Goal: Transaction & Acquisition: Purchase product/service

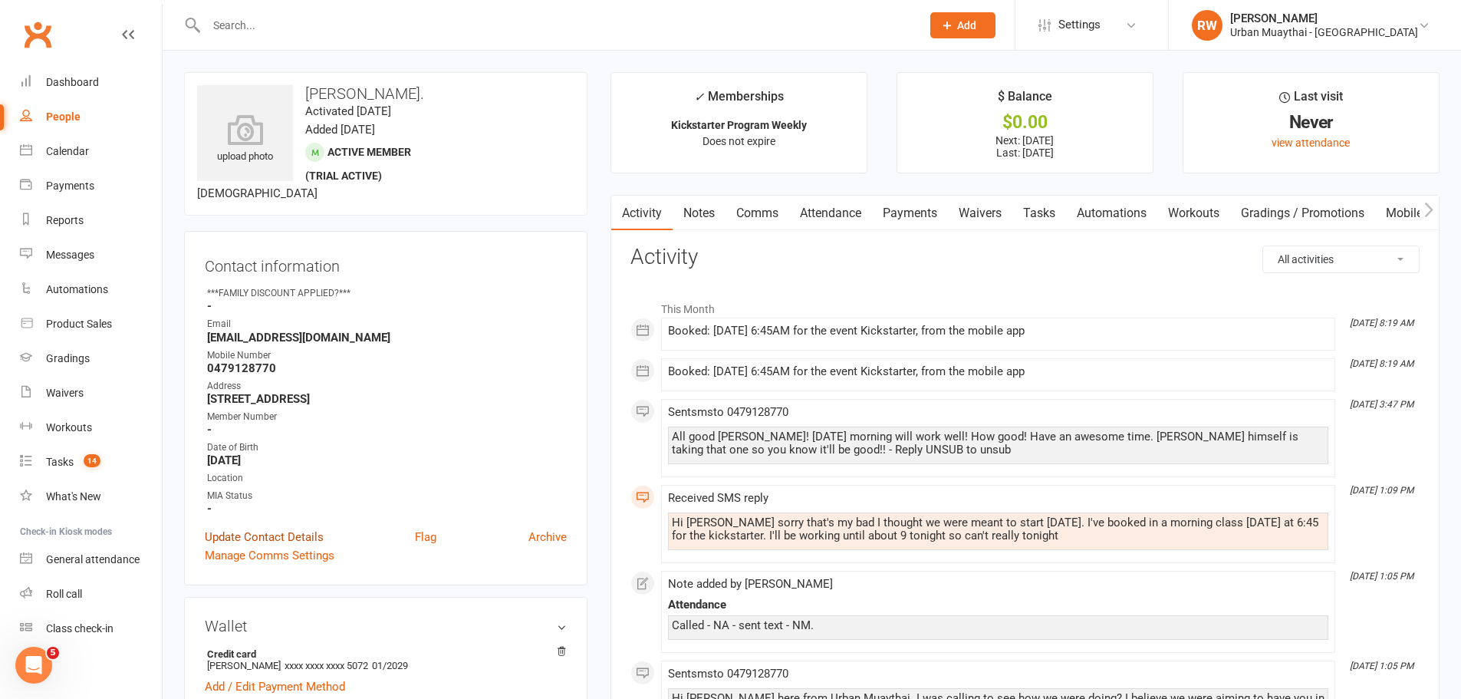
click at [257, 537] on link "Update Contact Details" at bounding box center [264, 537] width 119 height 18
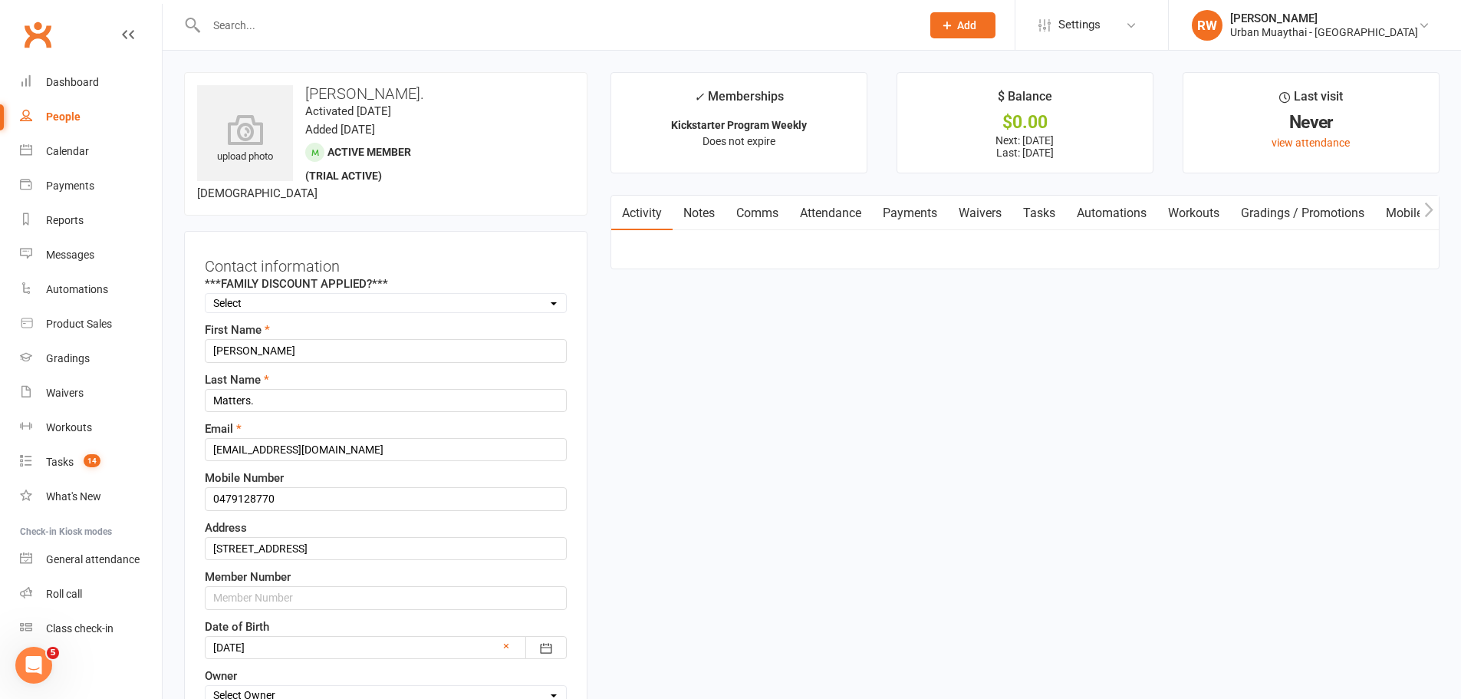
scroll to position [72, 0]
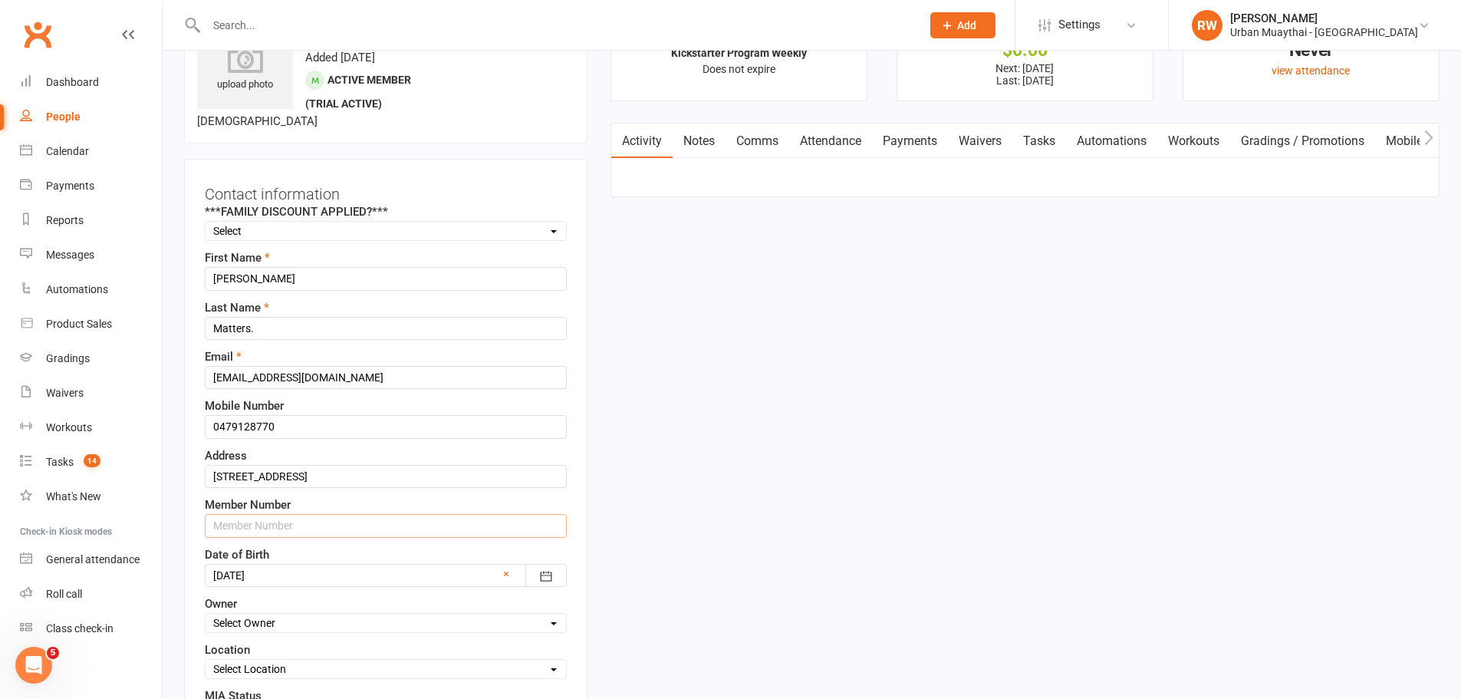
click at [244, 522] on input "text" at bounding box center [386, 525] width 362 height 23
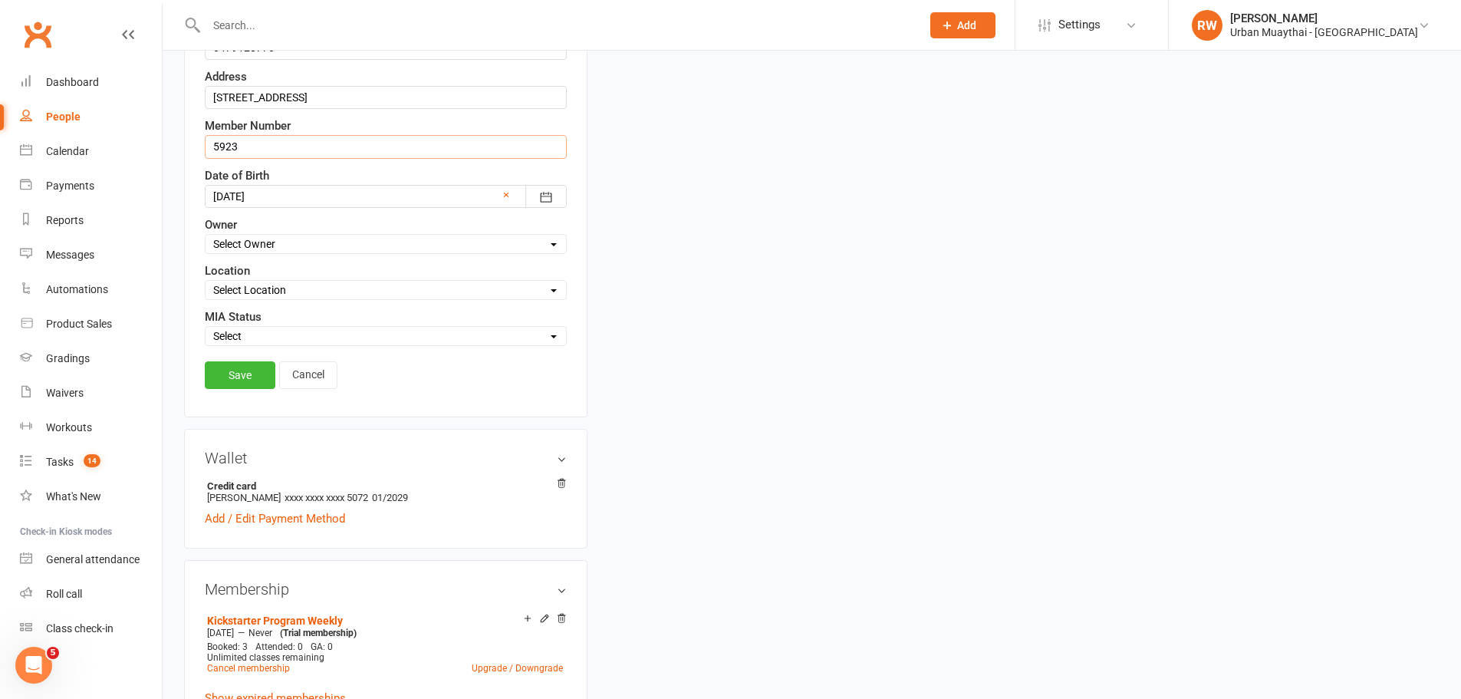
scroll to position [456, 0]
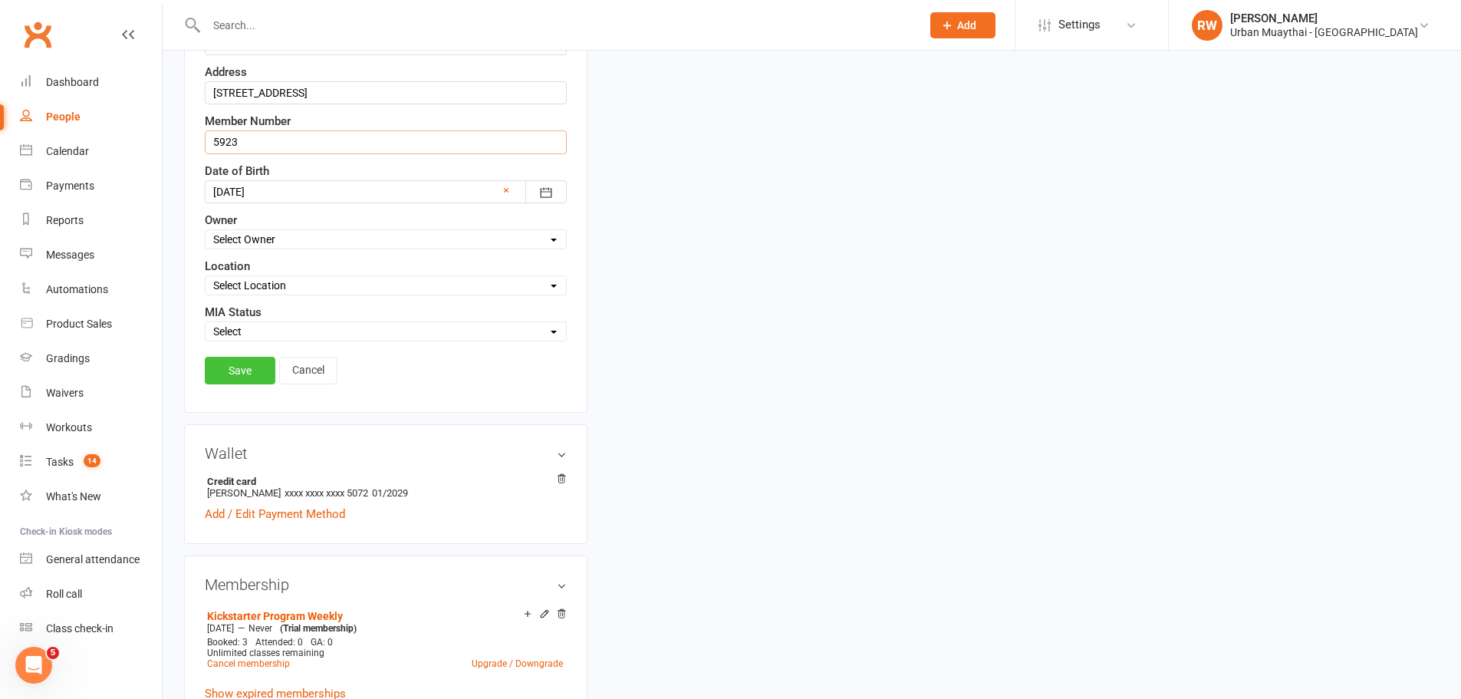
type input "5923"
click at [225, 371] on link "Save" at bounding box center [240, 371] width 71 height 28
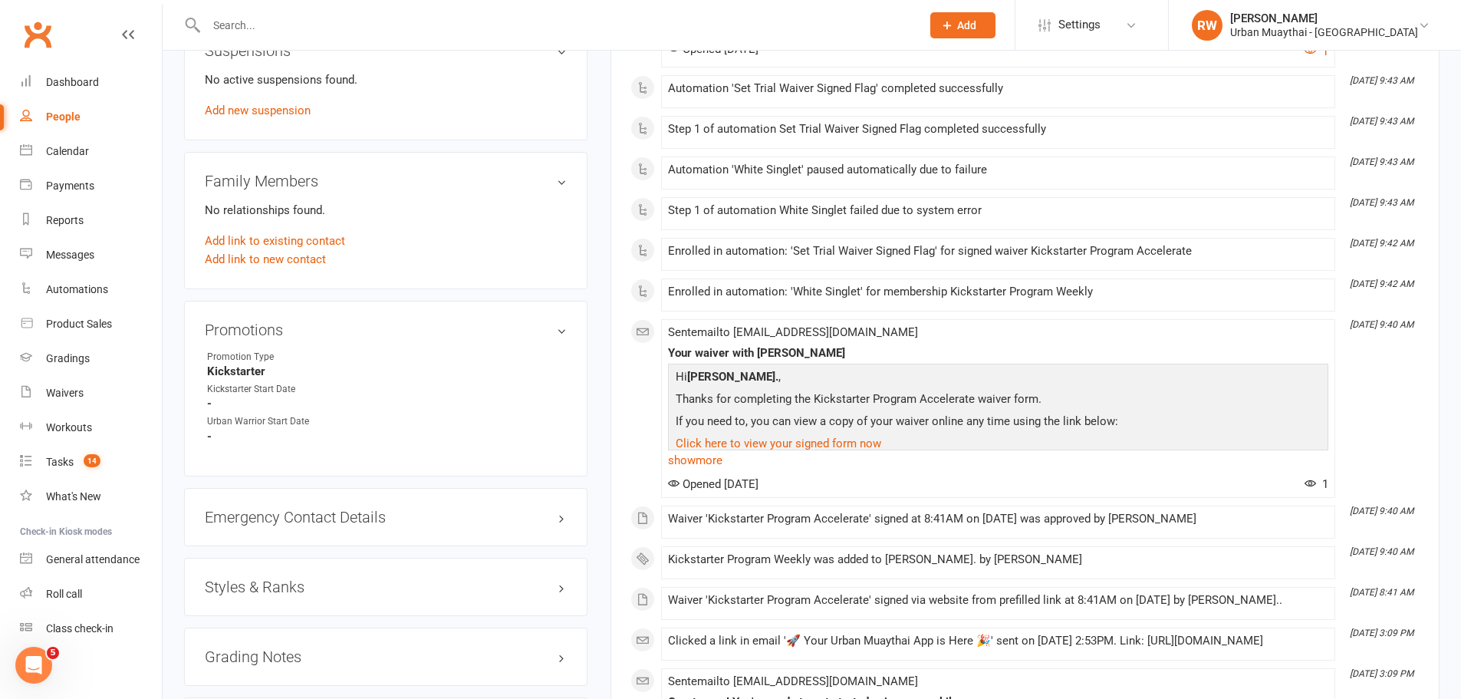
click at [391, 250] on div "Add link to new contact" at bounding box center [386, 259] width 362 height 18
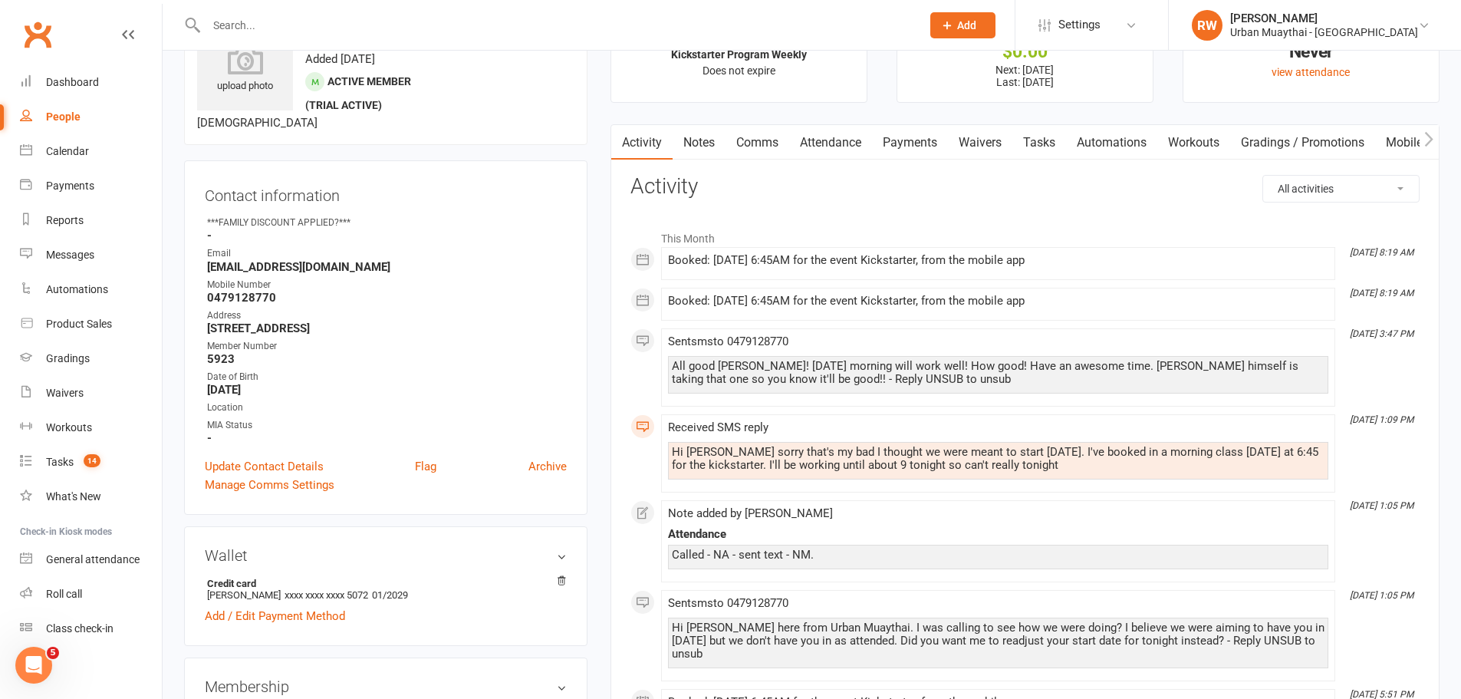
scroll to position [0, 0]
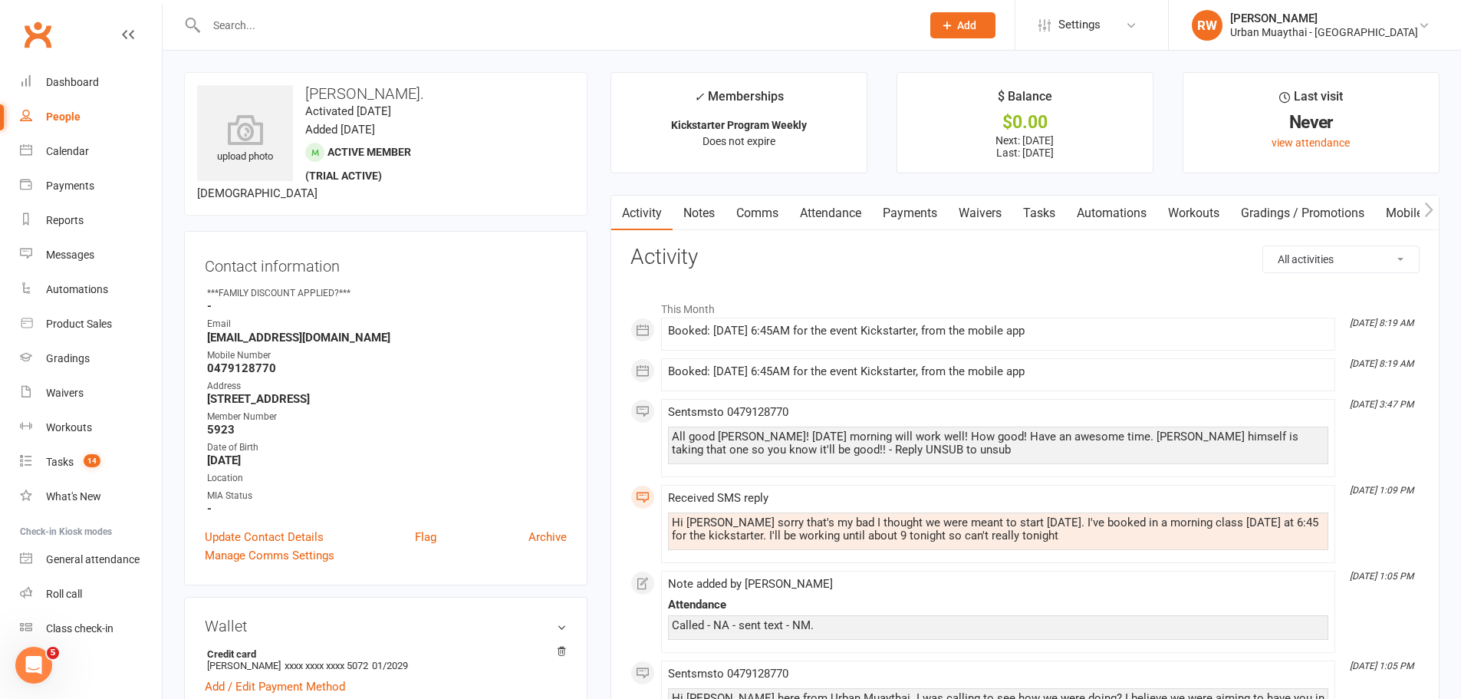
click at [696, 214] on link "Notes" at bounding box center [699, 213] width 53 height 35
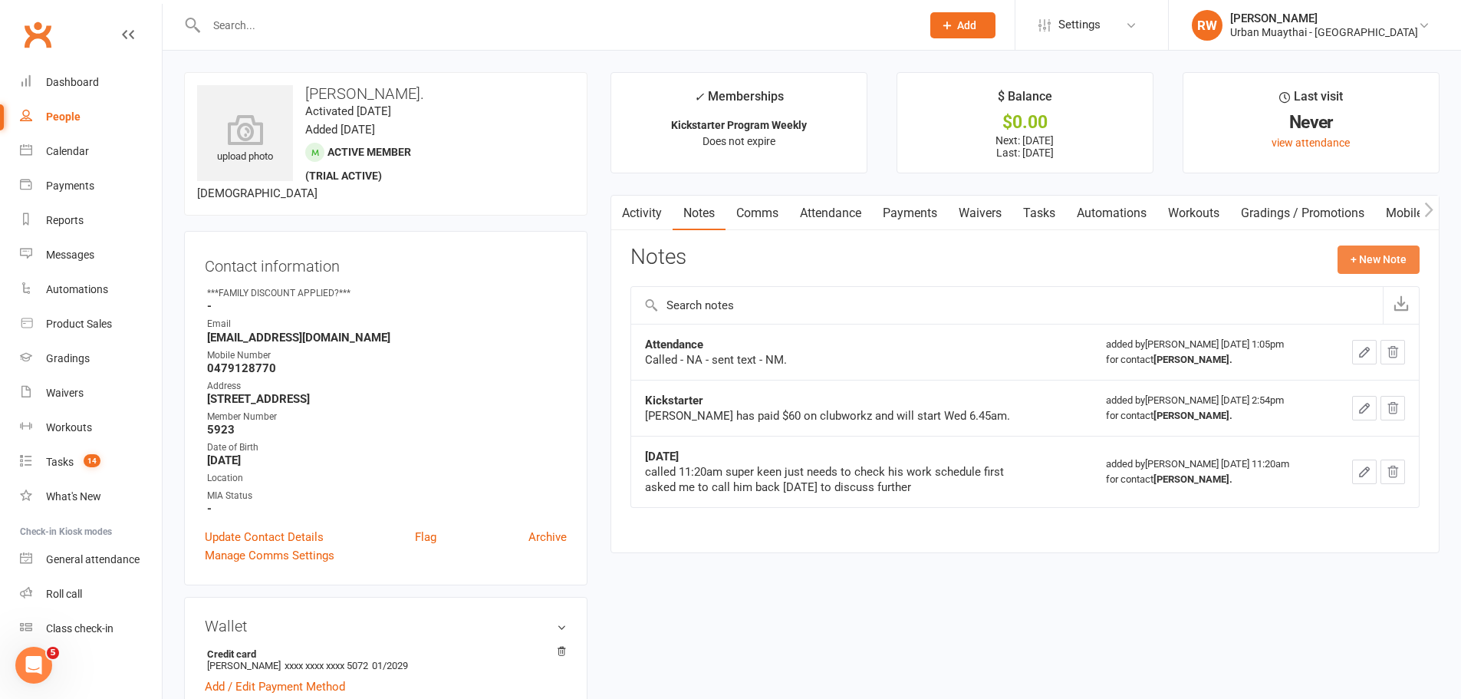
click at [1370, 256] on button "+ New Note" at bounding box center [1379, 259] width 82 height 28
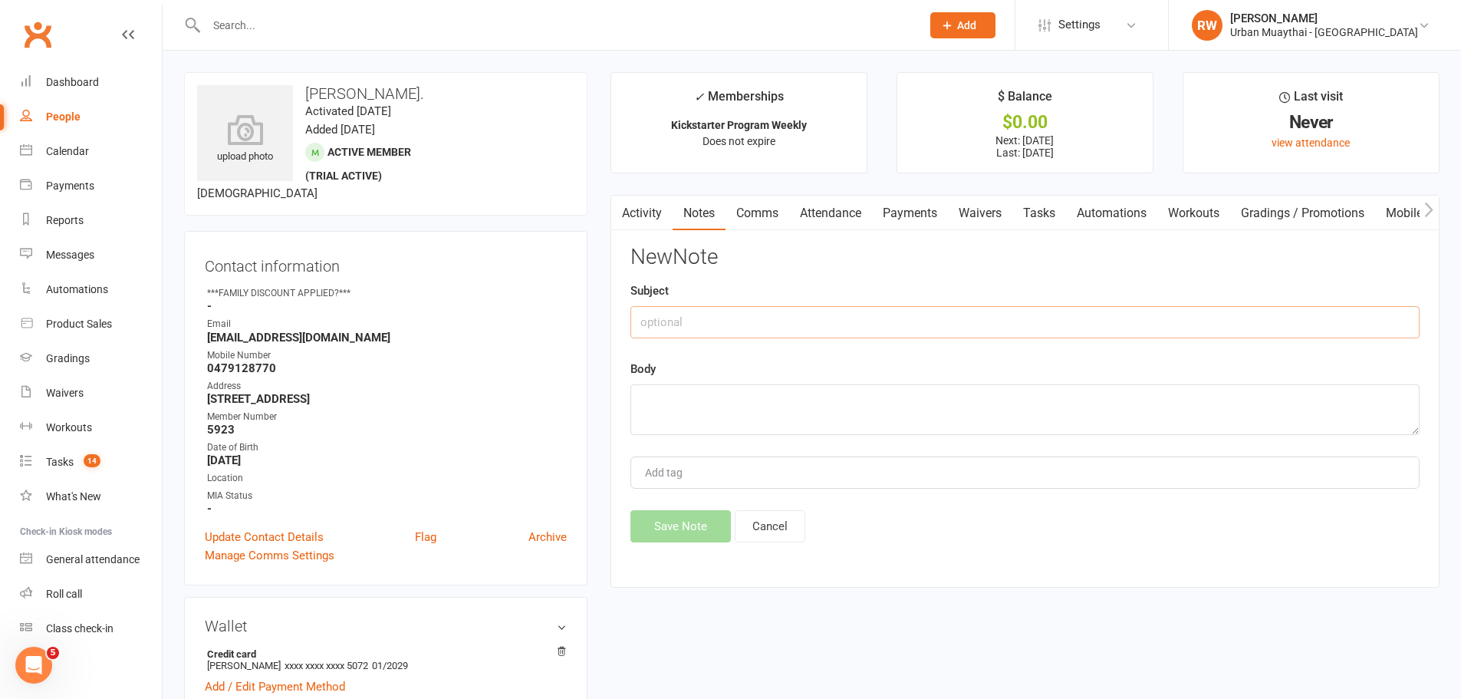
click at [683, 325] on input "text" at bounding box center [1024, 322] width 789 height 32
type input "K"
type input "Chef hours"
click at [649, 400] on textarea at bounding box center [1024, 409] width 789 height 51
type textarea "Luke training days will be WED/THUR mainly duee to job"
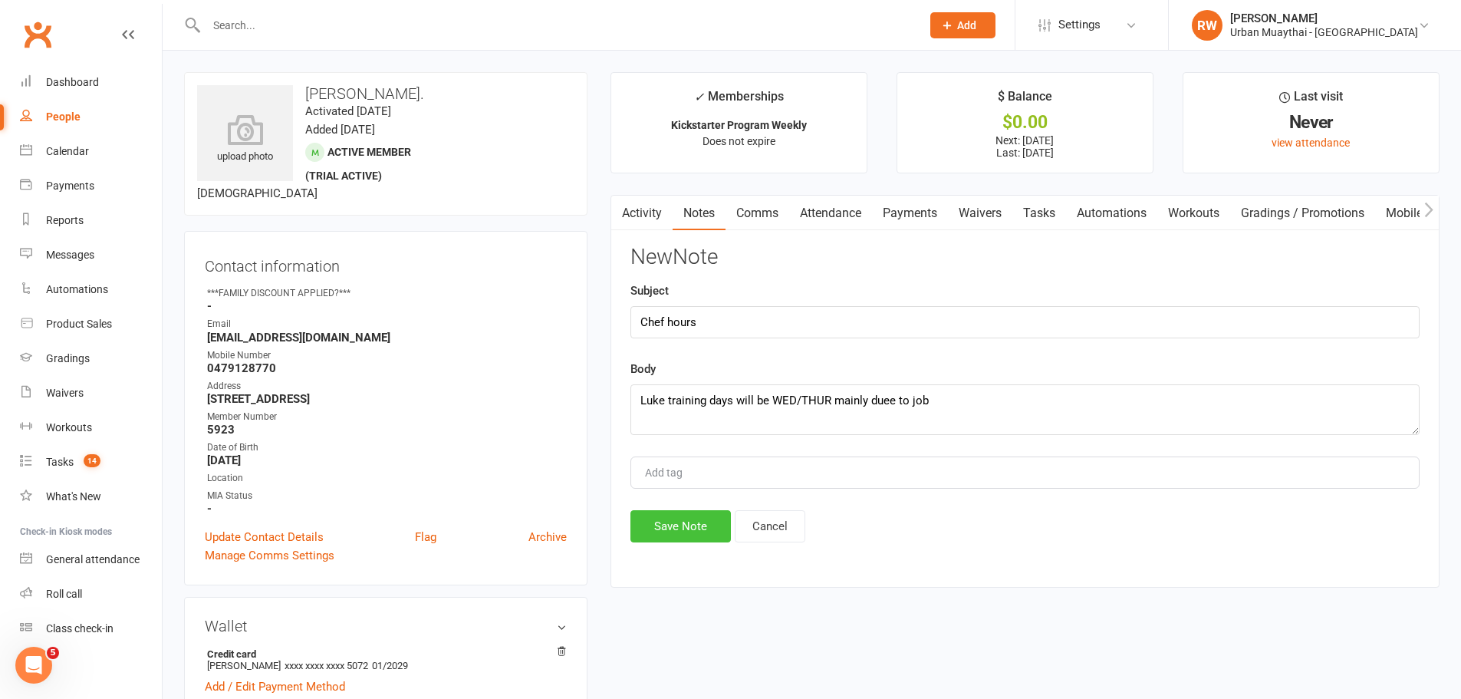
click at [699, 522] on button "Save Note" at bounding box center [680, 526] width 100 height 32
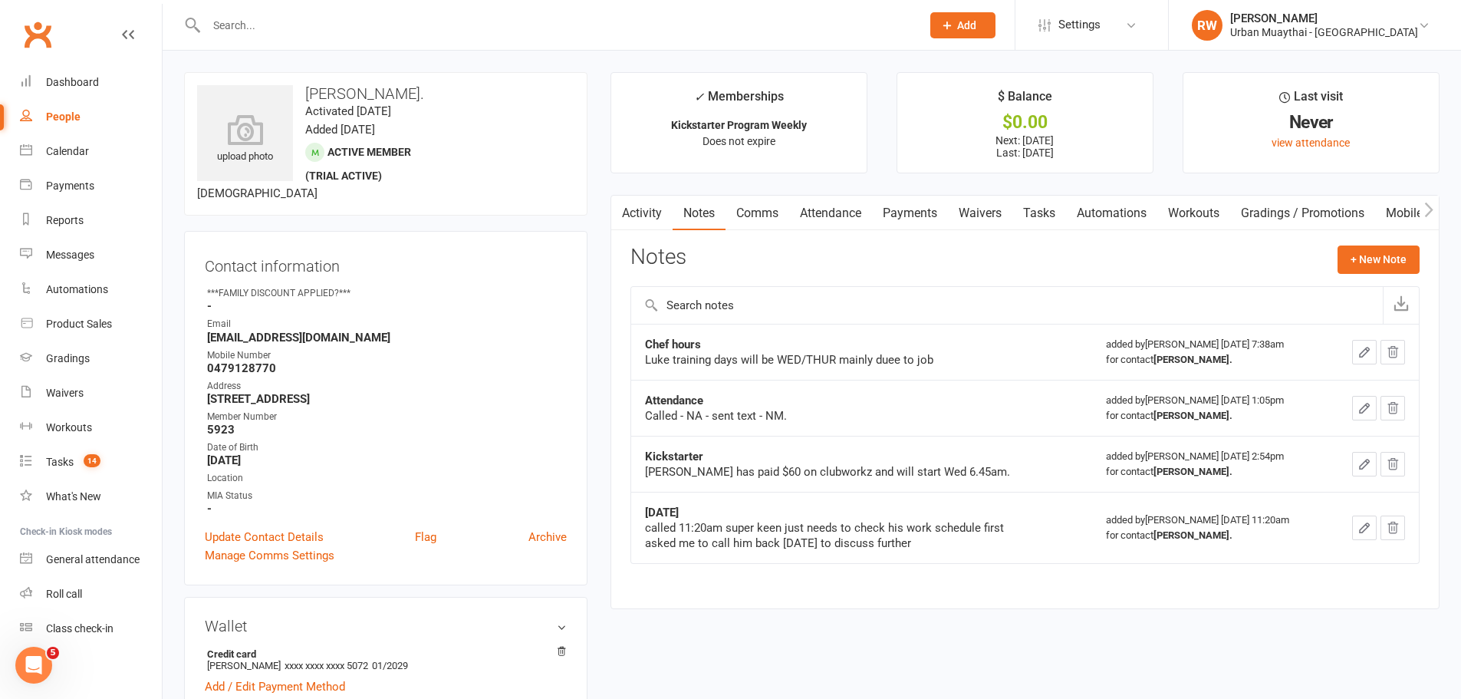
click at [247, 28] on input "text" at bounding box center [556, 25] width 709 height 21
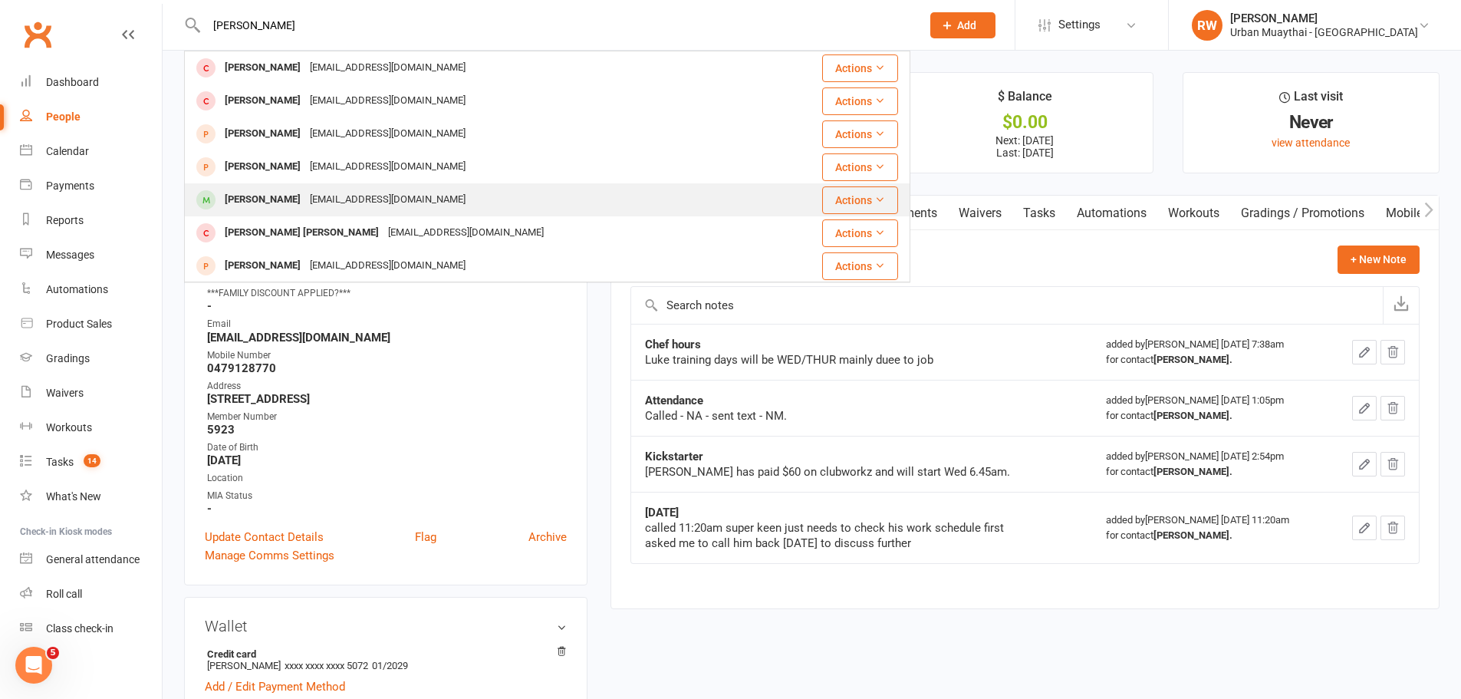
type input "Robbie"
click at [264, 201] on div "Robbie Duncanson" at bounding box center [262, 200] width 85 height 22
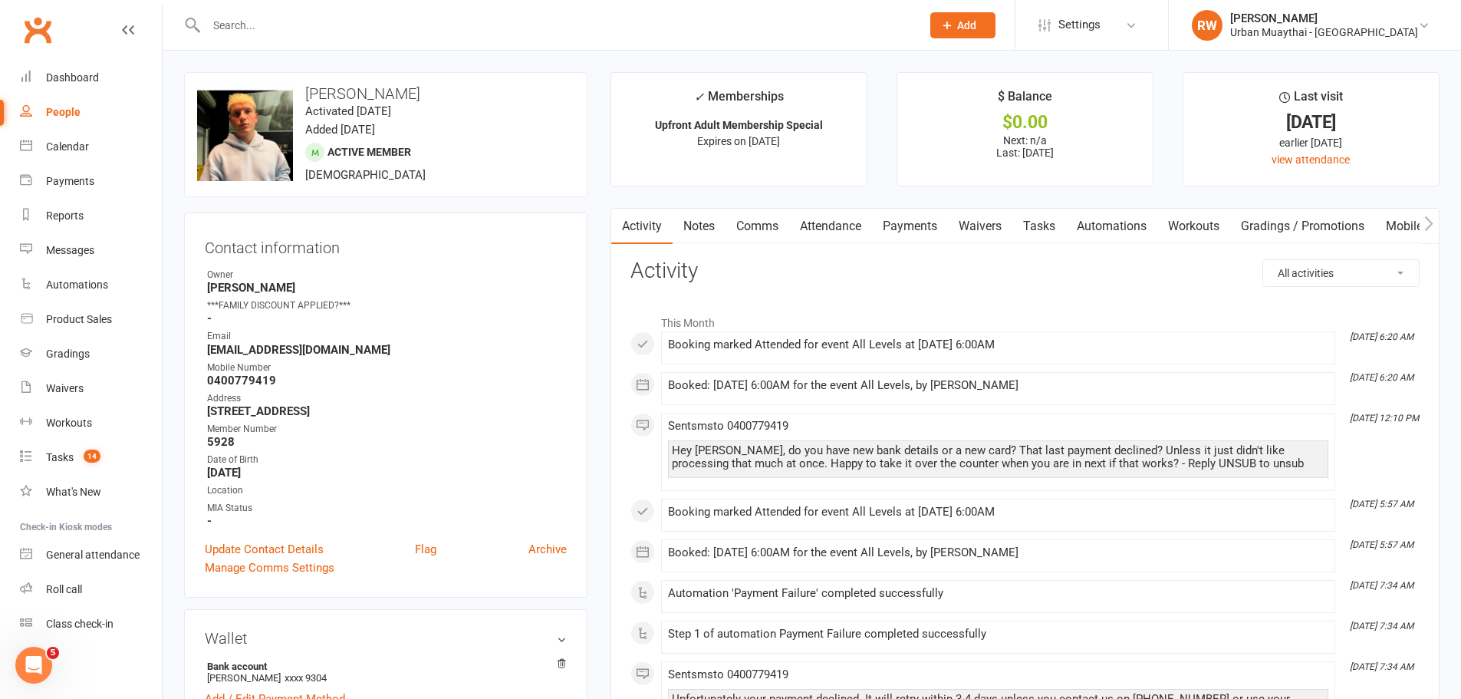
click at [760, 226] on link "Comms" at bounding box center [758, 226] width 64 height 35
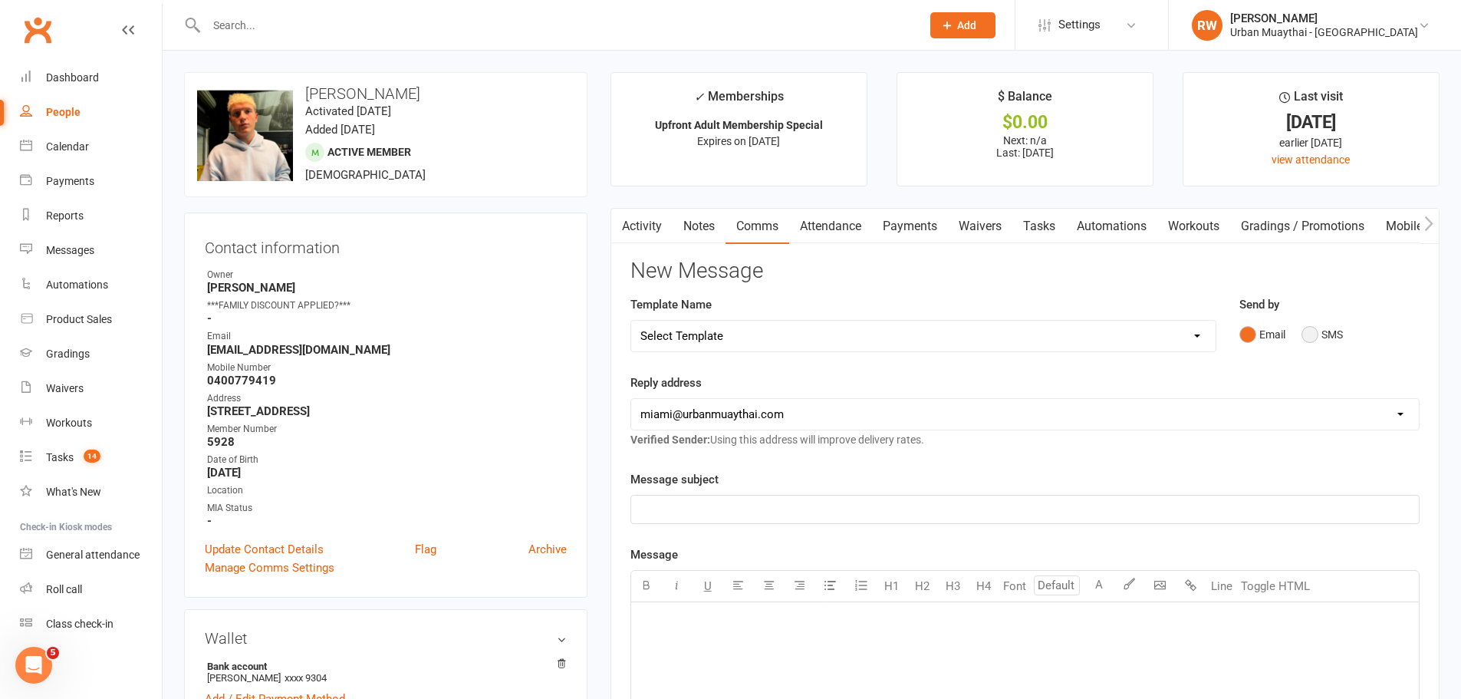
click at [1309, 338] on button "SMS" at bounding box center [1322, 334] width 41 height 29
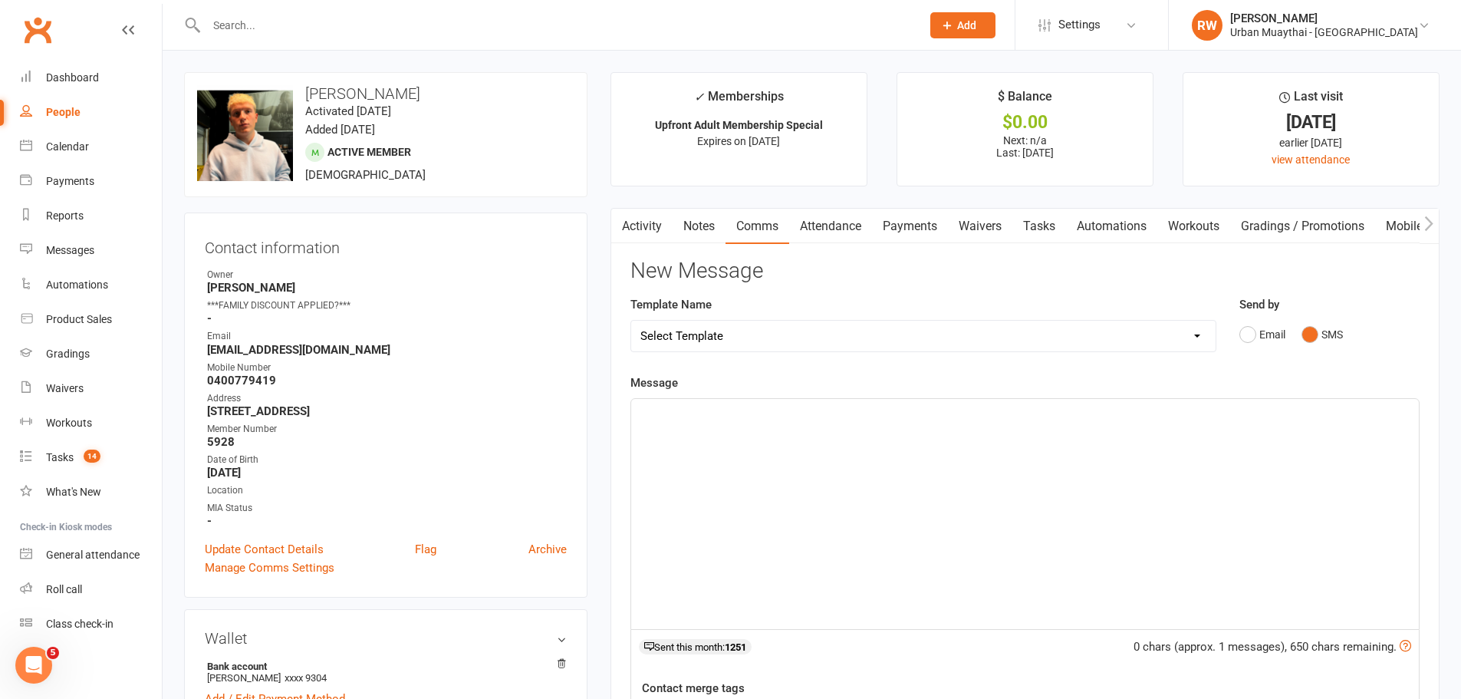
click at [745, 466] on div "﻿" at bounding box center [1025, 514] width 788 height 230
click at [952, 412] on p "Hey mate its Richie, the back acc details end in xxxx 9304" at bounding box center [1024, 412] width 769 height 18
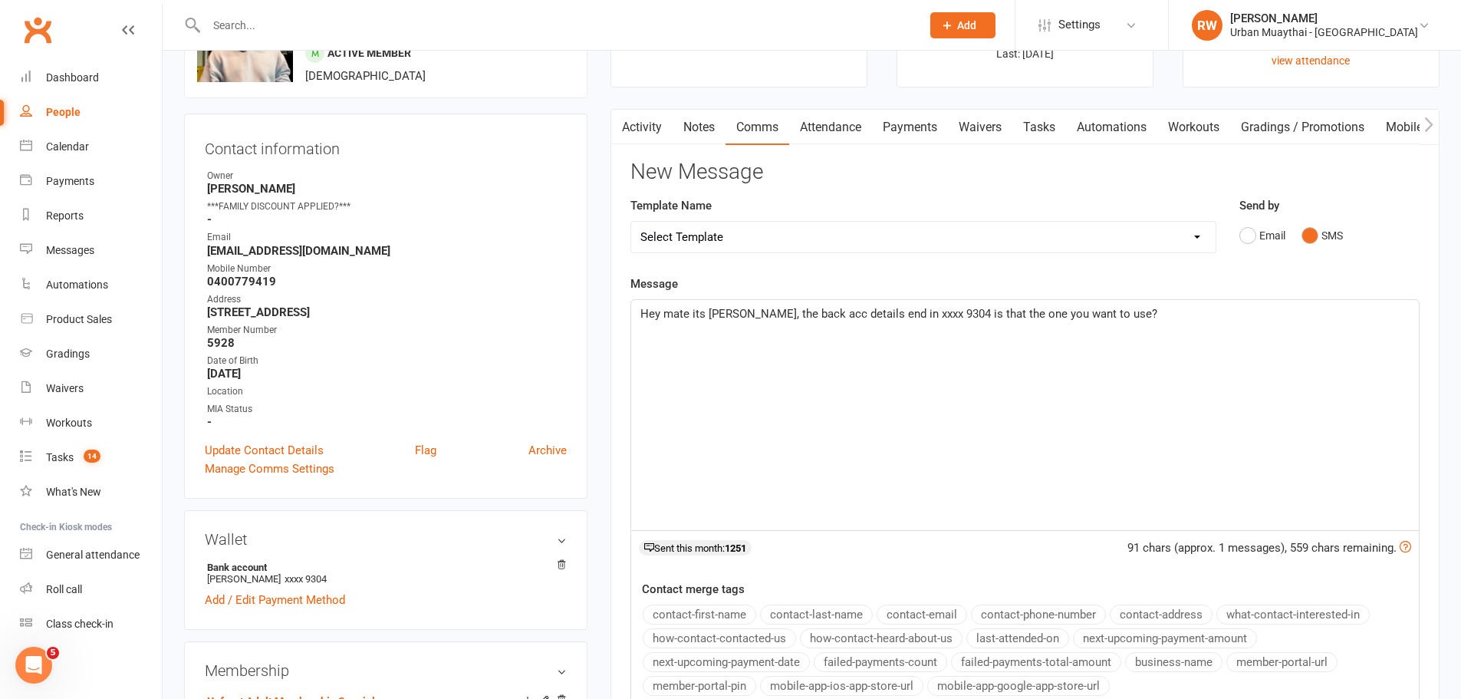
scroll to position [307, 0]
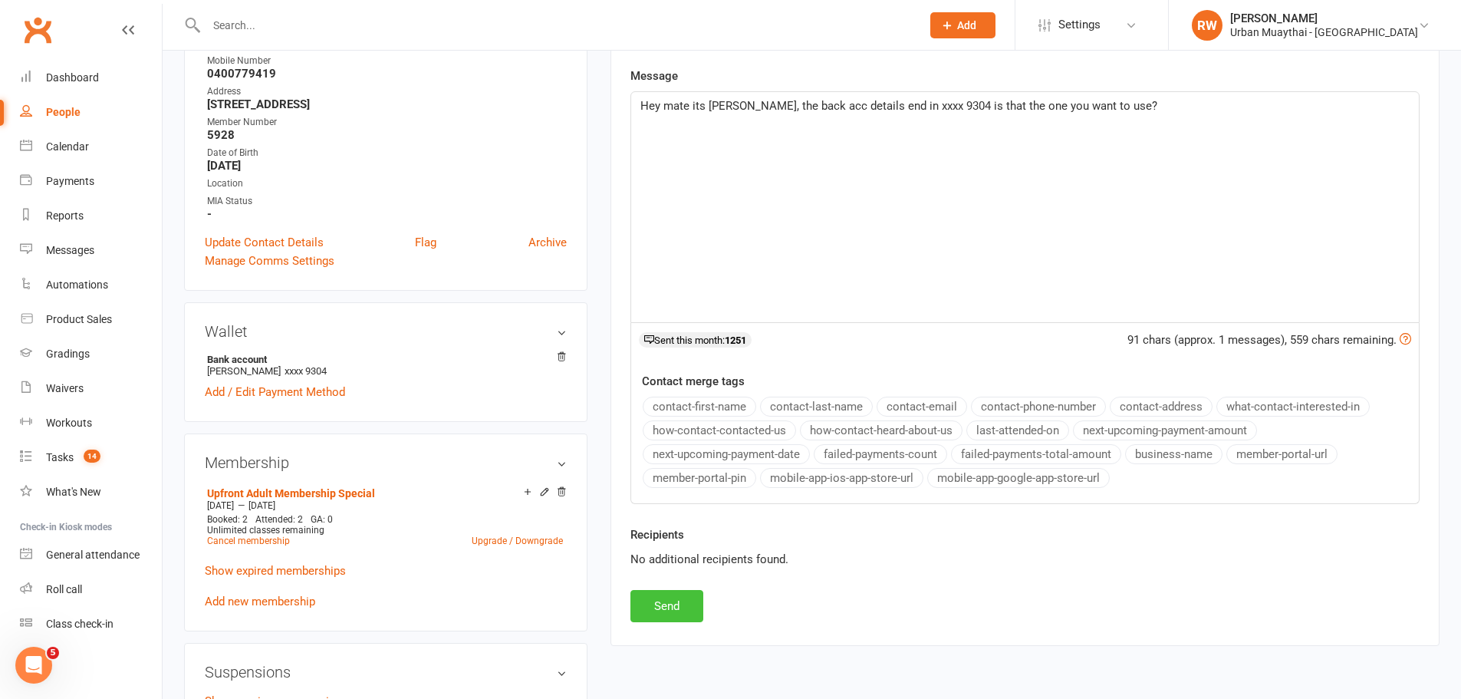
click at [656, 604] on button "Send" at bounding box center [666, 606] width 73 height 32
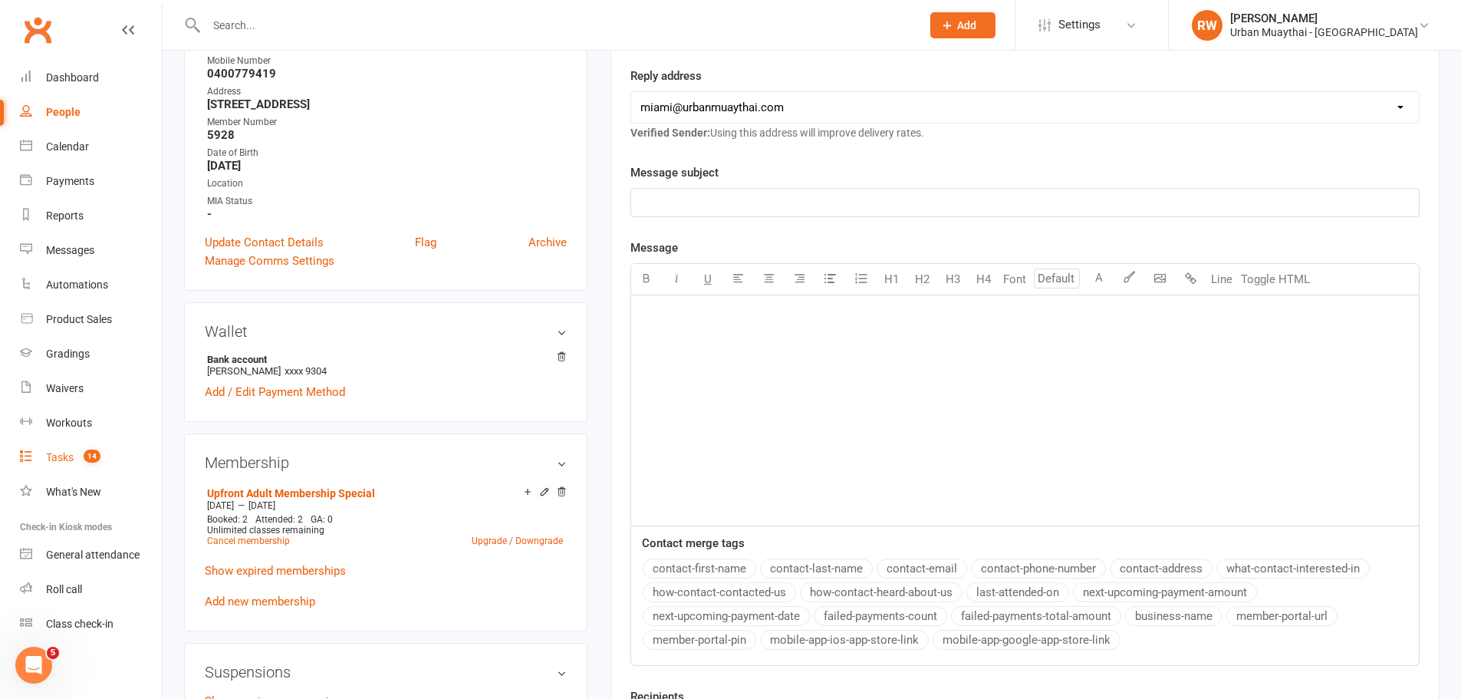
click at [61, 456] on div "Tasks" at bounding box center [60, 457] width 28 height 12
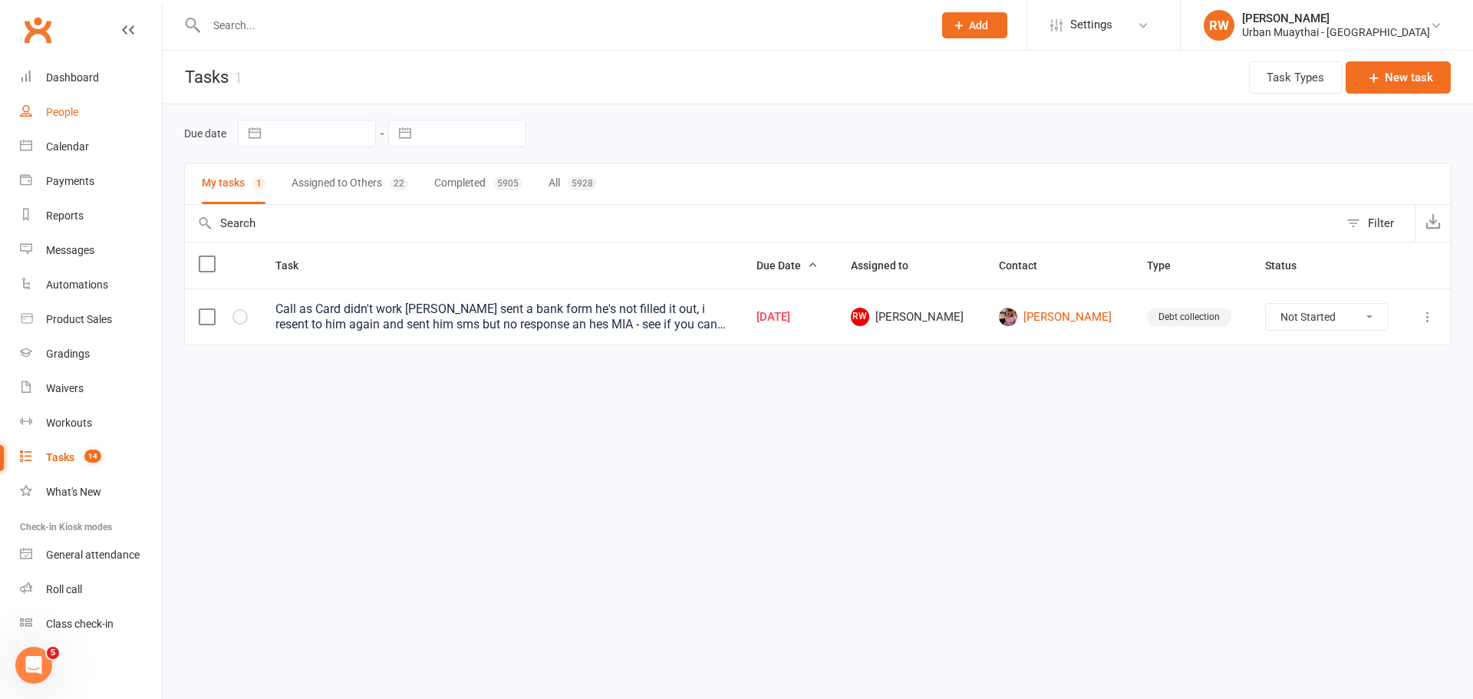
click at [64, 110] on div "People" at bounding box center [62, 112] width 32 height 12
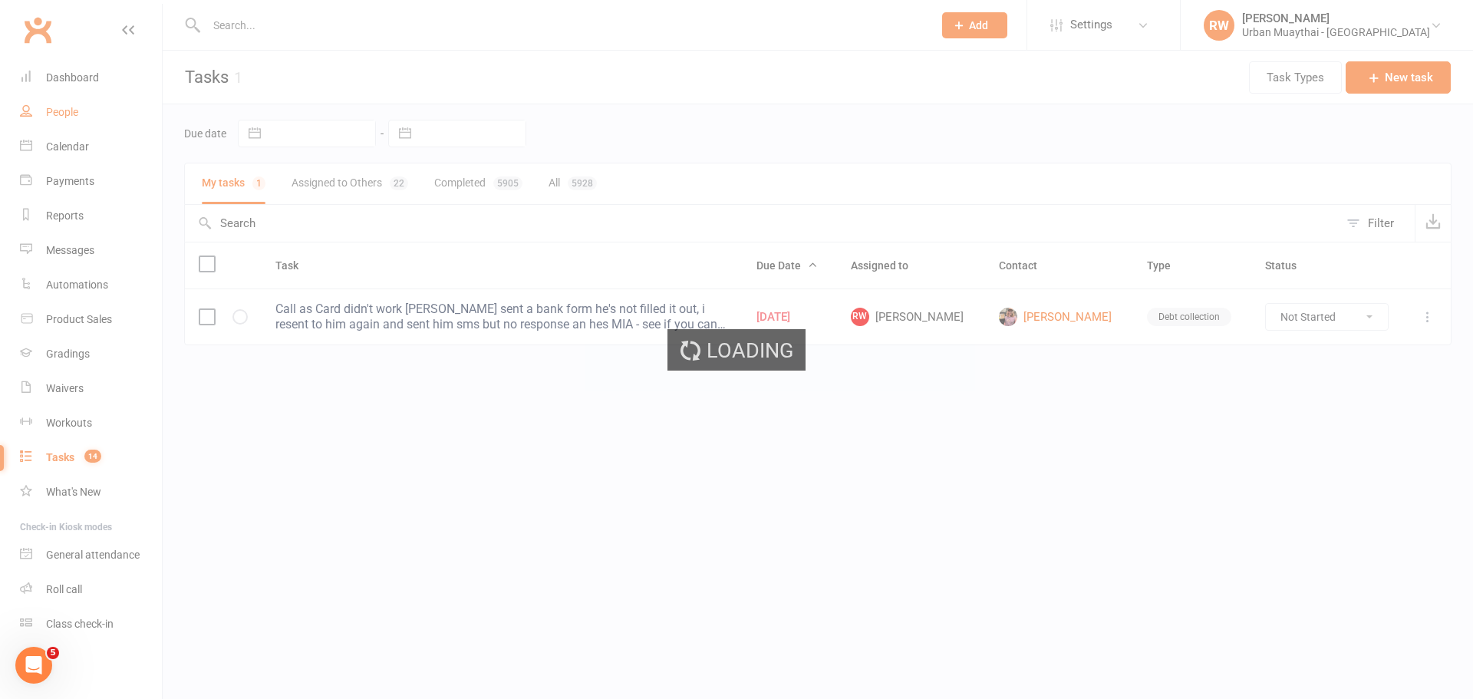
select select "100"
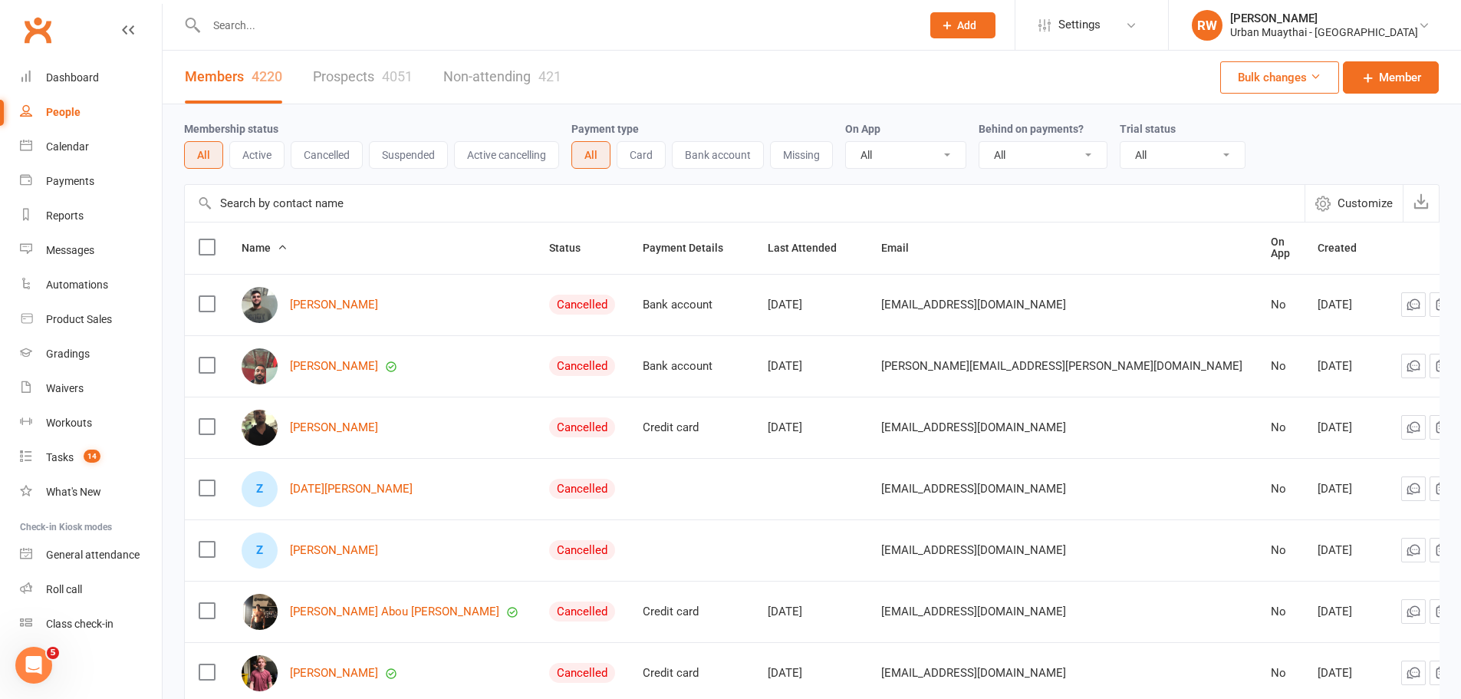
click at [346, 78] on link "Prospects 4051" at bounding box center [363, 77] width 100 height 53
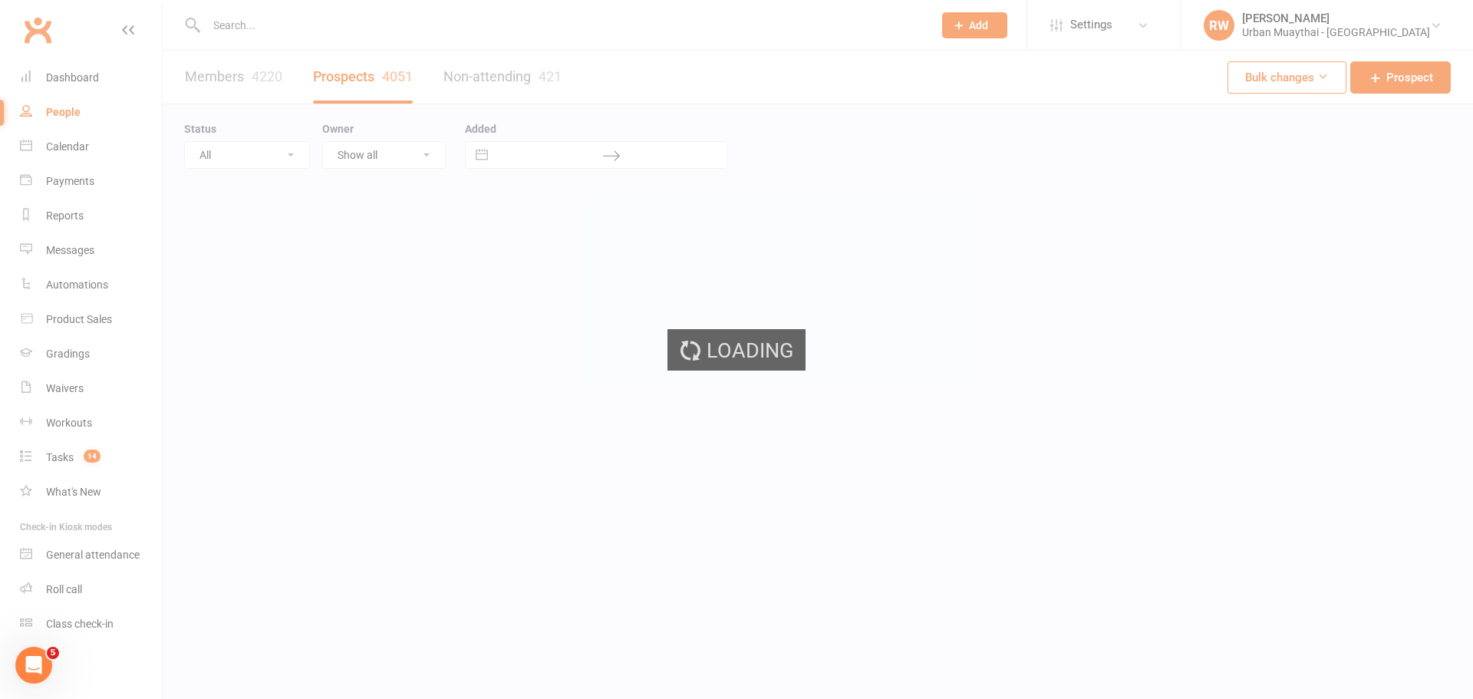
select select "100"
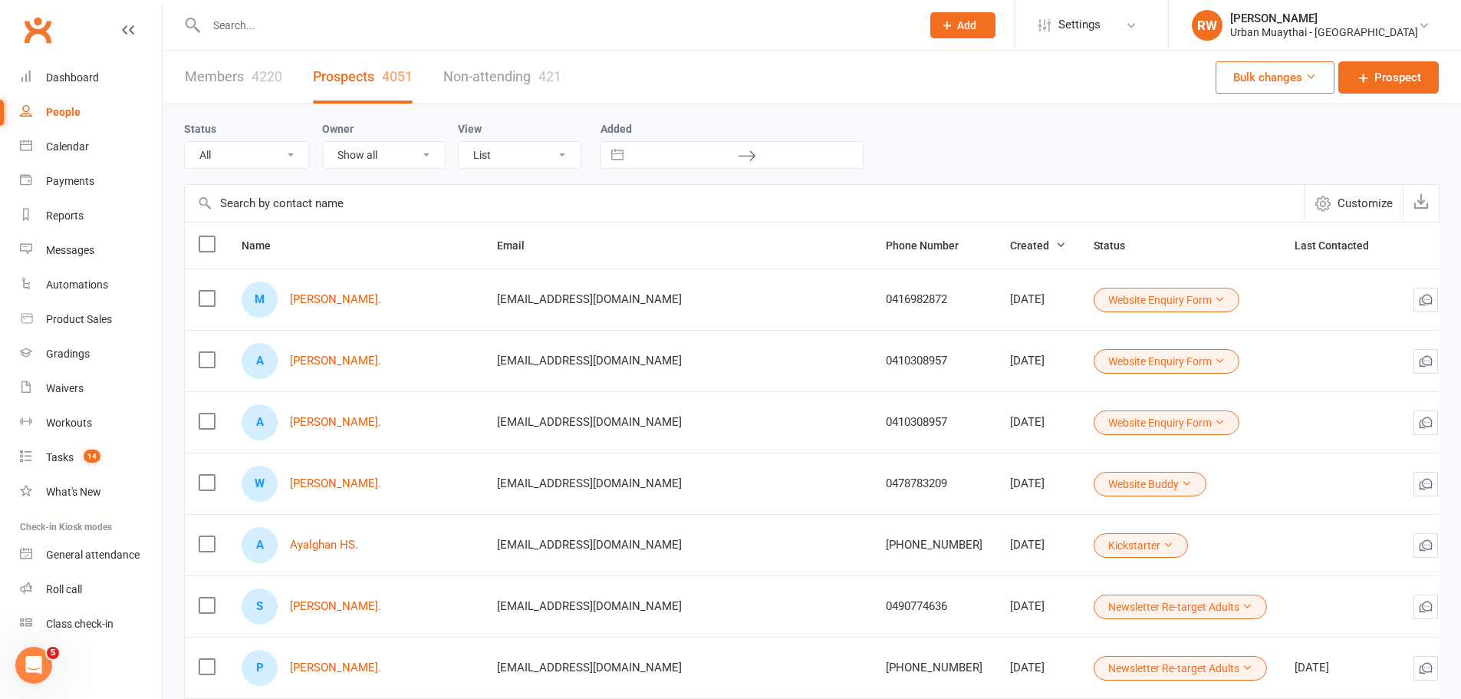
click at [1460, 361] on icon at bounding box center [1479, 361] width 15 height 15
click at [1352, 512] on link "Archive prospect" at bounding box center [1337, 514] width 152 height 31
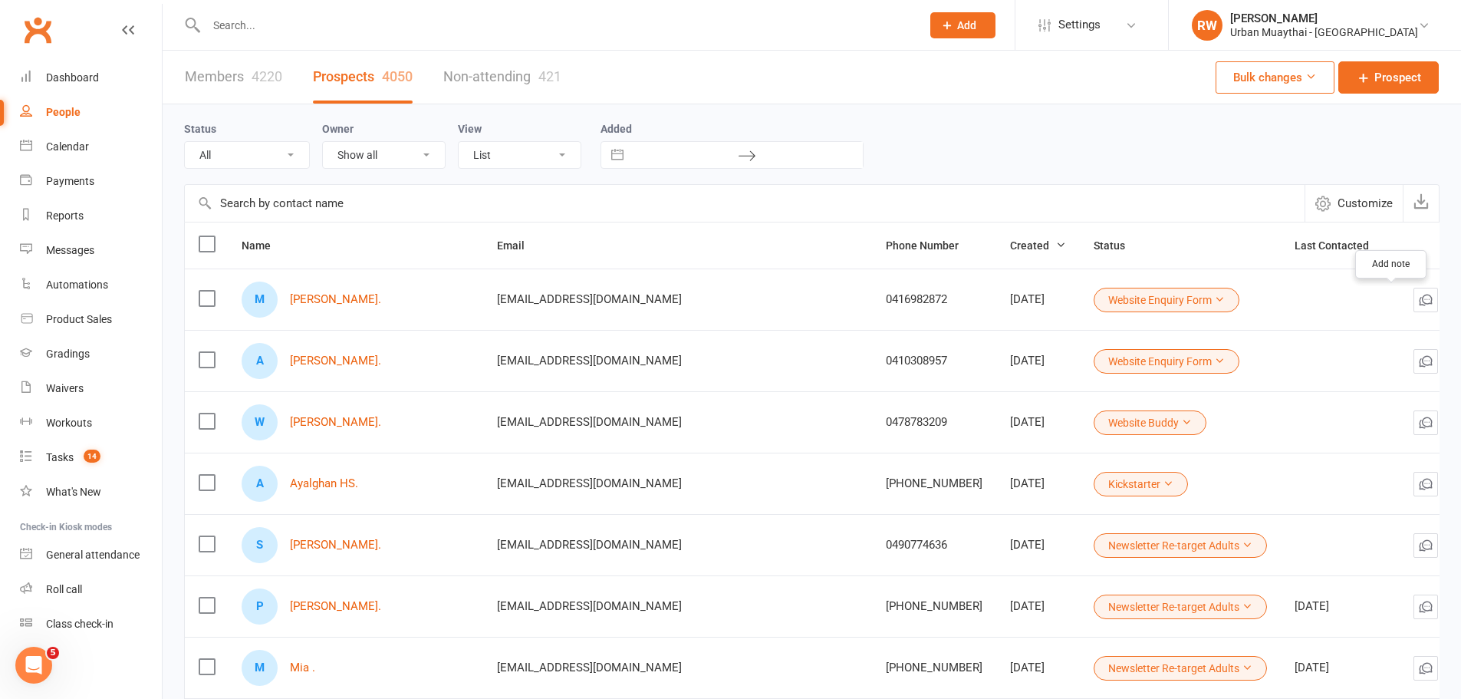
click at [1447, 304] on icon "button" at bounding box center [1454, 299] width 15 height 15
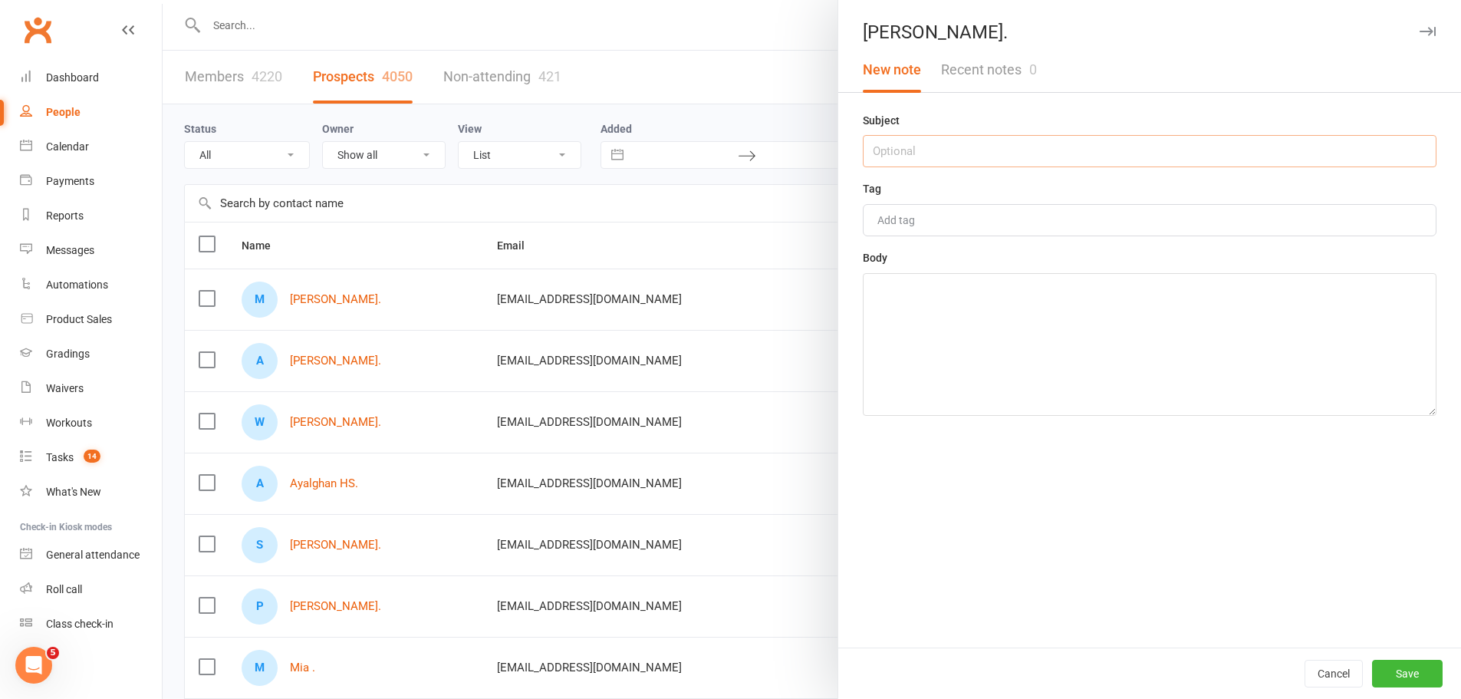
click at [918, 145] on input "text" at bounding box center [1150, 151] width 574 height 32
type input "15th OCt"
click at [885, 279] on textarea at bounding box center [1150, 344] width 574 height 143
type textarea "Call back 4pm"
click at [1403, 670] on button "Save" at bounding box center [1407, 674] width 71 height 28
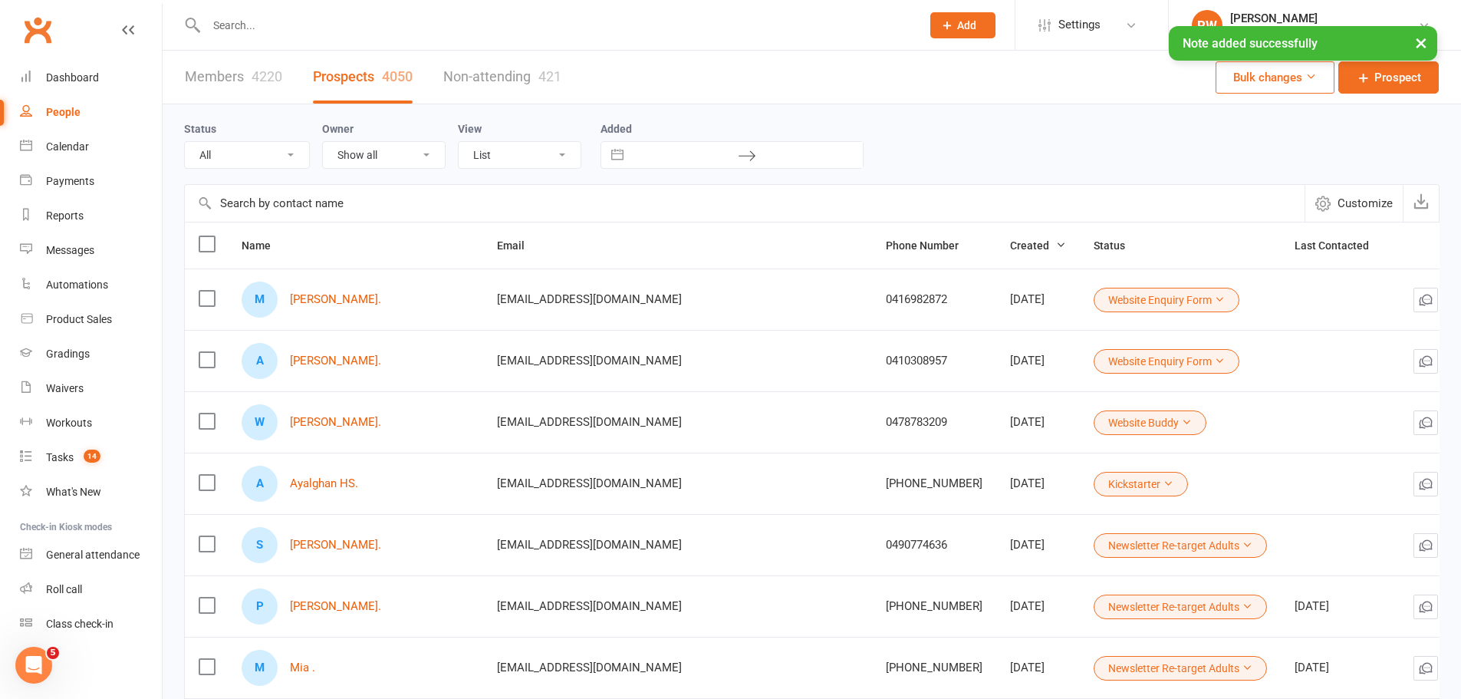
click at [1214, 300] on icon at bounding box center [1219, 299] width 11 height 11
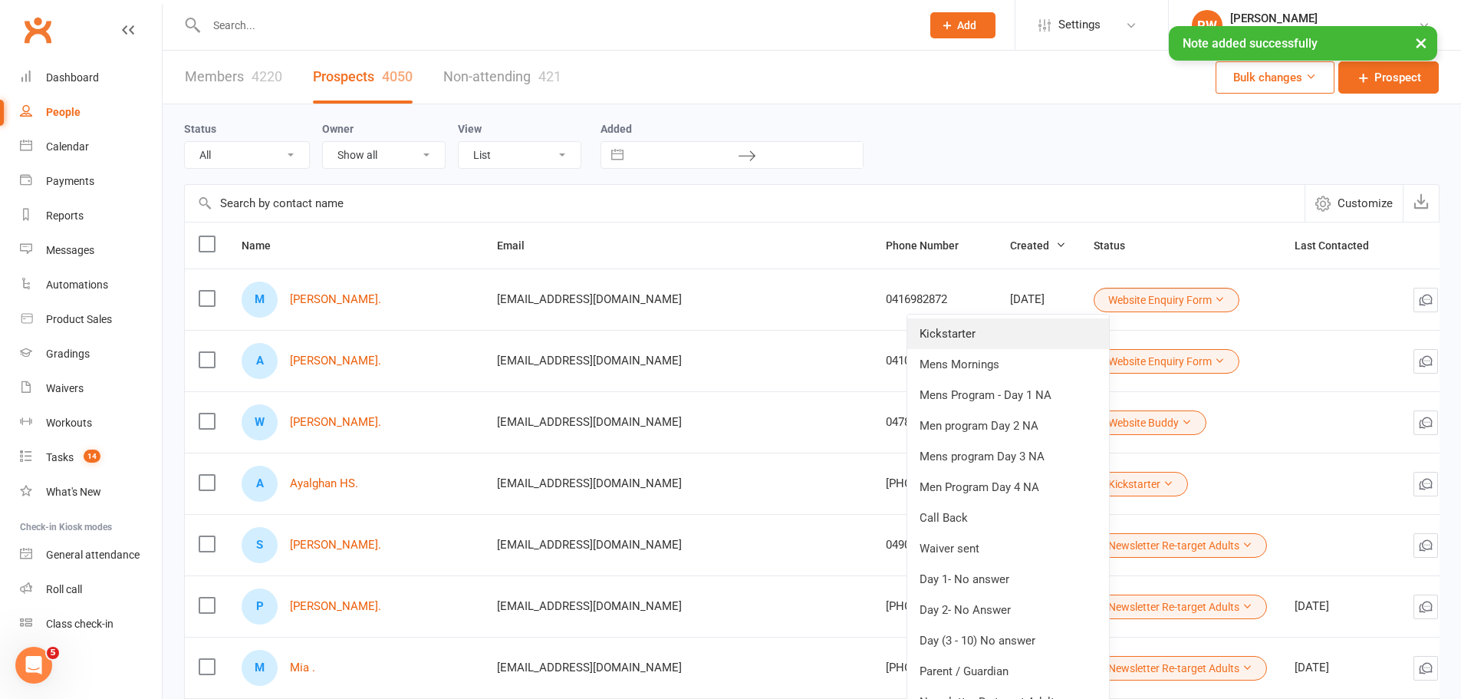
click at [983, 331] on link "Kickstarter" at bounding box center [1008, 333] width 202 height 31
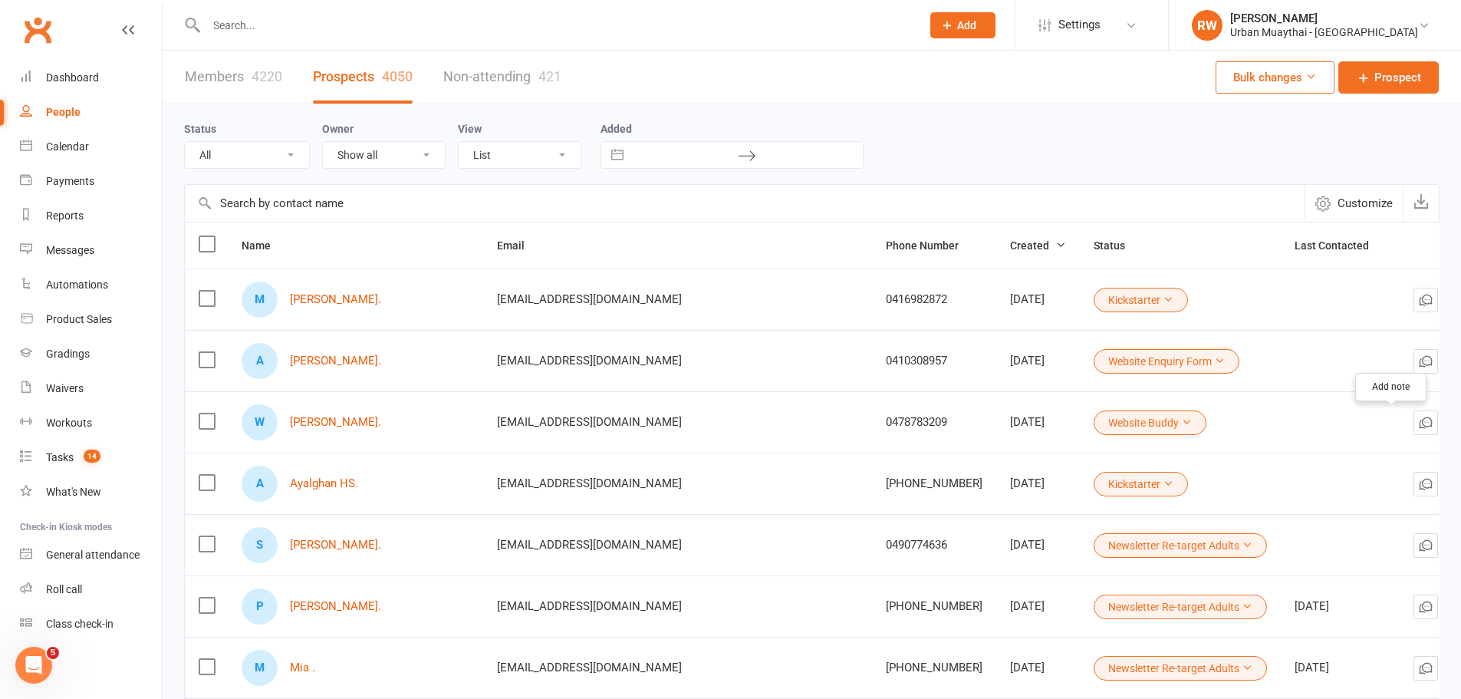
click at [1452, 423] on icon "button" at bounding box center [1454, 419] width 5 height 7
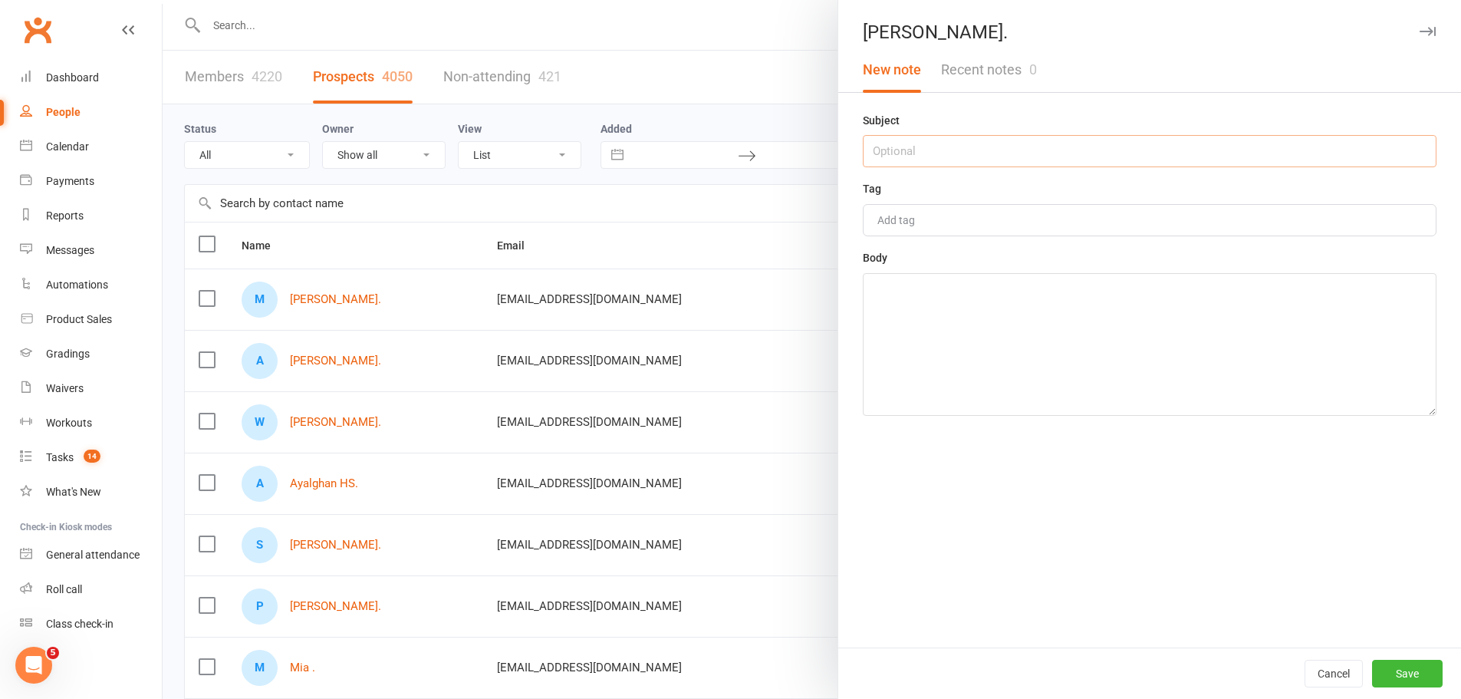
click at [885, 147] on input "text" at bounding box center [1150, 151] width 574 height 32
type input "15th Oct"
click at [887, 318] on textarea at bounding box center [1150, 344] width 574 height 143
type textarea "NA 8.21am"
click at [1411, 665] on button "Save" at bounding box center [1407, 674] width 71 height 28
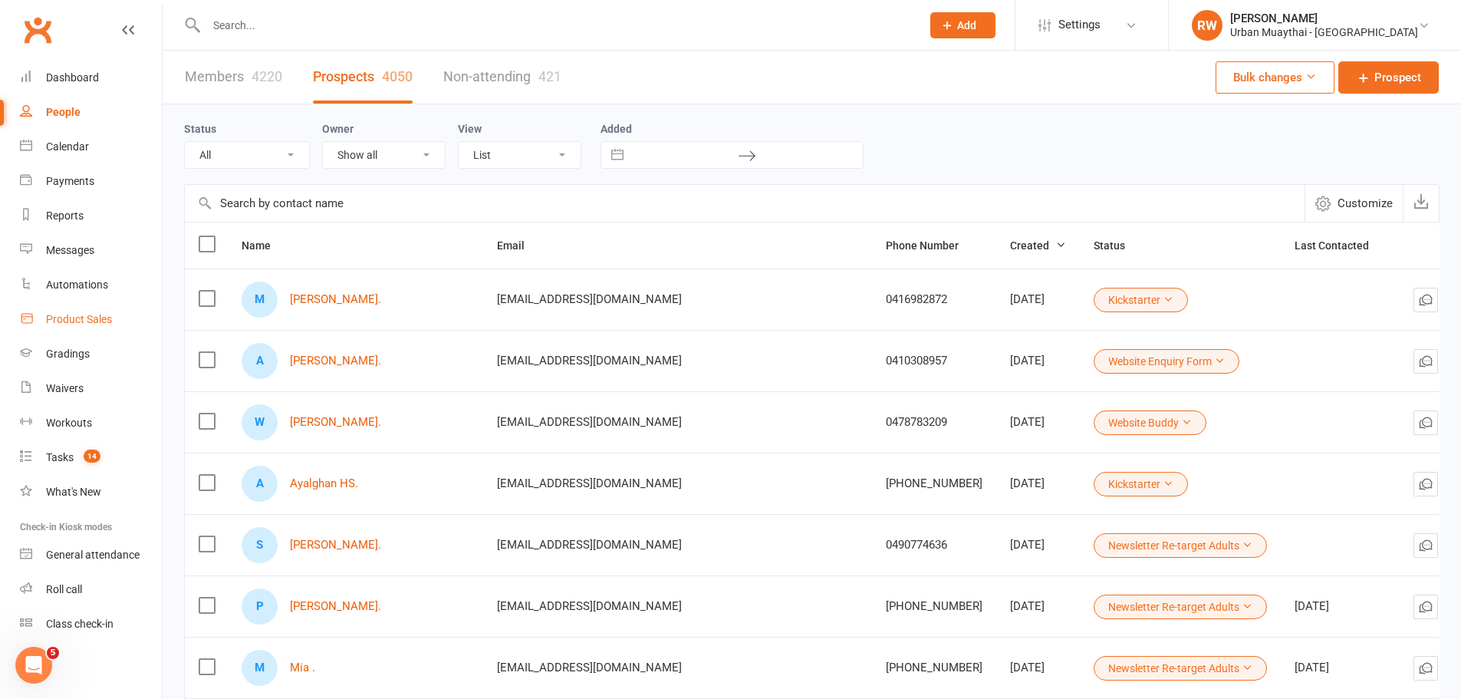
click at [72, 314] on div "Product Sales" at bounding box center [79, 319] width 66 height 12
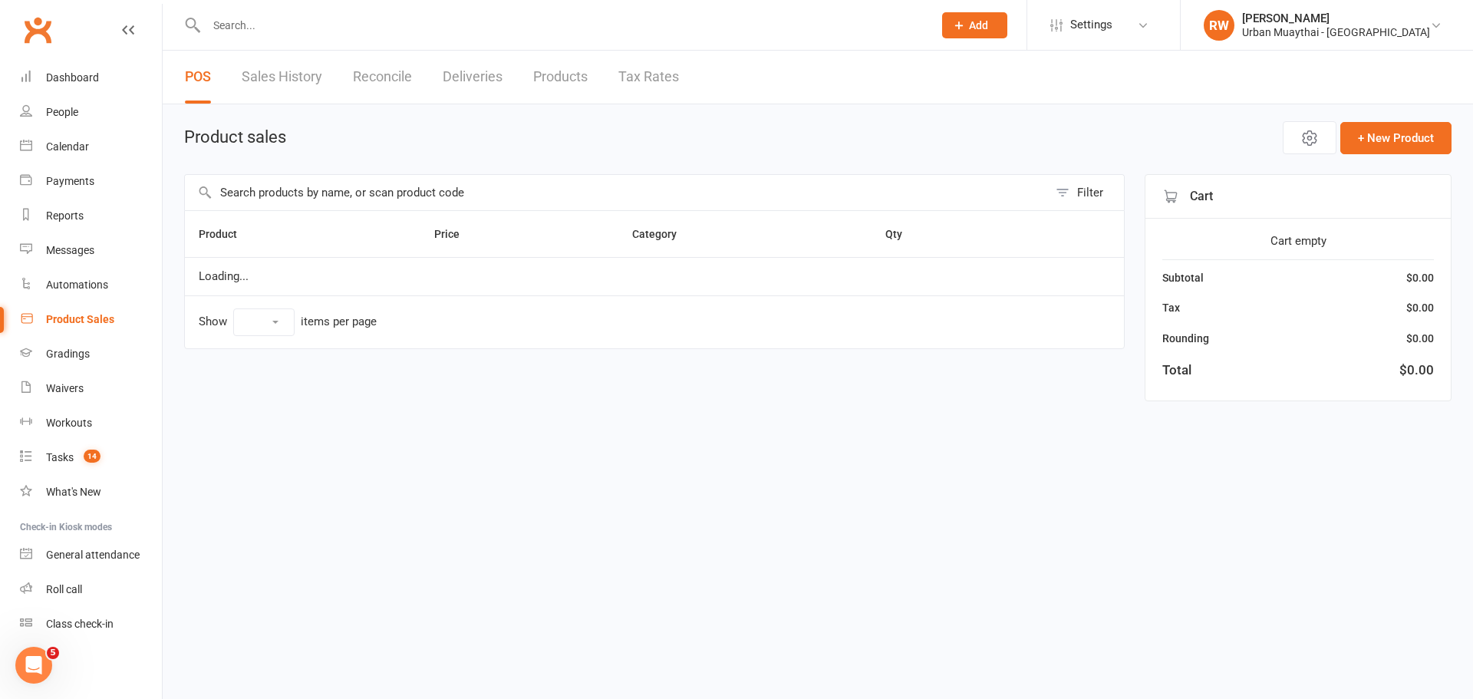
select select "10"
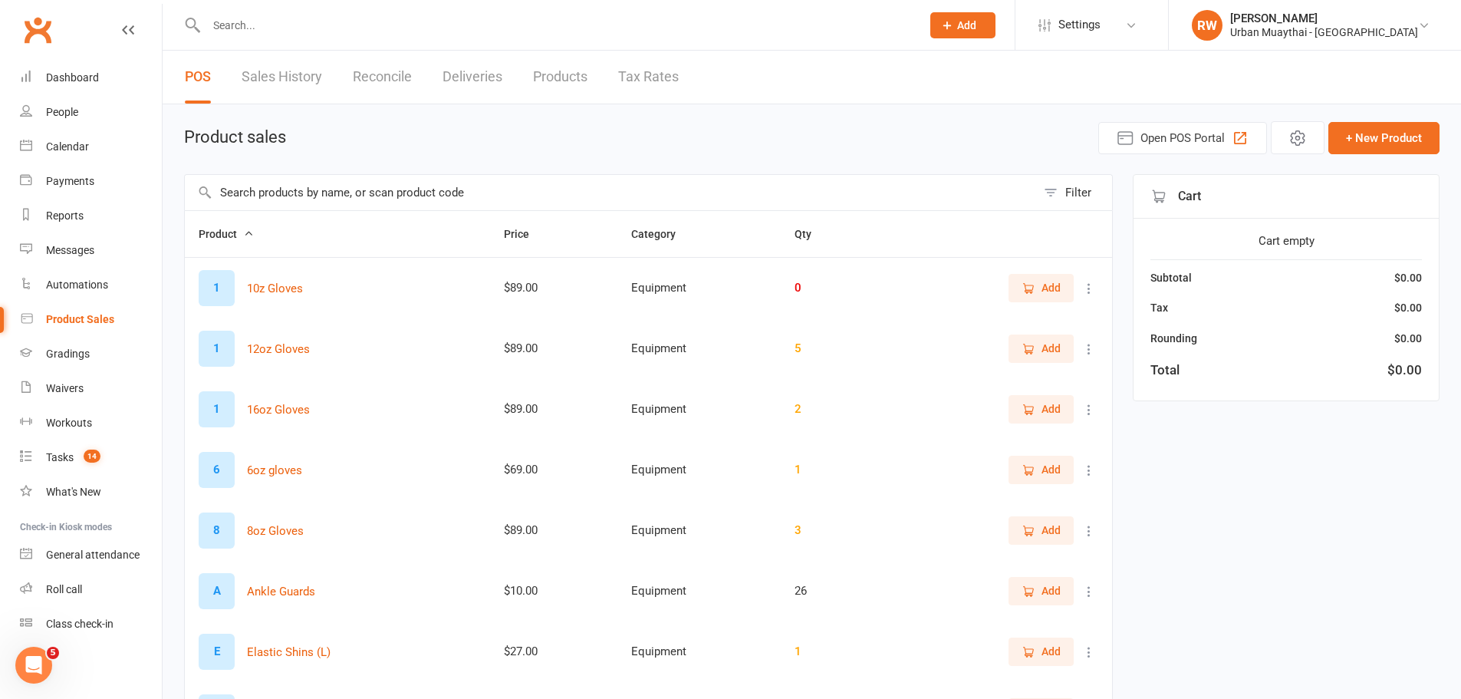
click at [302, 196] on input "text" at bounding box center [610, 192] width 851 height 35
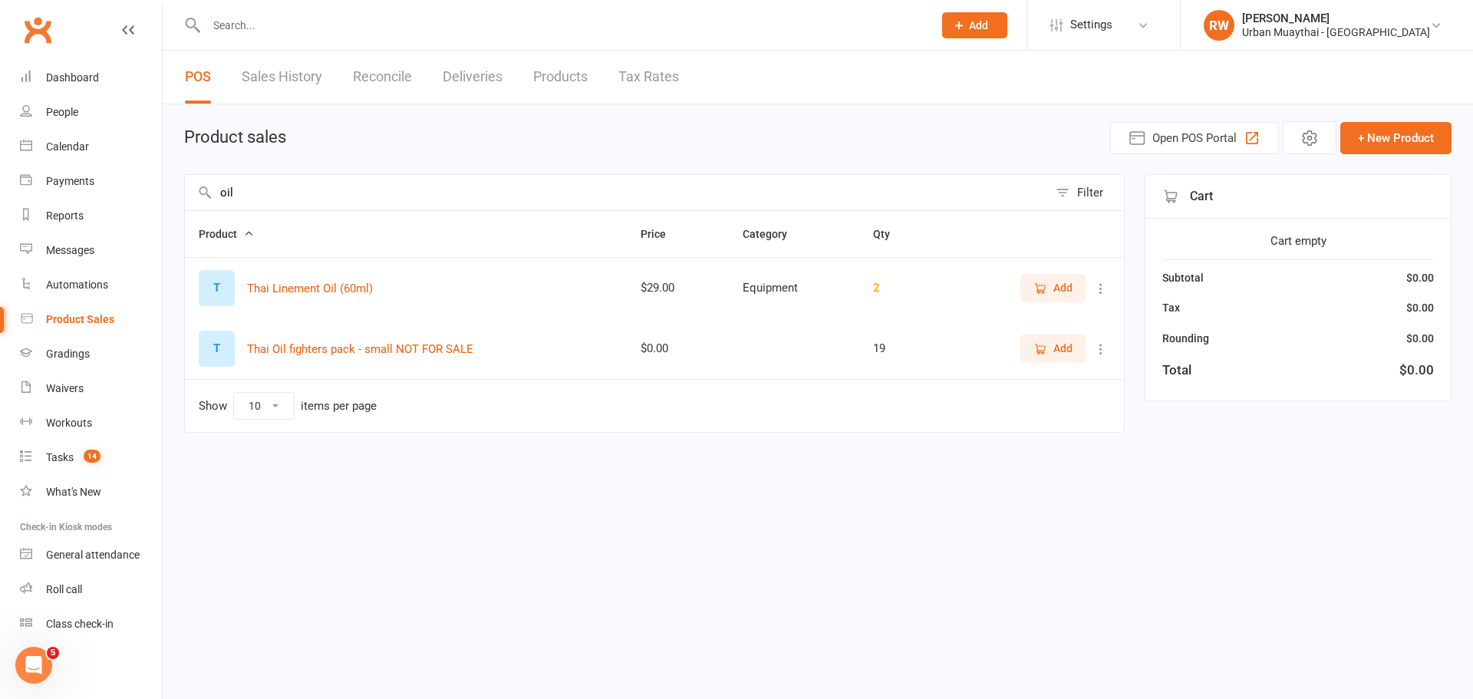
type input "oil"
click at [1099, 349] on icon at bounding box center [1100, 348] width 15 height 15
click at [1090, 373] on link "View / Edit" at bounding box center [1033, 379] width 152 height 31
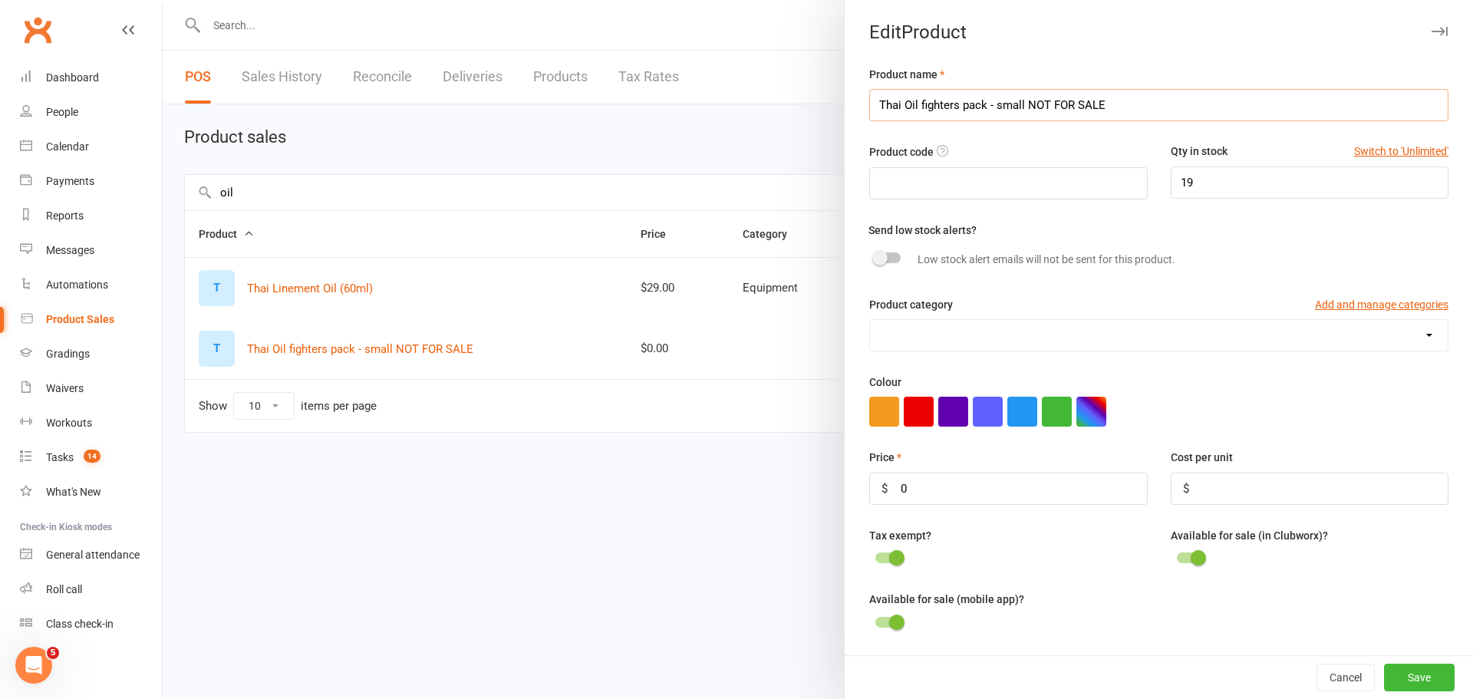
drag, startPoint x: 1090, startPoint y: 373, endPoint x: 1121, endPoint y: 98, distance: 276.3
click at [1121, 98] on input "Thai Oil fighters pack - small NOT FOR SALE" at bounding box center [1158, 105] width 579 height 32
type input "Thai Oil small bottle"
click at [1389, 677] on button "Save" at bounding box center [1419, 677] width 71 height 28
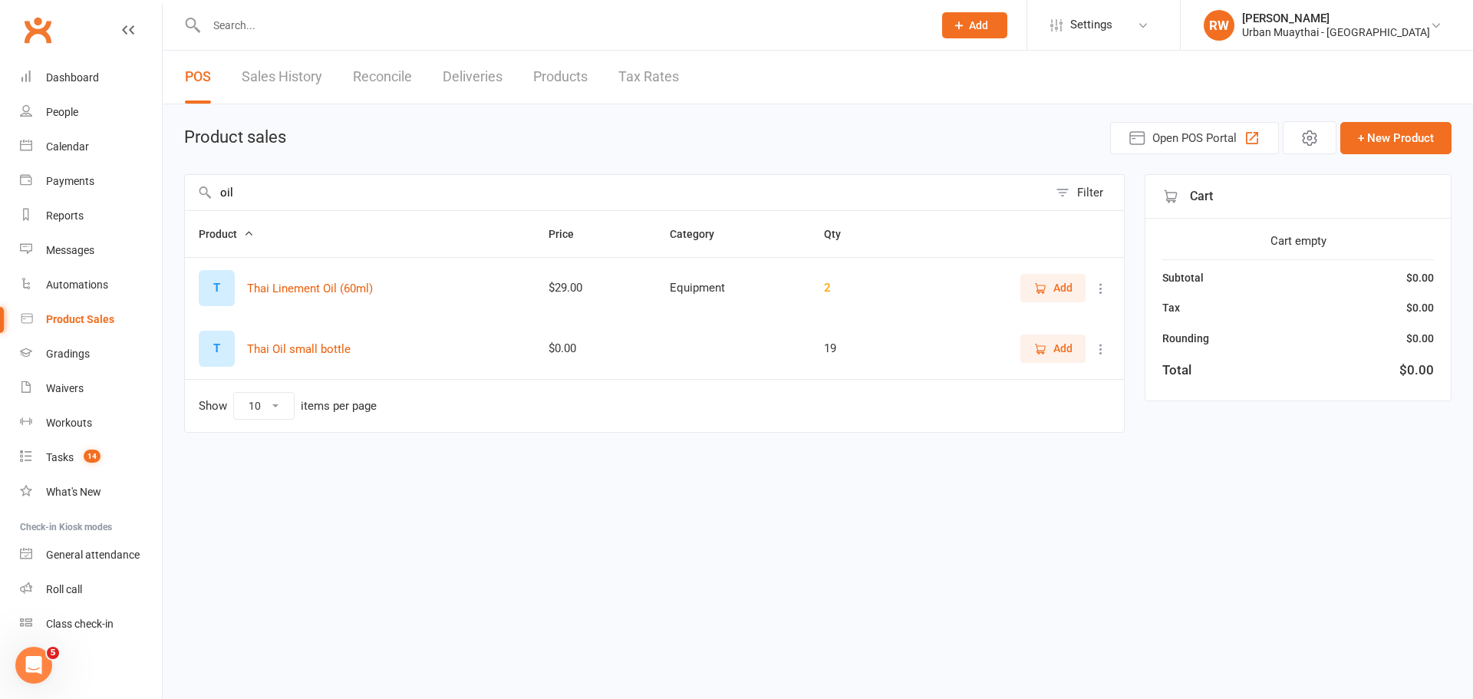
click at [1099, 348] on icon at bounding box center [1100, 348] width 15 height 15
click at [1074, 373] on link "View / Edit" at bounding box center [1033, 379] width 152 height 31
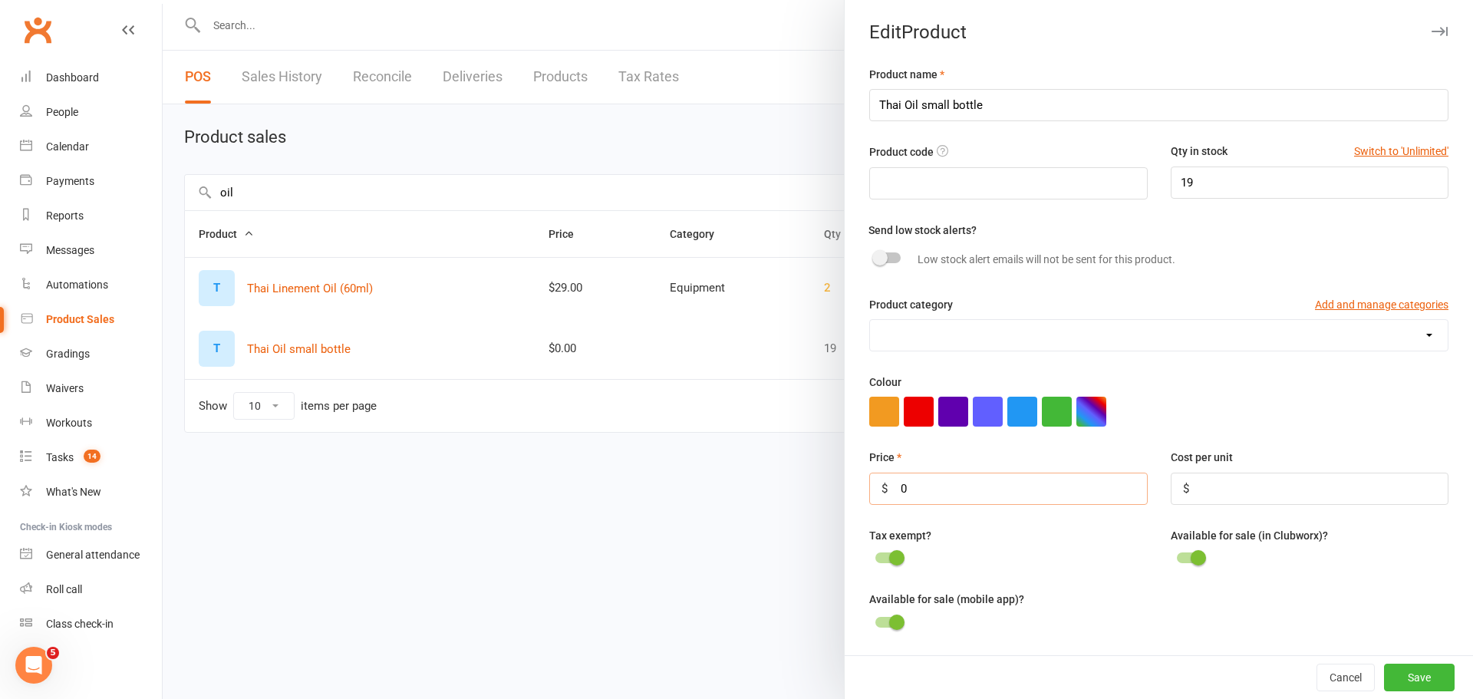
click at [953, 485] on input "0" at bounding box center [1008, 488] width 278 height 32
type input "15"
click at [1385, 674] on button "Save" at bounding box center [1419, 677] width 71 height 28
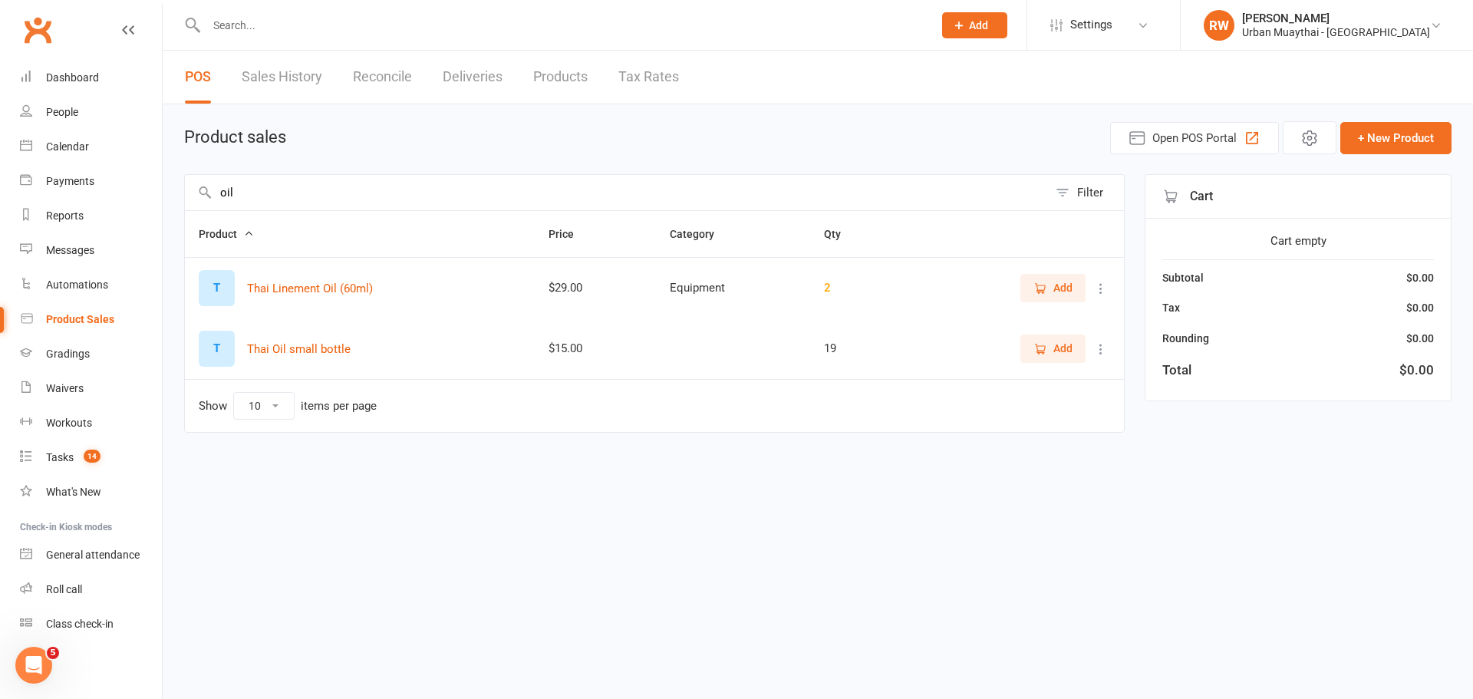
click at [1104, 289] on icon at bounding box center [1100, 288] width 15 height 15
click at [1068, 321] on link "View / Edit" at bounding box center [1033, 318] width 152 height 31
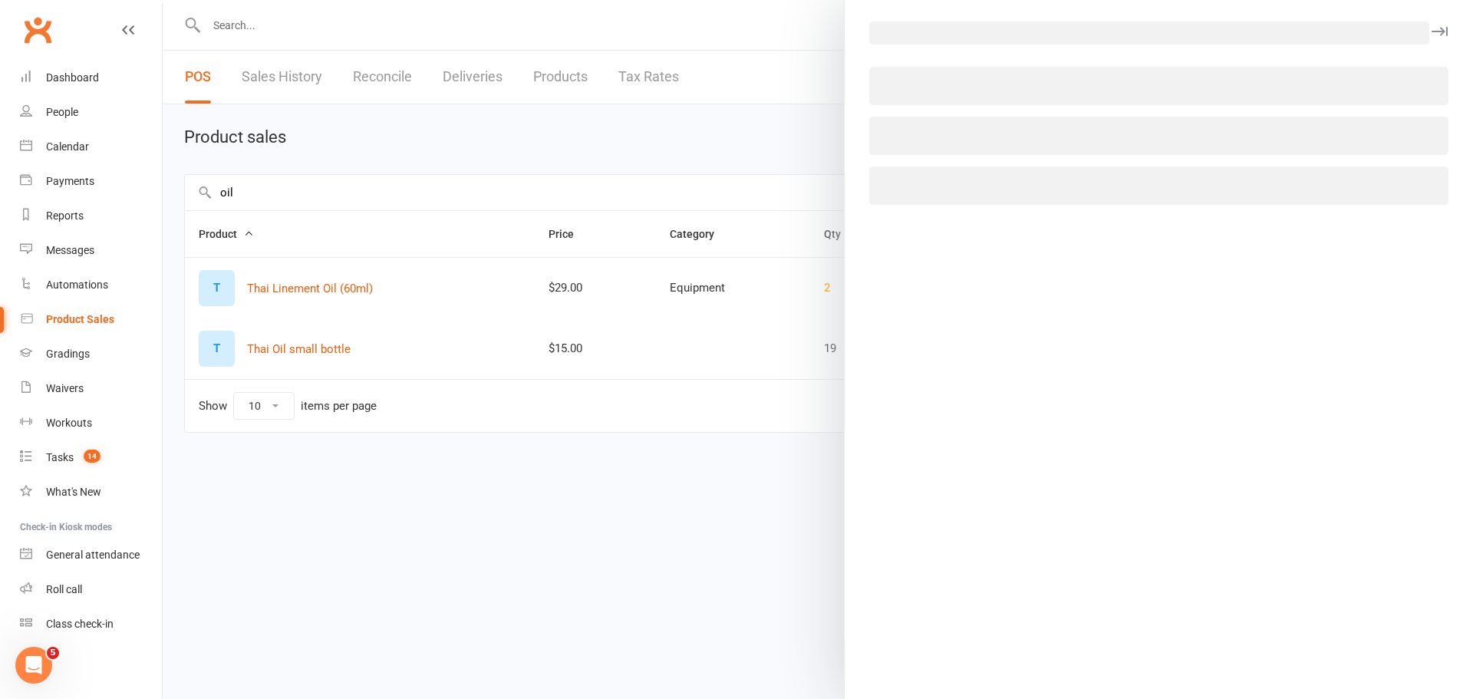
select select "157"
select select "362"
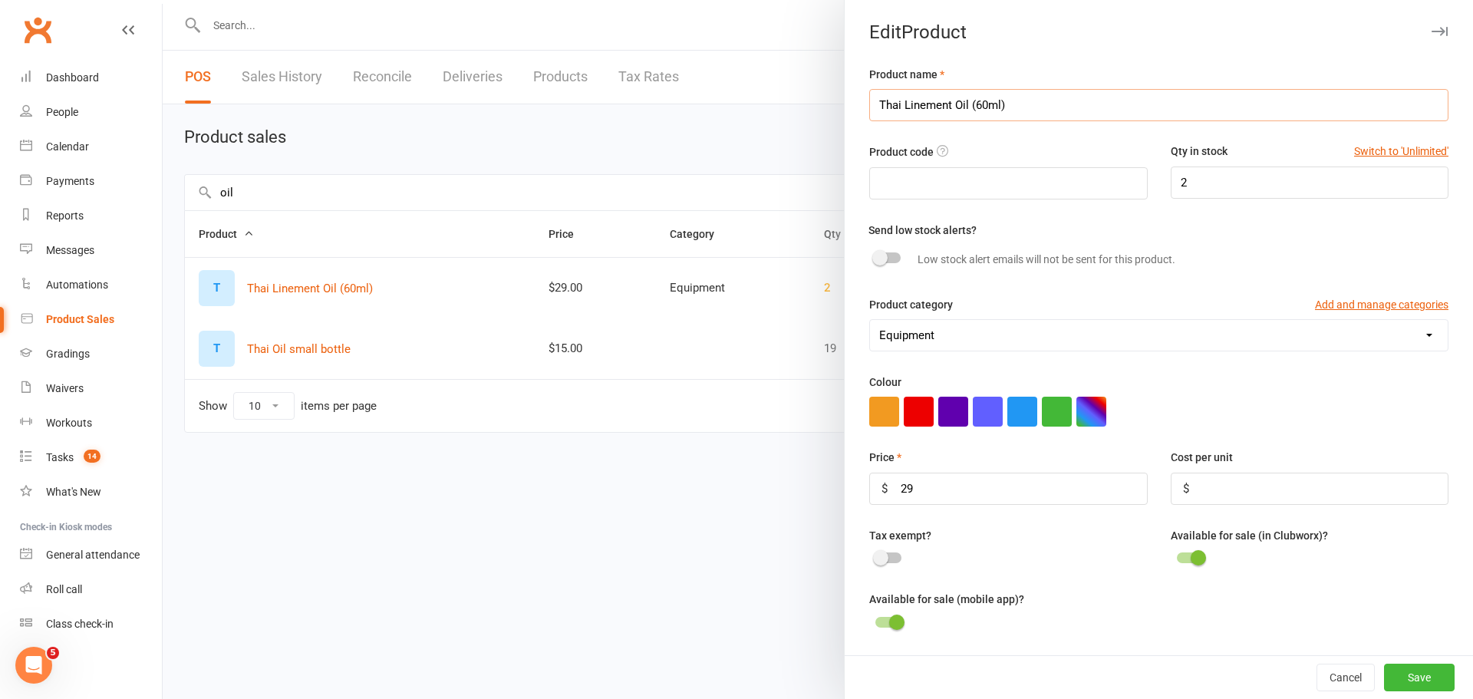
click at [1009, 107] on input "Thai Linement Oil (60ml)" at bounding box center [1158, 105] width 579 height 32
click at [945, 103] on input "Thai Linement Oil Large Bottle" at bounding box center [1158, 105] width 579 height 32
type input "Thai Oil Large Bottle"
click at [1384, 673] on button "Save" at bounding box center [1419, 677] width 71 height 28
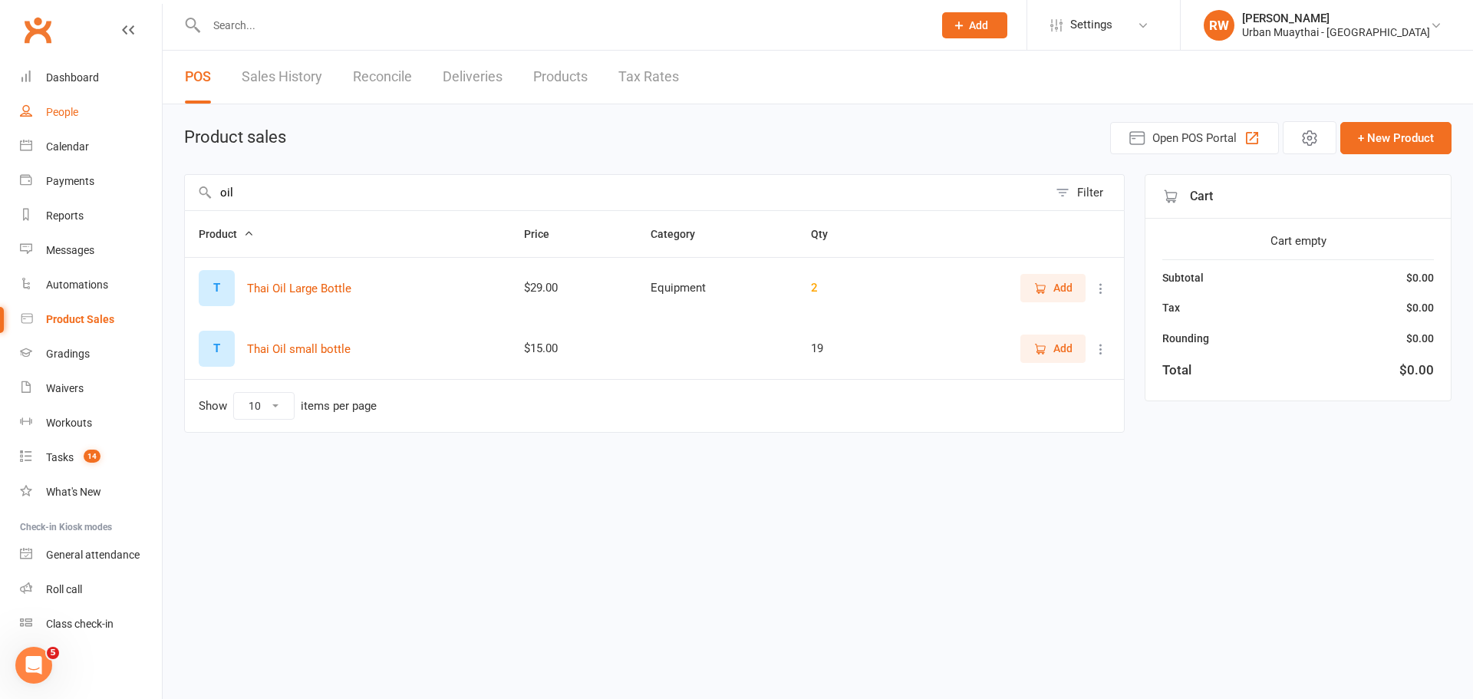
click at [65, 106] on div "People" at bounding box center [62, 112] width 32 height 12
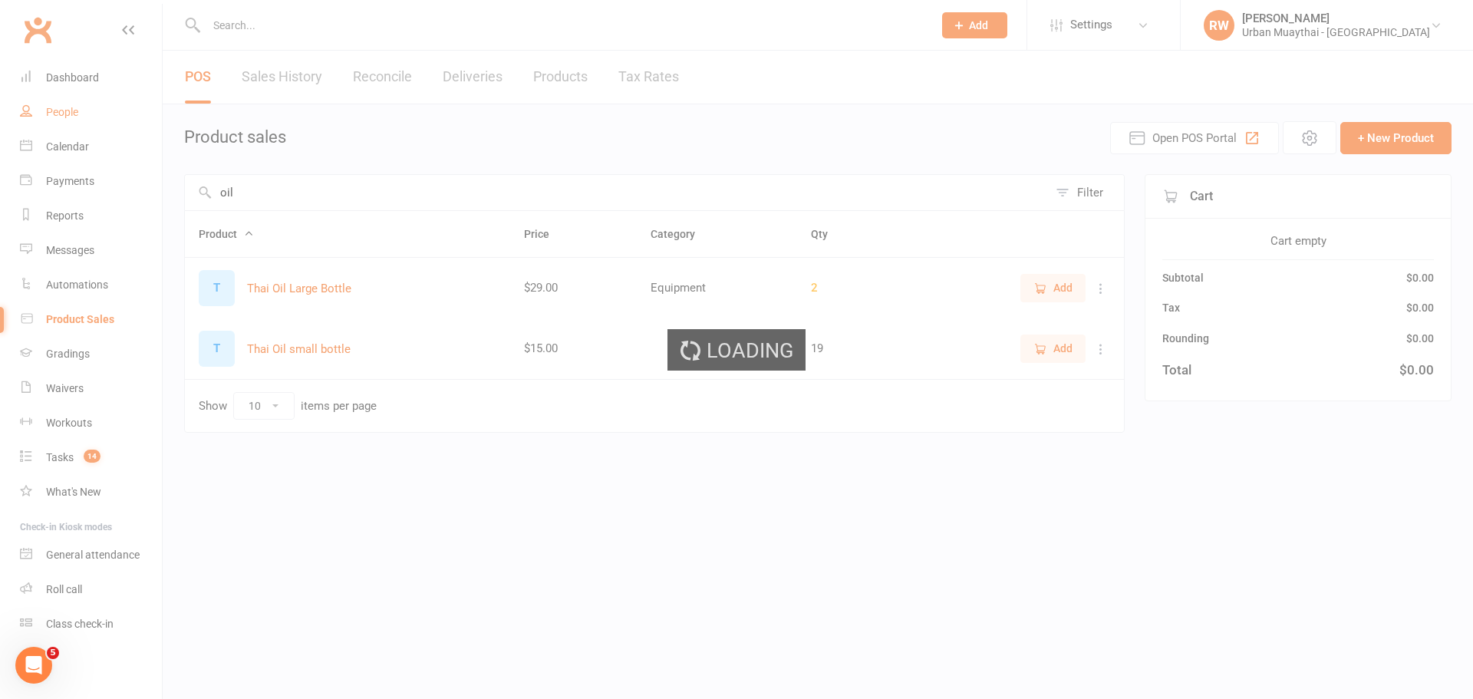
select select "100"
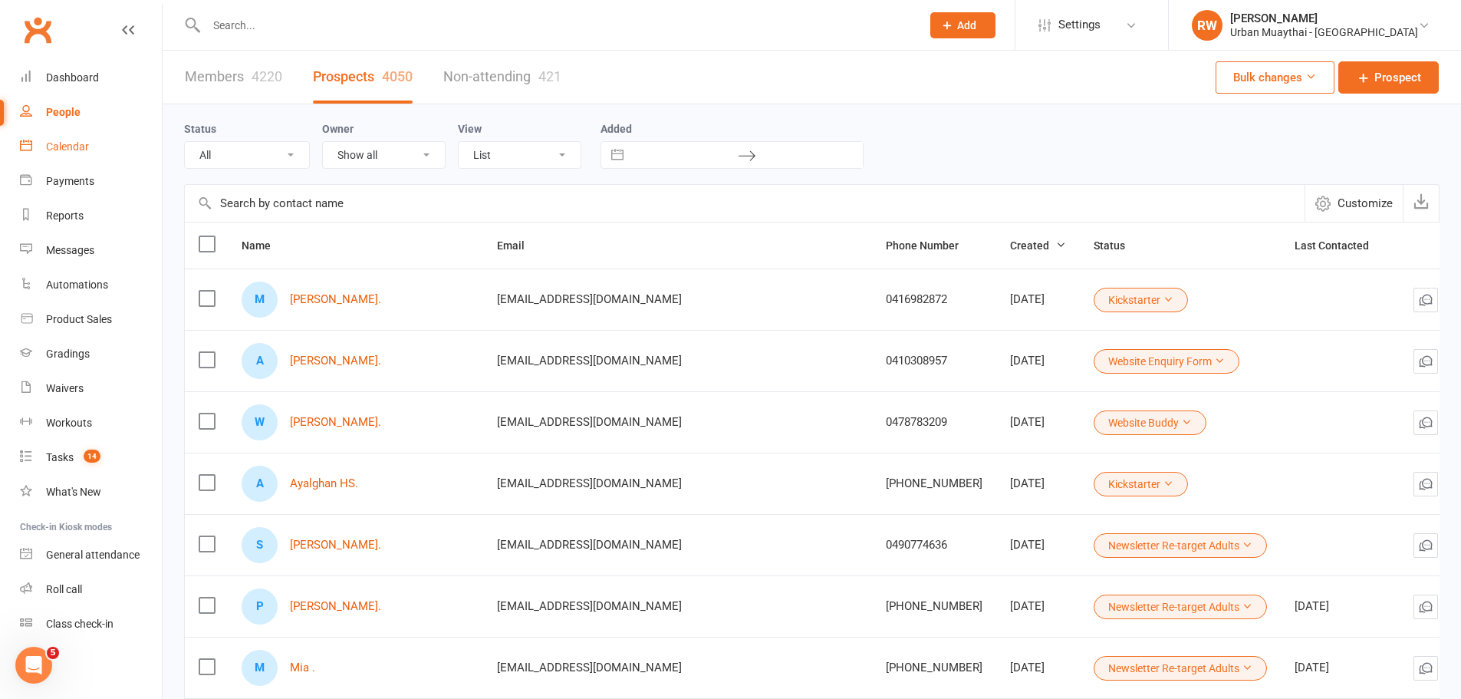
click at [76, 146] on div "Calendar" at bounding box center [67, 146] width 43 height 12
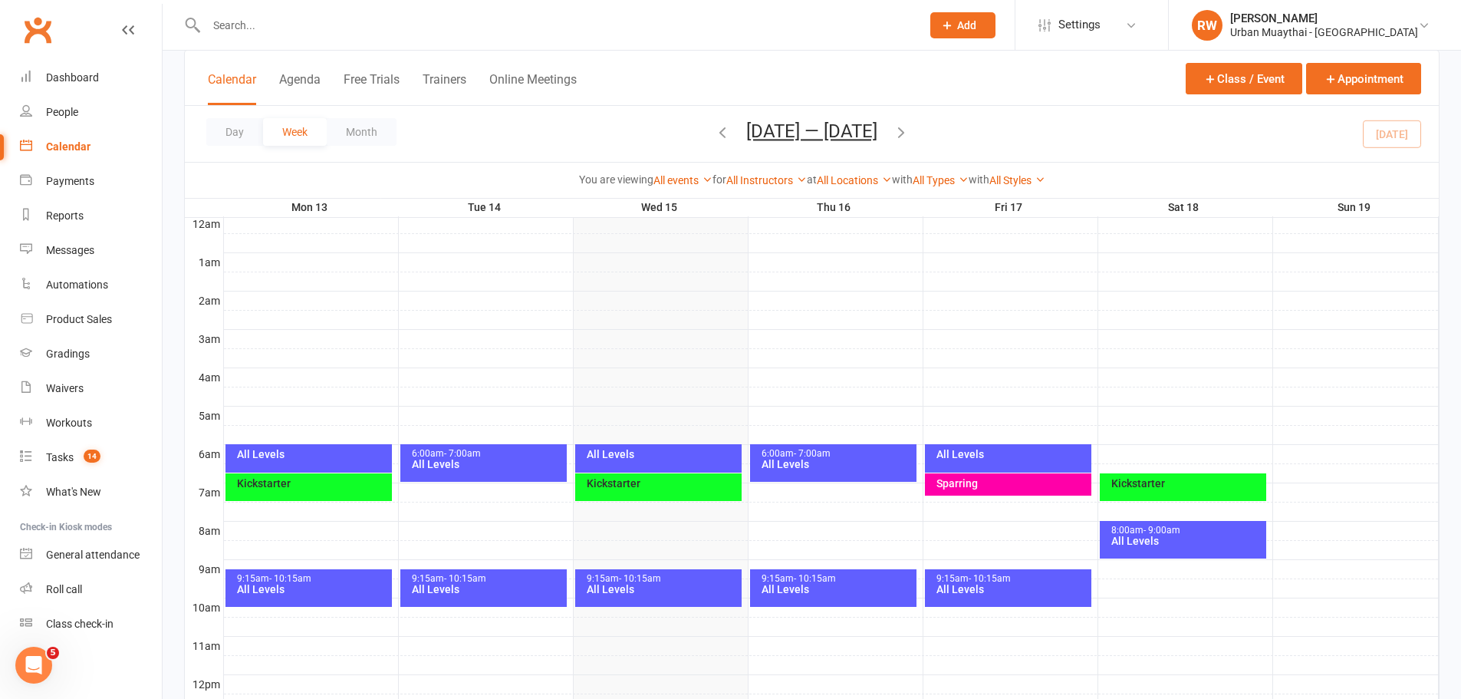
scroll to position [153, 0]
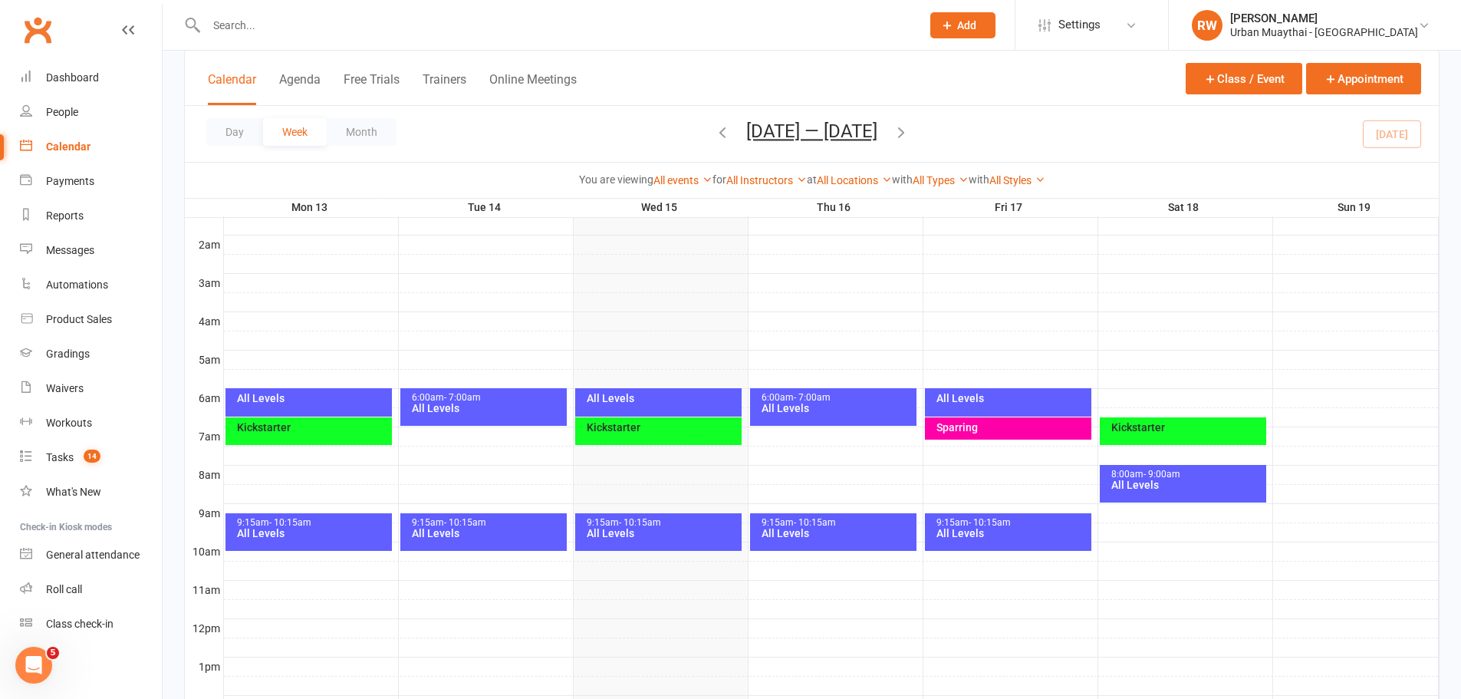
click at [651, 532] on div "All Levels" at bounding box center [662, 533] width 153 height 11
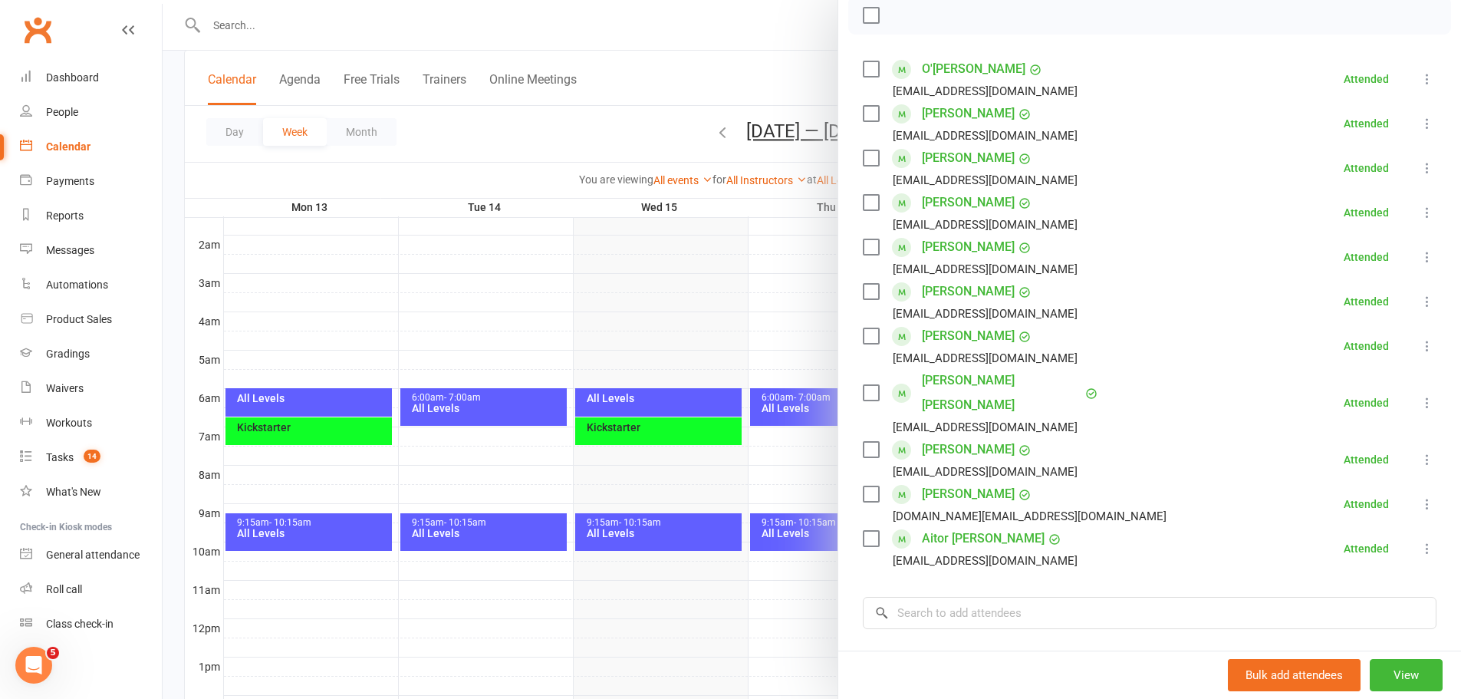
scroll to position [230, 0]
click at [937, 595] on input "search" at bounding box center [1150, 611] width 574 height 32
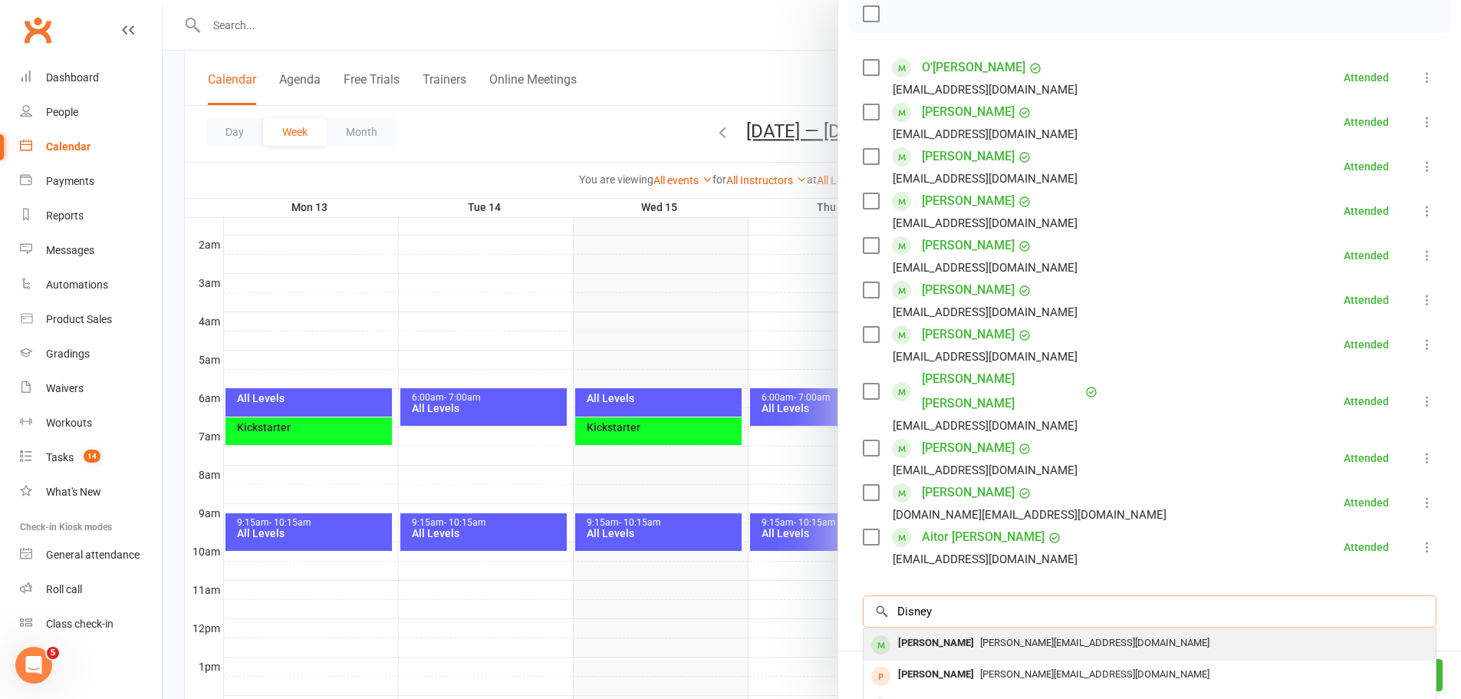
type input "Disney"
click at [914, 632] on div "Frank Disney" at bounding box center [936, 643] width 88 height 22
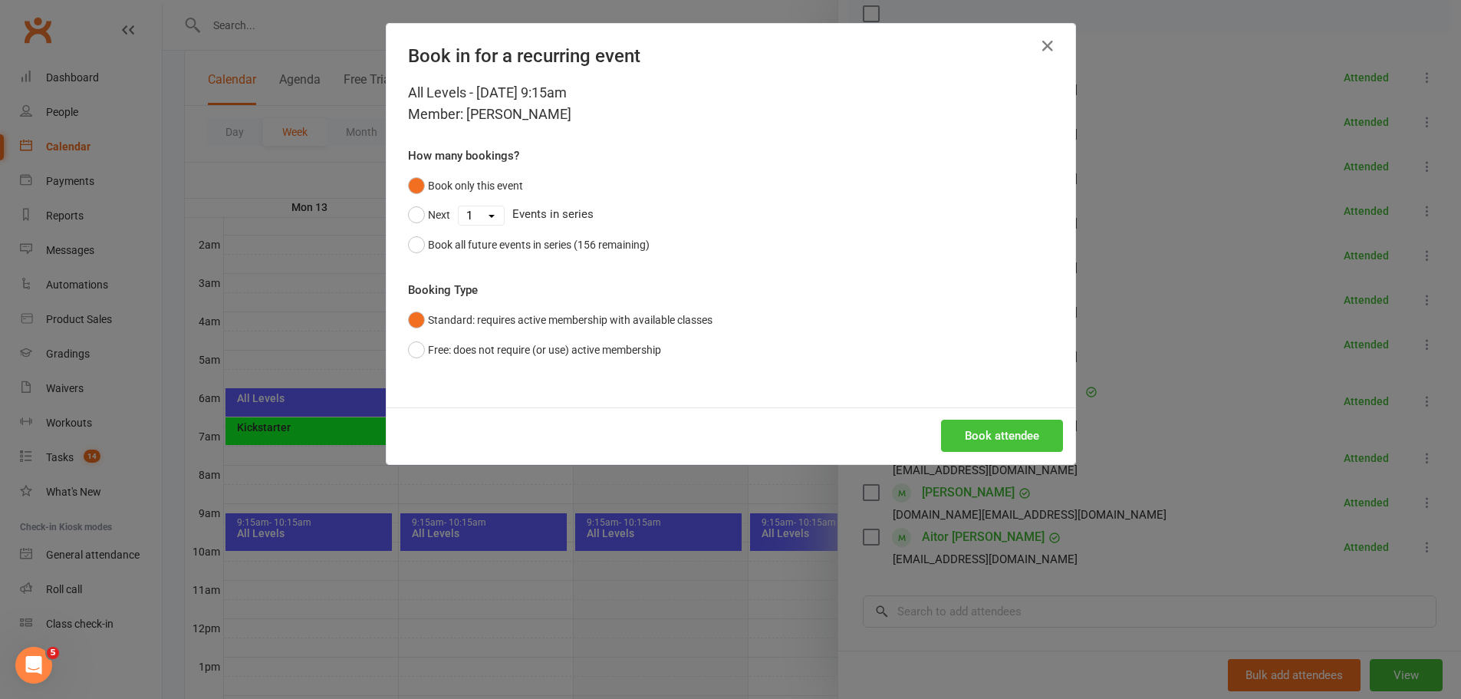
click at [972, 434] on button "Book attendee" at bounding box center [1002, 436] width 122 height 32
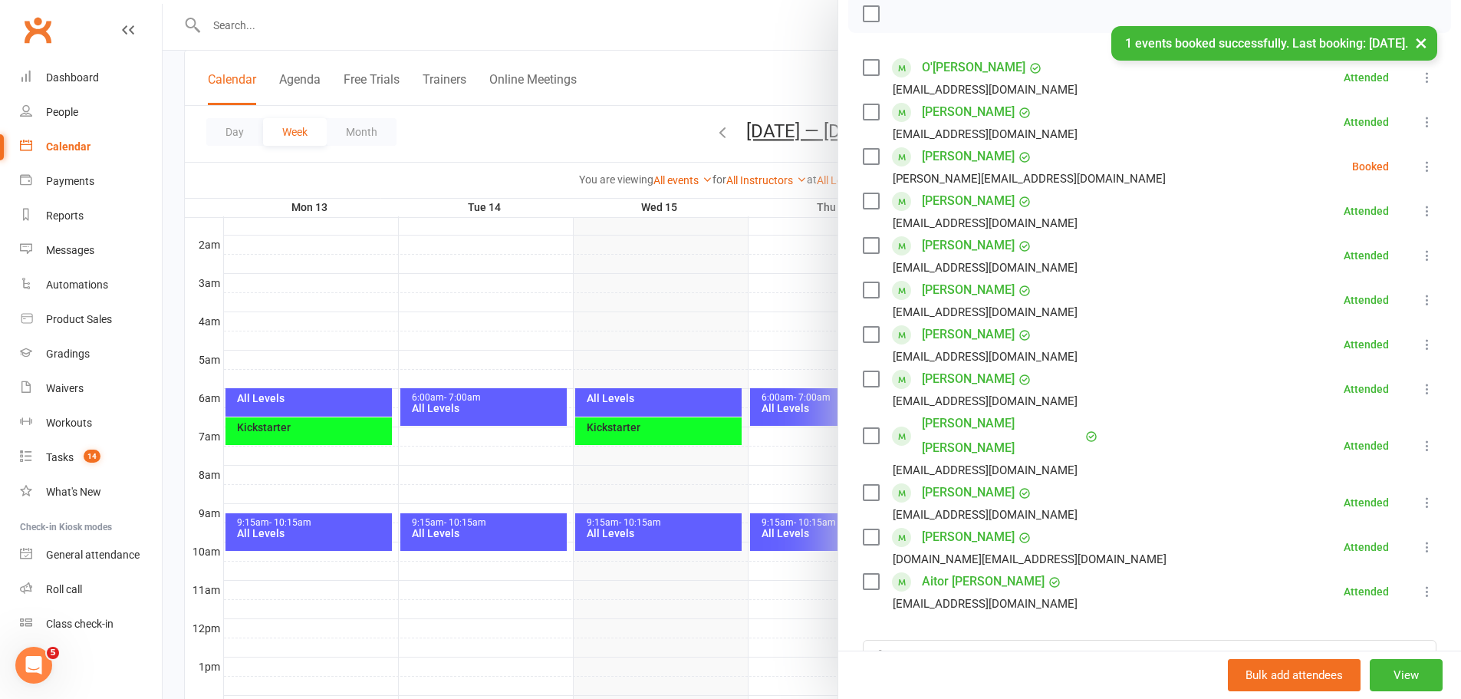
click at [1420, 169] on icon at bounding box center [1427, 166] width 15 height 15
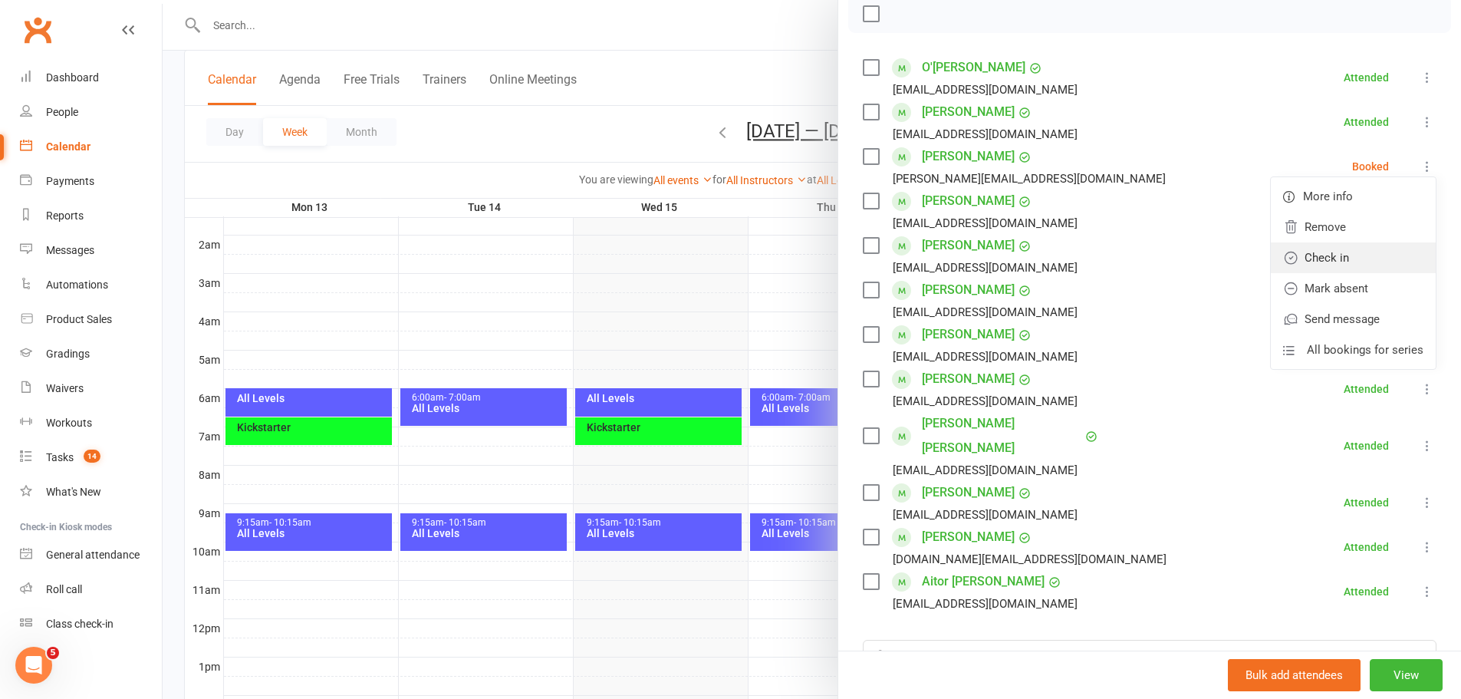
click at [1330, 260] on link "Check in" at bounding box center [1353, 257] width 165 height 31
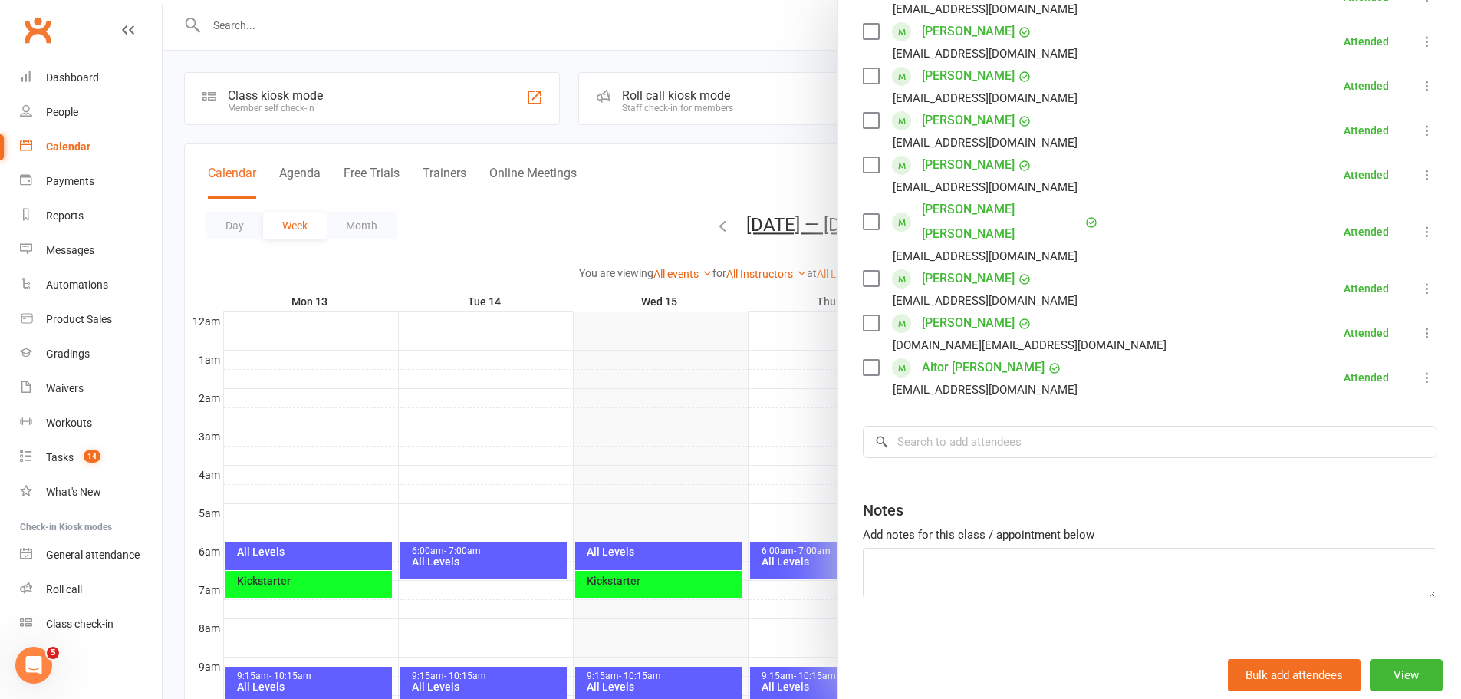
scroll to position [0, 0]
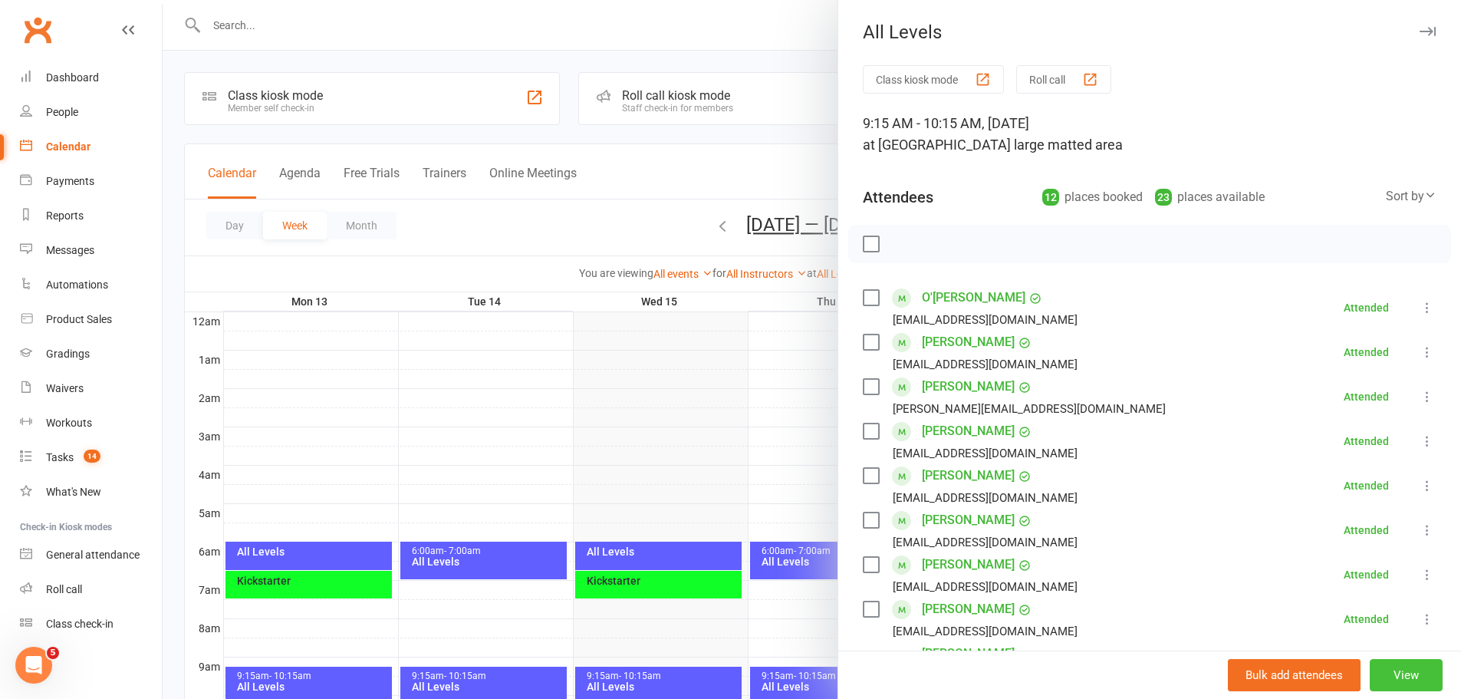
click at [1381, 676] on button "View" at bounding box center [1406, 675] width 73 height 32
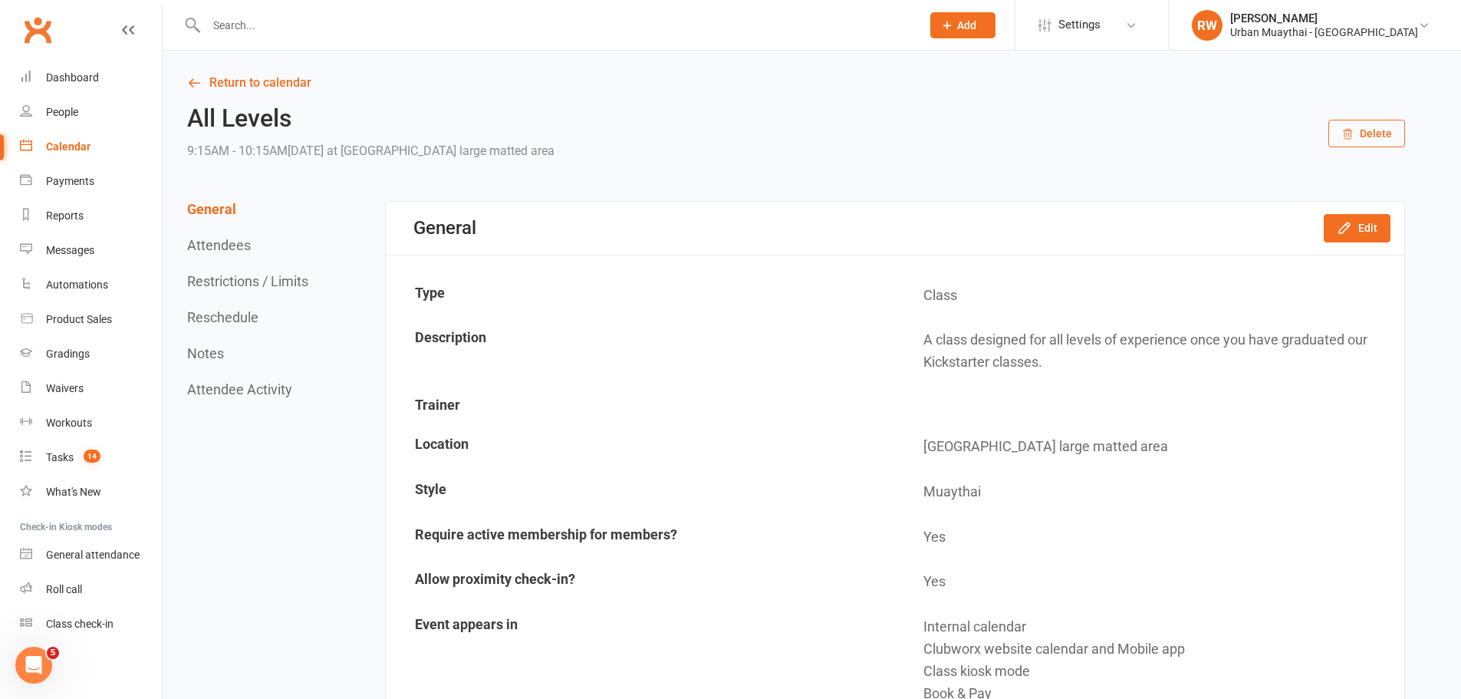
click at [62, 147] on div "Calendar" at bounding box center [68, 146] width 44 height 12
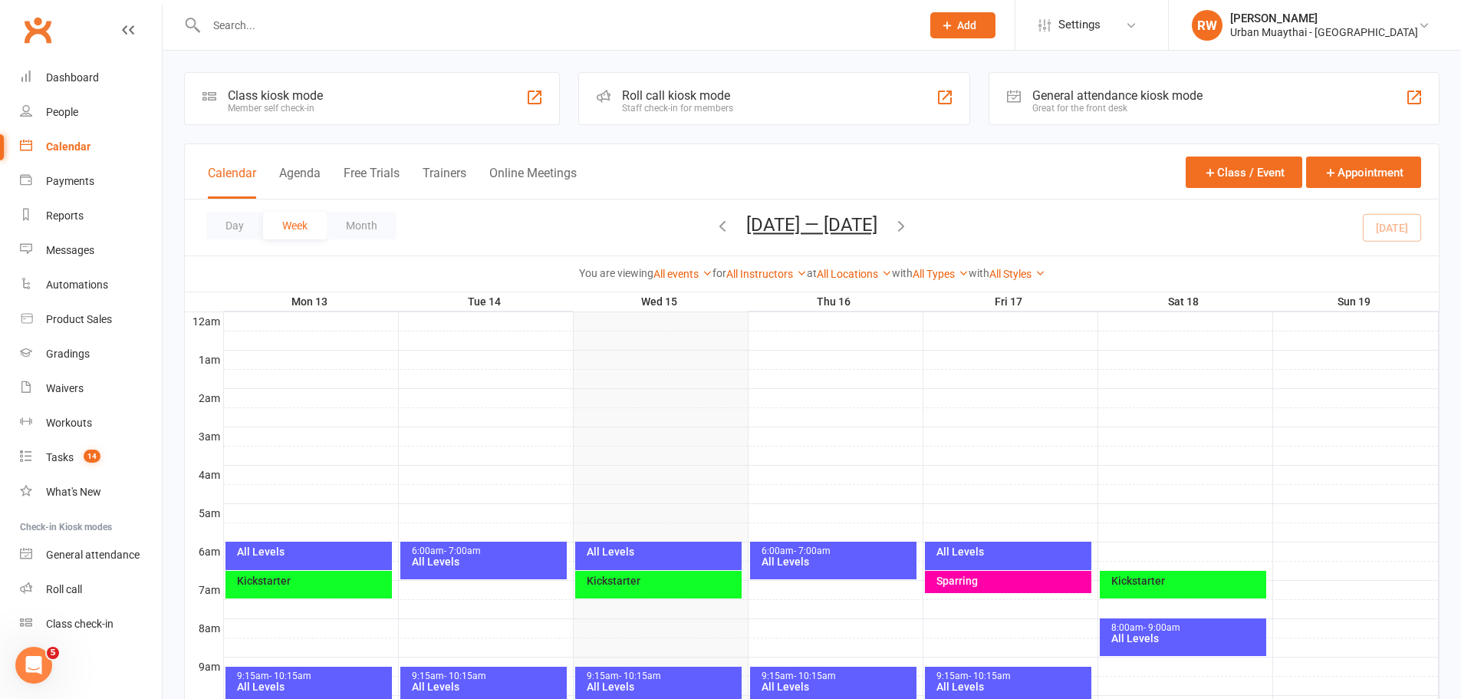
click at [675, 683] on div "All Levels" at bounding box center [662, 686] width 153 height 11
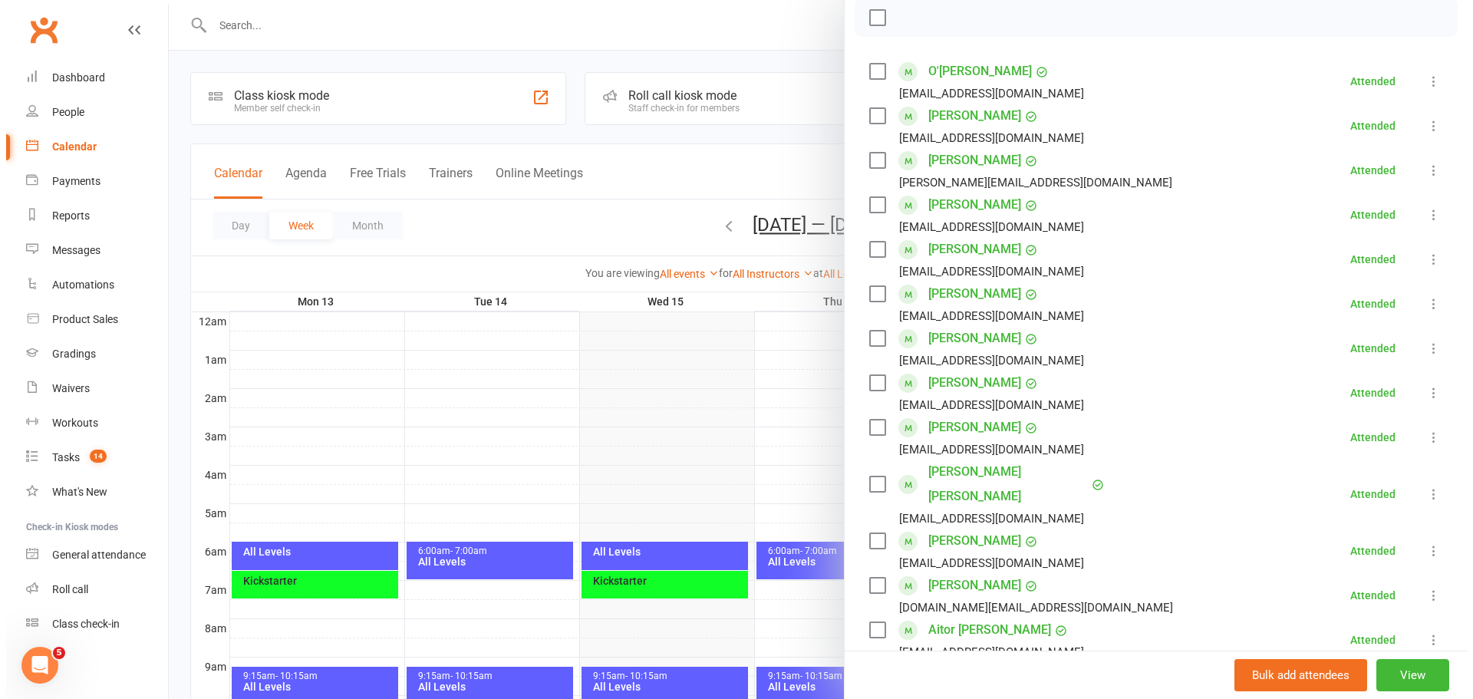
scroll to position [444, 0]
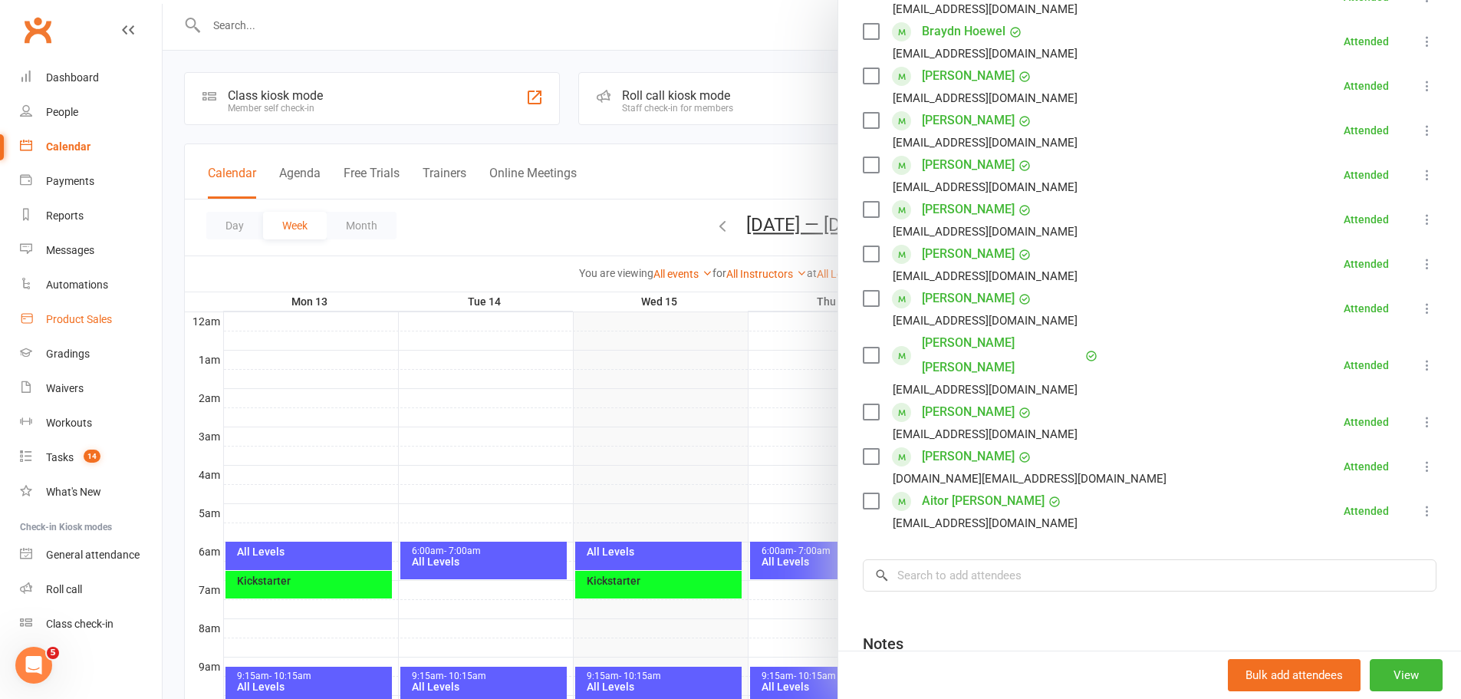
click at [90, 317] on div "Product Sales" at bounding box center [79, 319] width 66 height 12
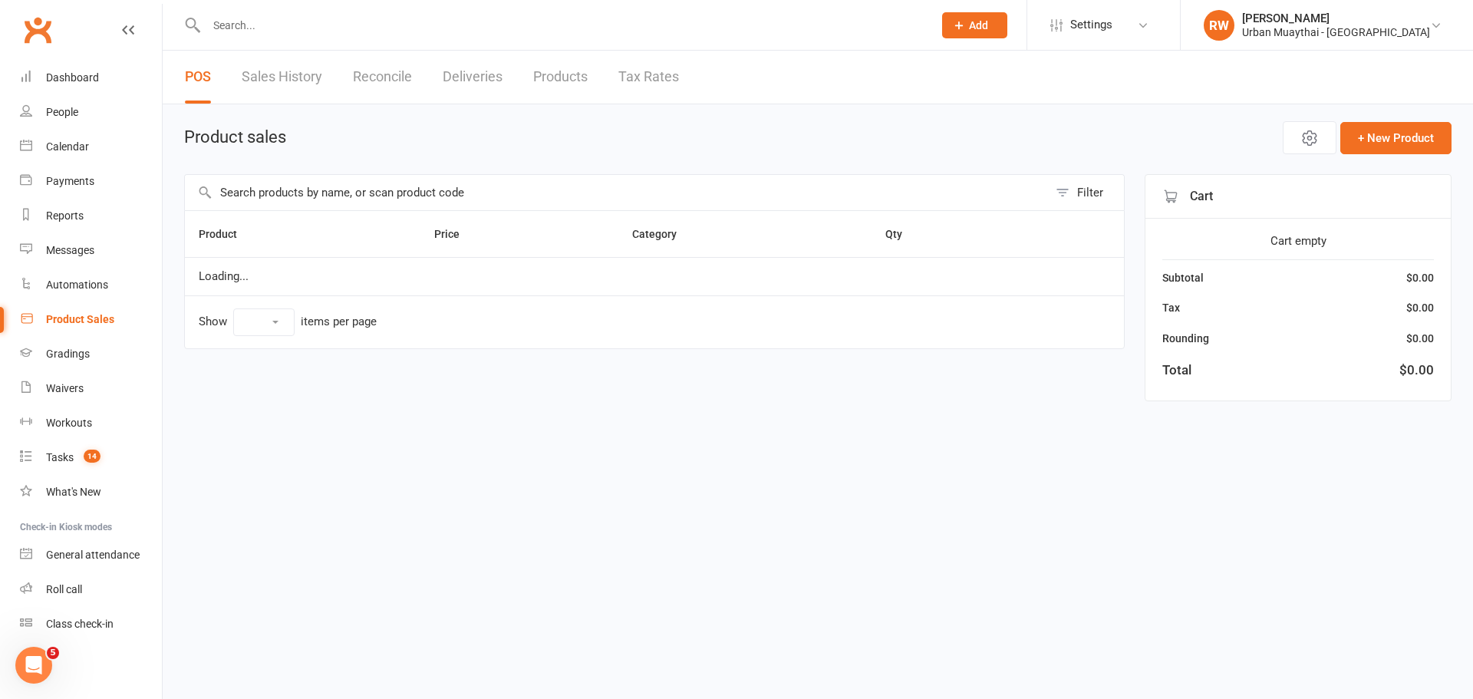
select select "10"
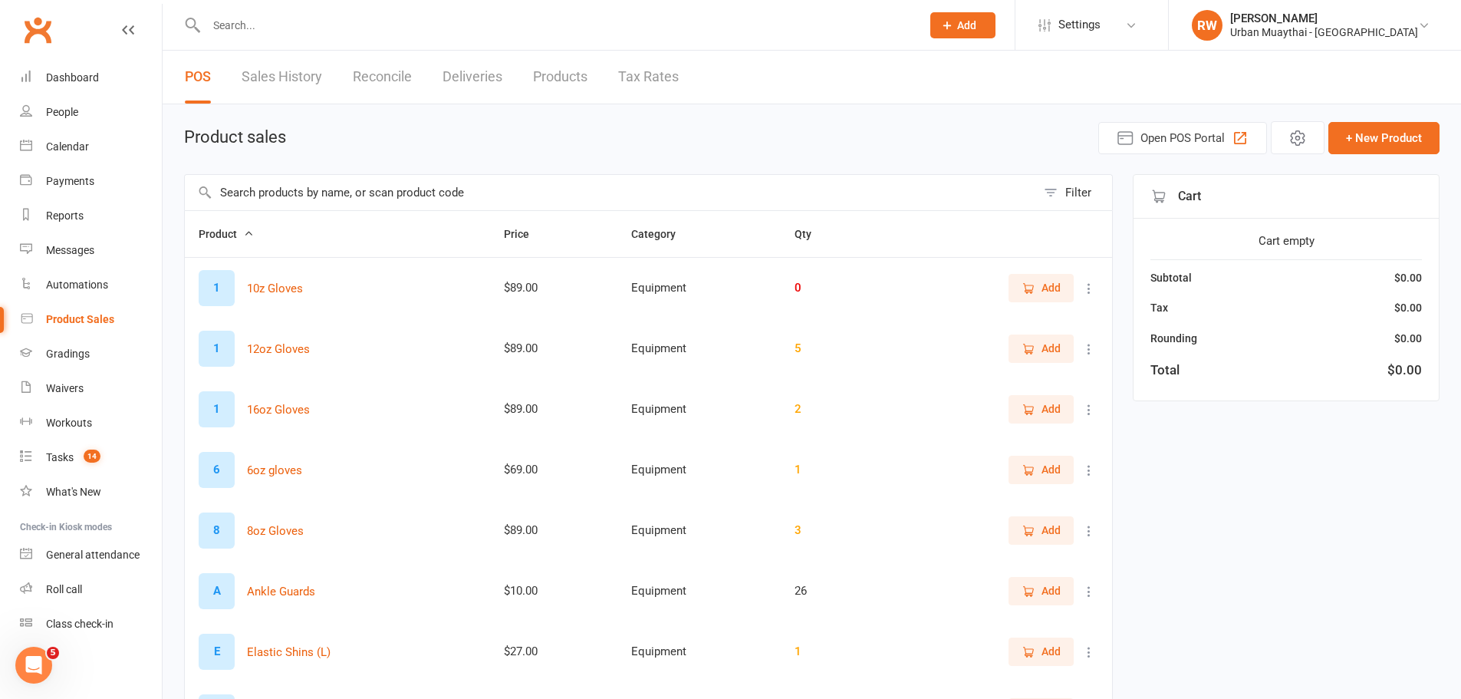
click at [262, 191] on input "text" at bounding box center [610, 192] width 851 height 35
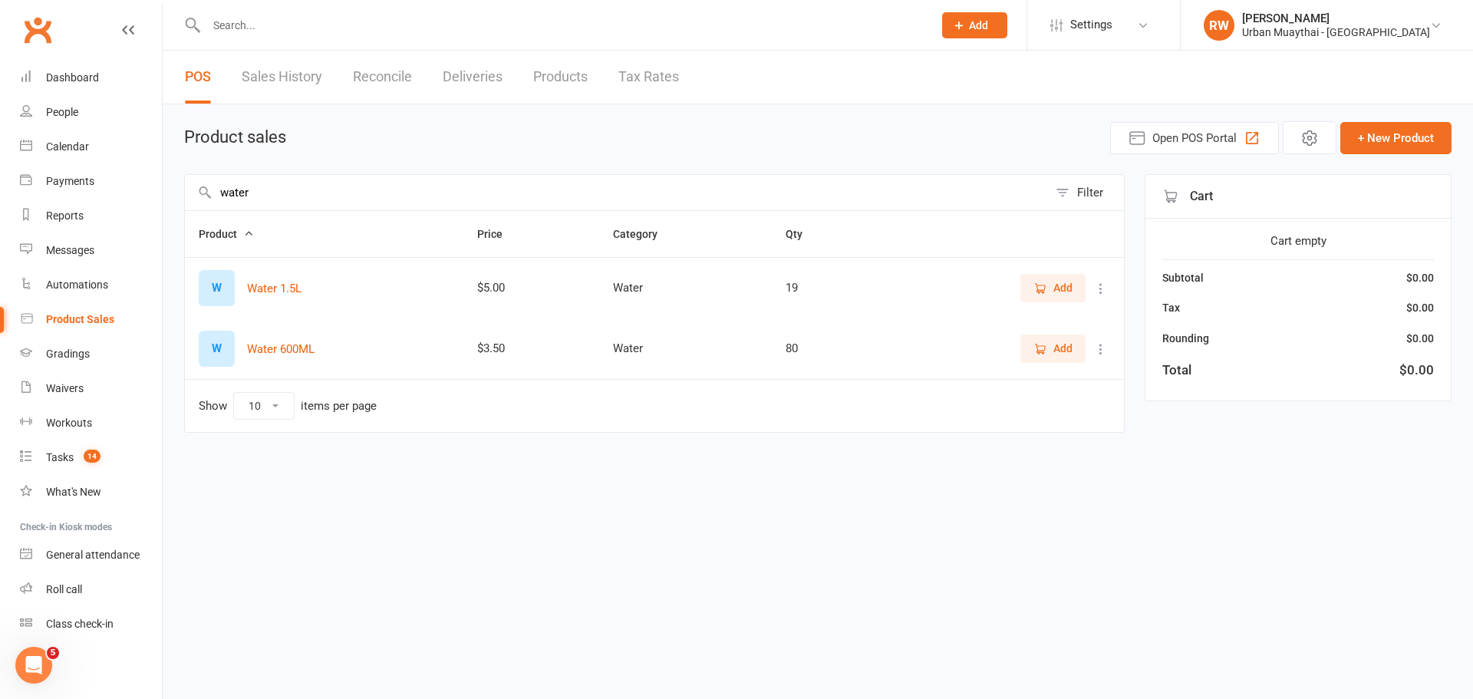
type input "water"
click at [1064, 353] on span "Add" at bounding box center [1062, 348] width 19 height 17
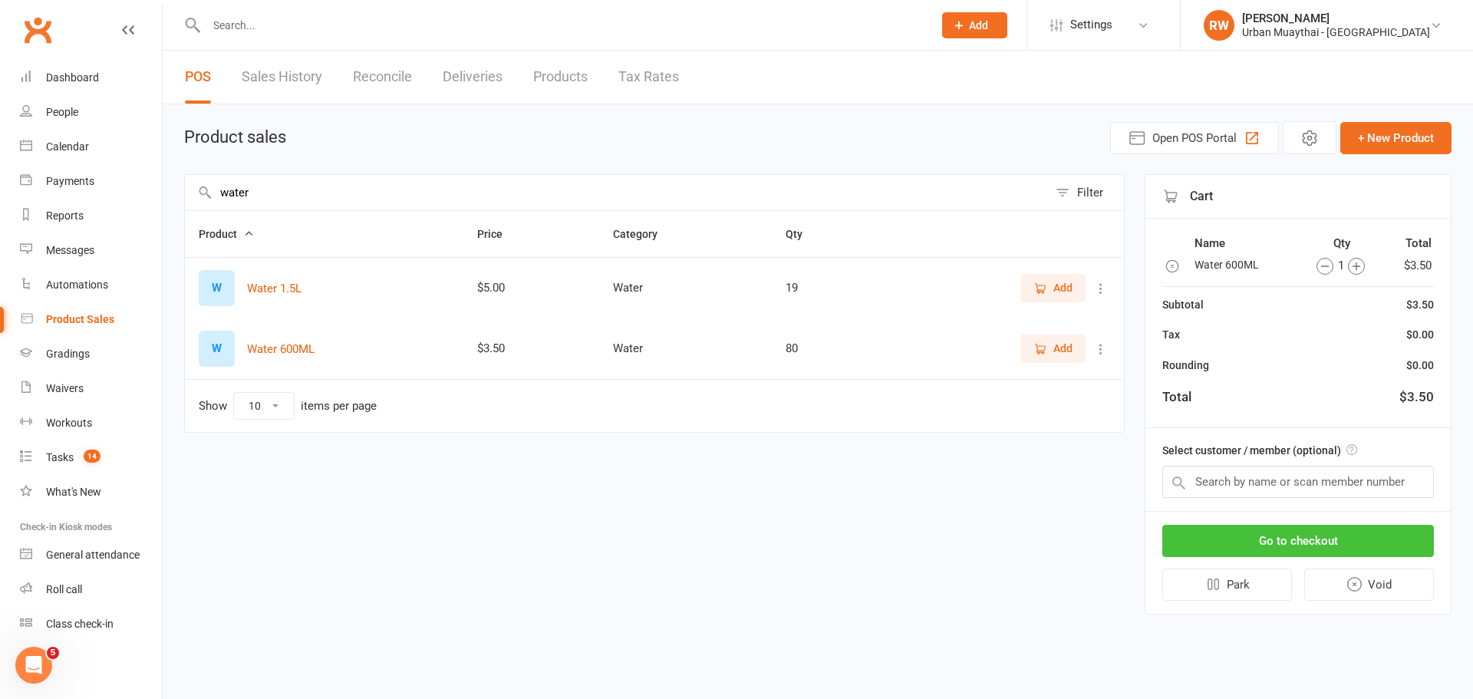
click at [1324, 537] on button "Go to checkout" at bounding box center [1298, 541] width 272 height 32
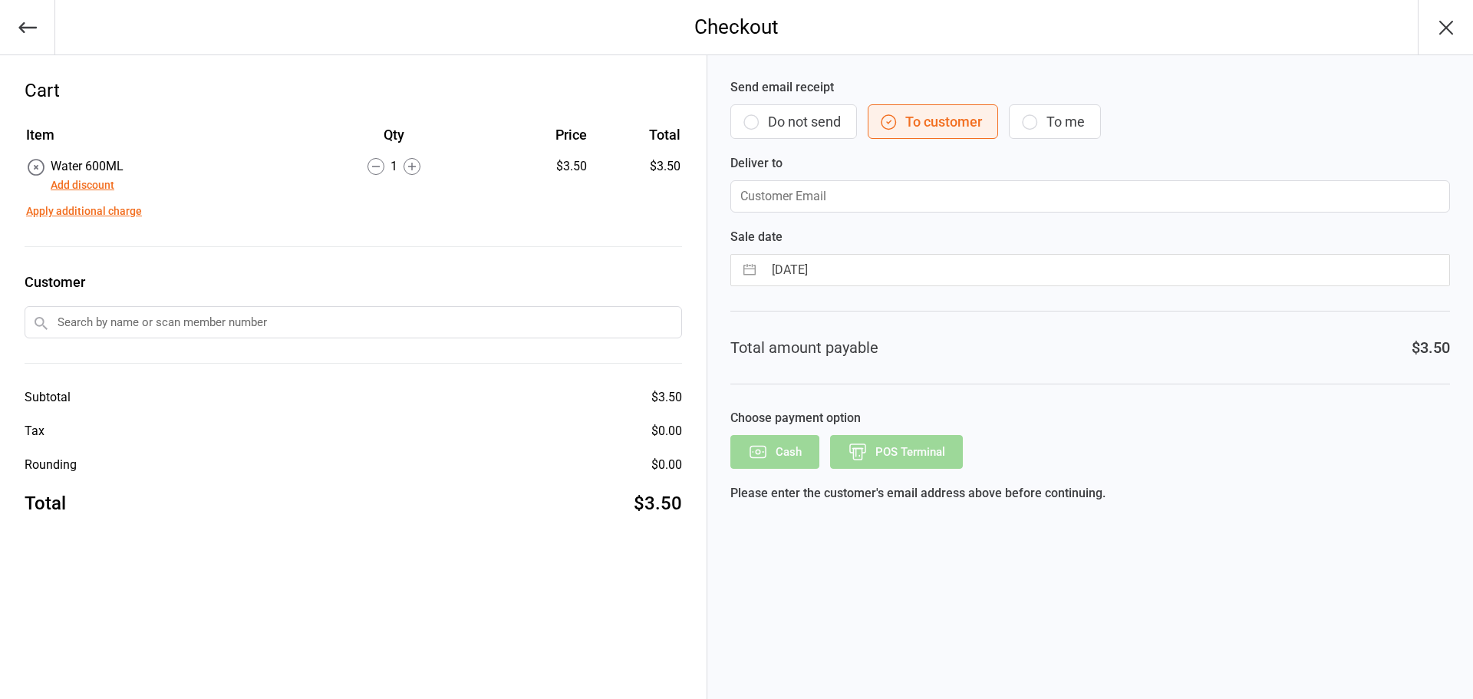
click at [86, 186] on button "Add discount" at bounding box center [83, 185] width 64 height 16
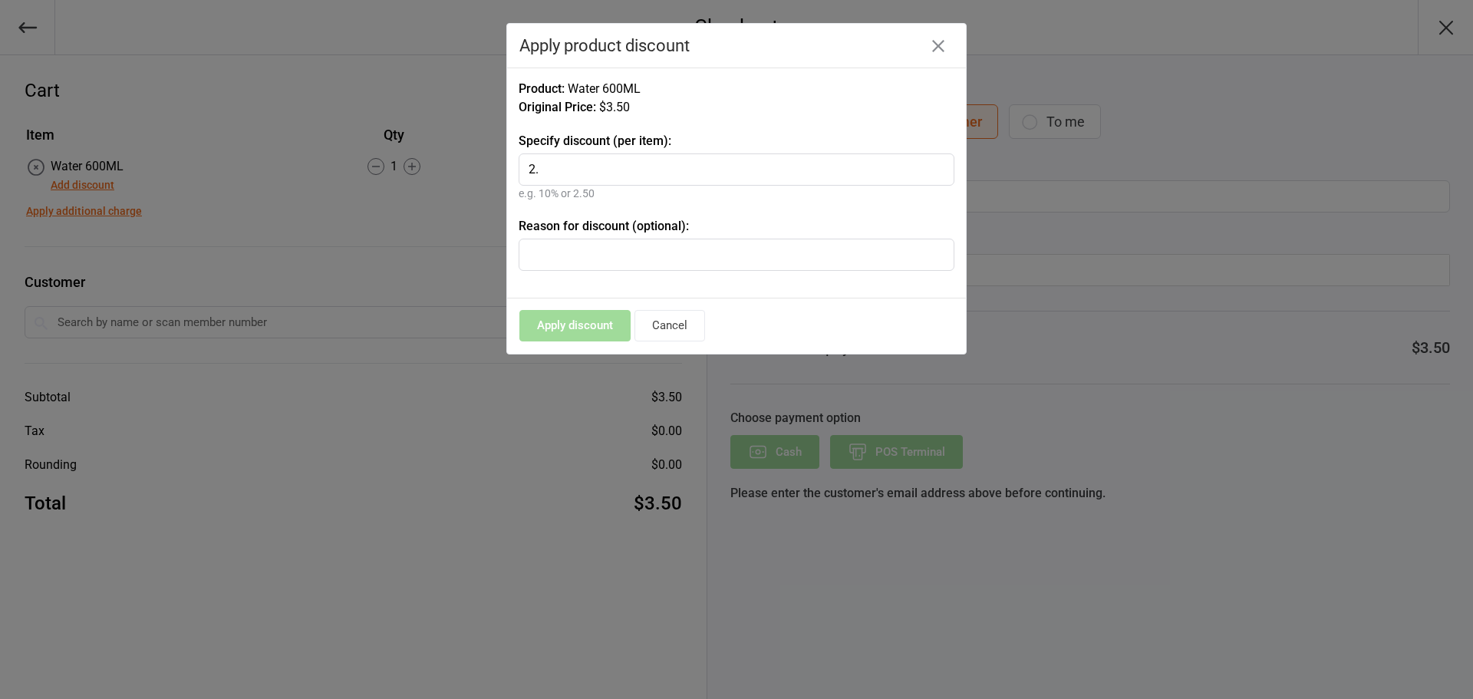
type input "2"
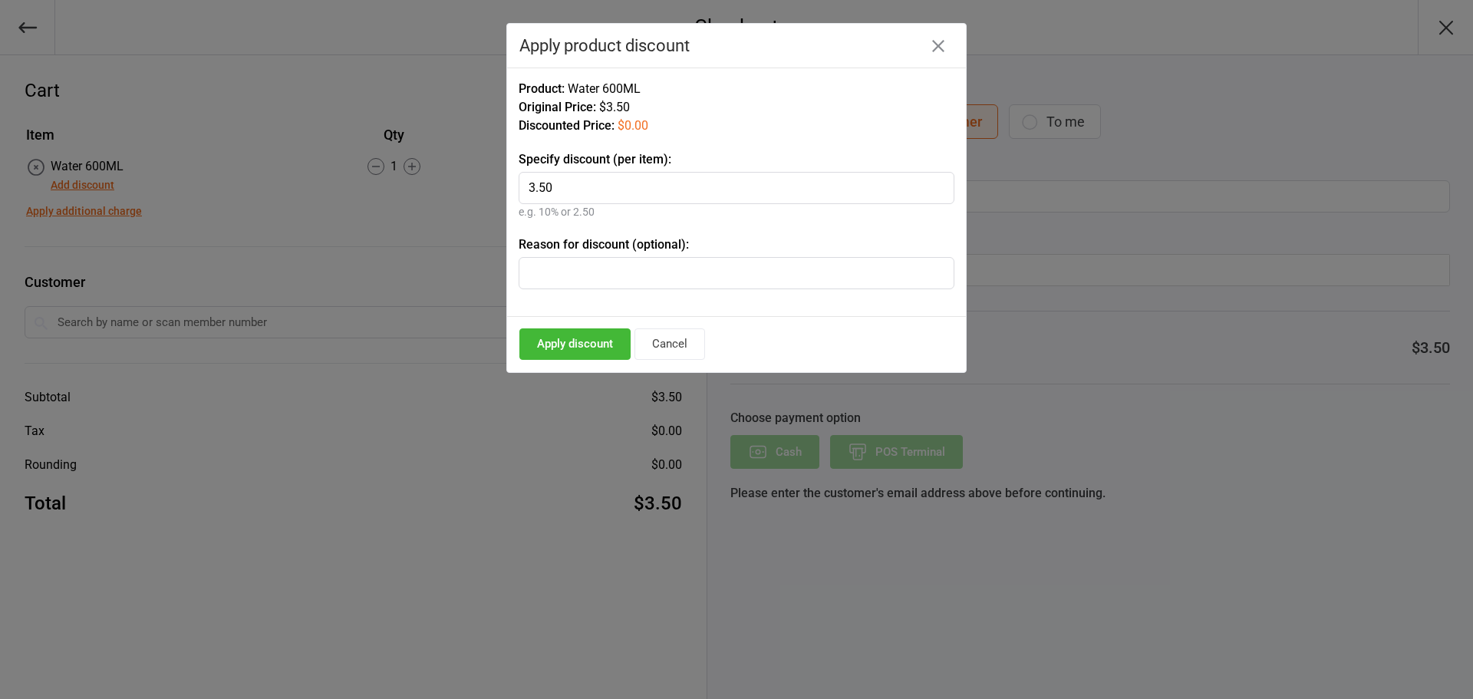
type input "3.50"
click at [538, 275] on input "text" at bounding box center [737, 273] width 436 height 32
type input "richie"
click at [590, 345] on button "Apply discount" at bounding box center [574, 343] width 111 height 31
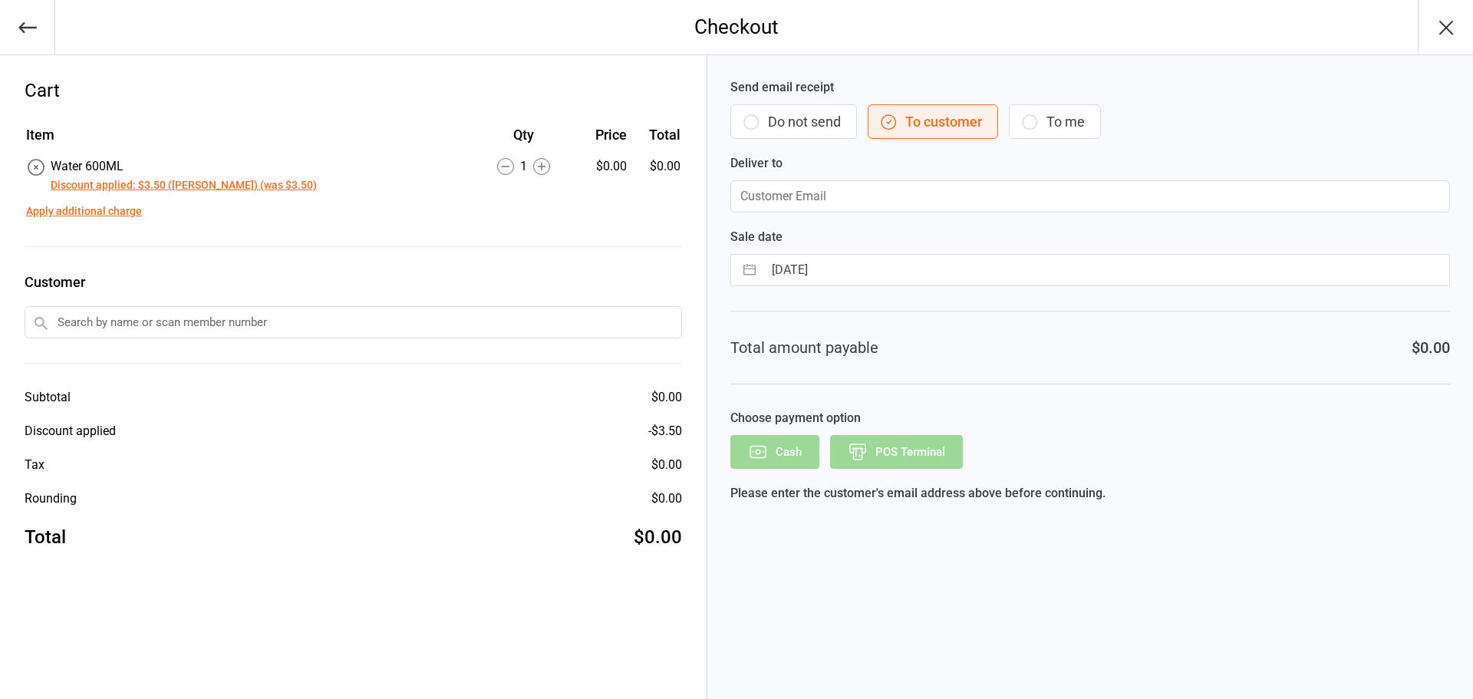
click at [793, 121] on button "Do not send" at bounding box center [793, 121] width 127 height 35
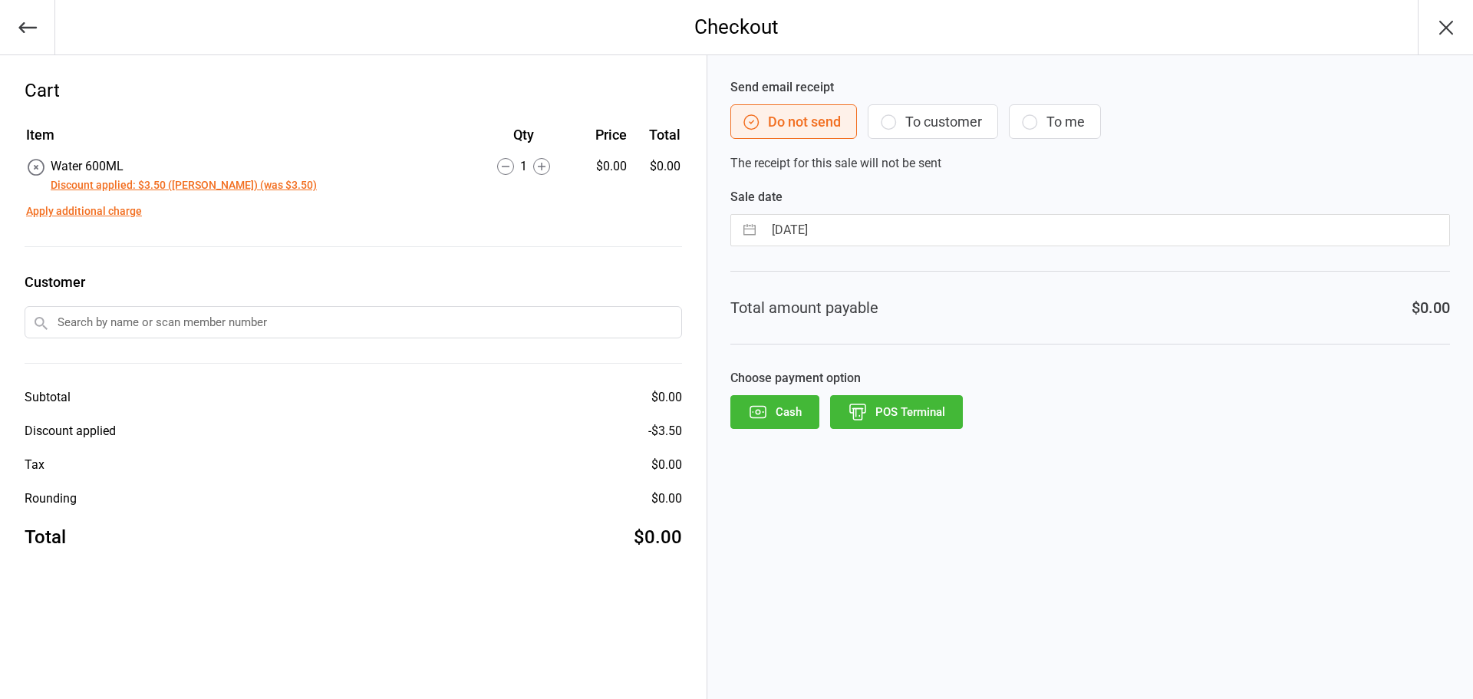
click at [888, 409] on button "POS Terminal" at bounding box center [896, 412] width 133 height 34
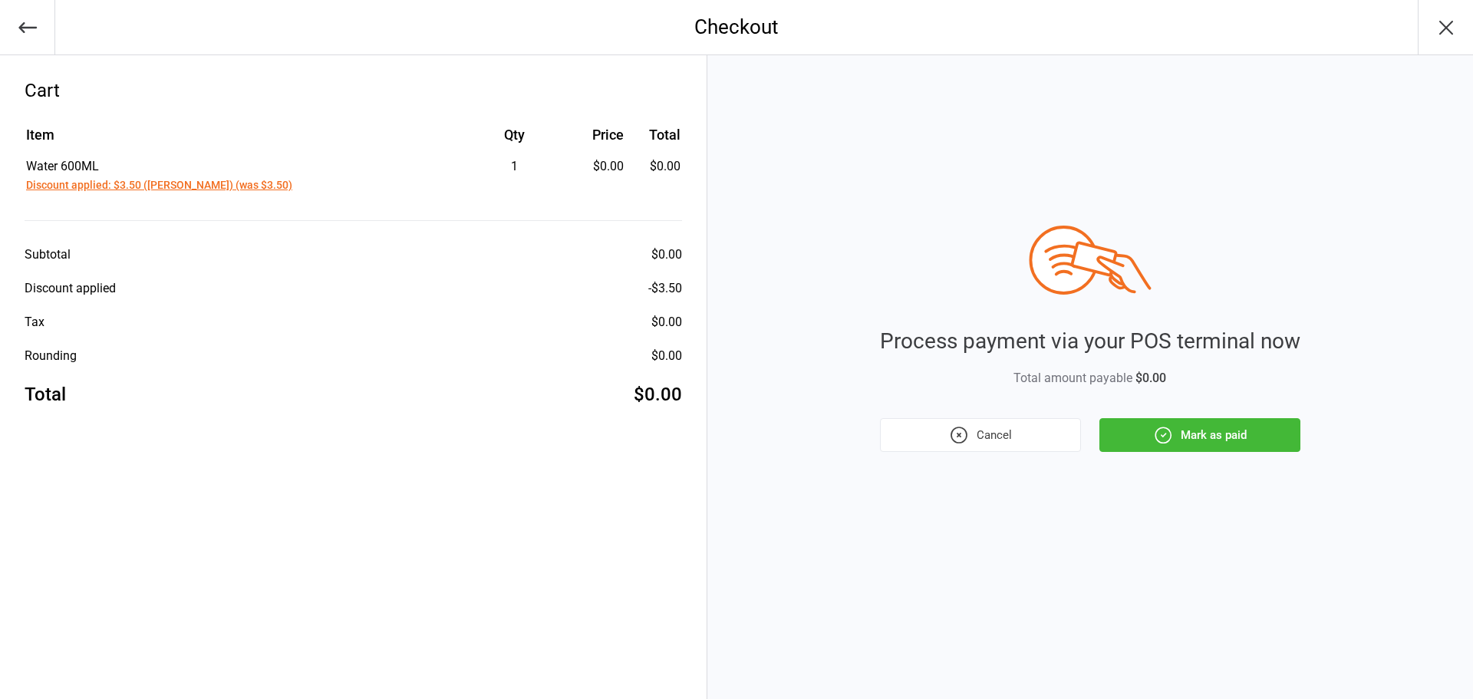
click at [1124, 432] on button "Mark as paid" at bounding box center [1199, 435] width 201 height 34
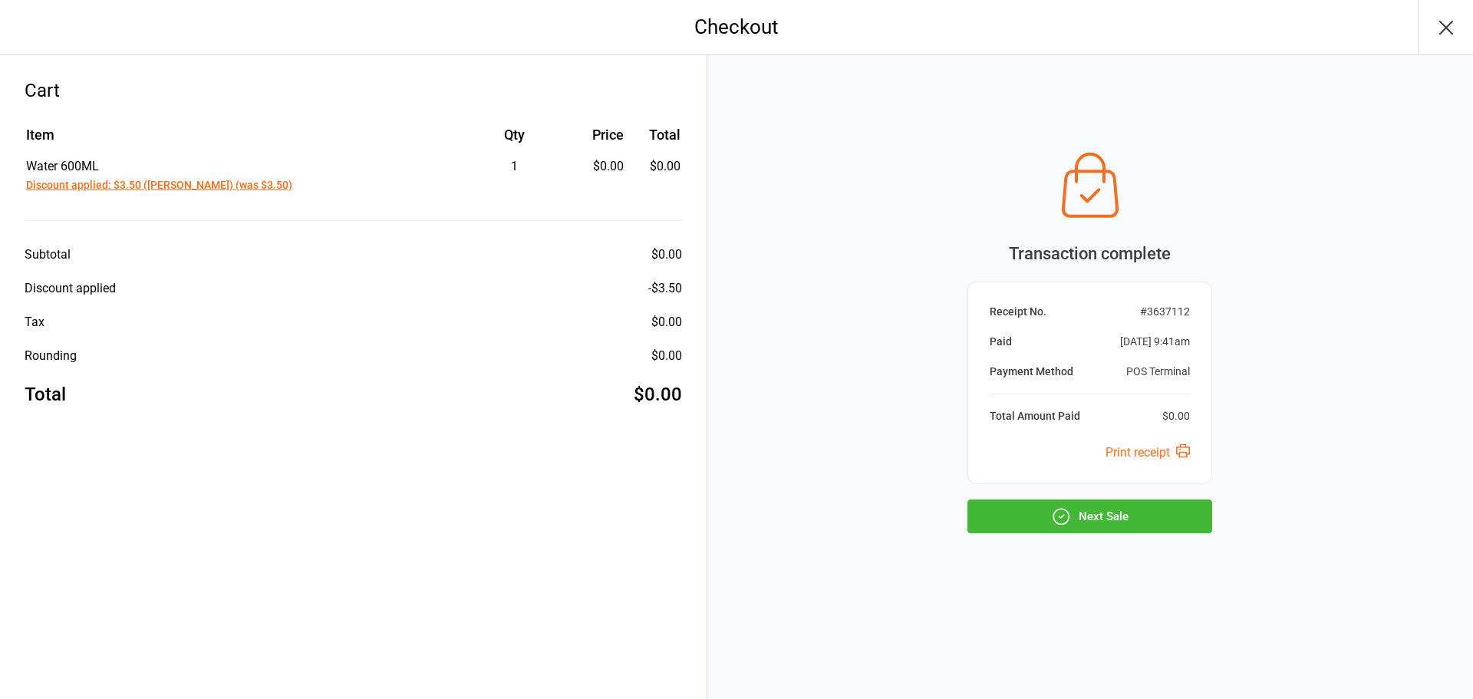
click at [1114, 510] on button "Next Sale" at bounding box center [1089, 516] width 245 height 34
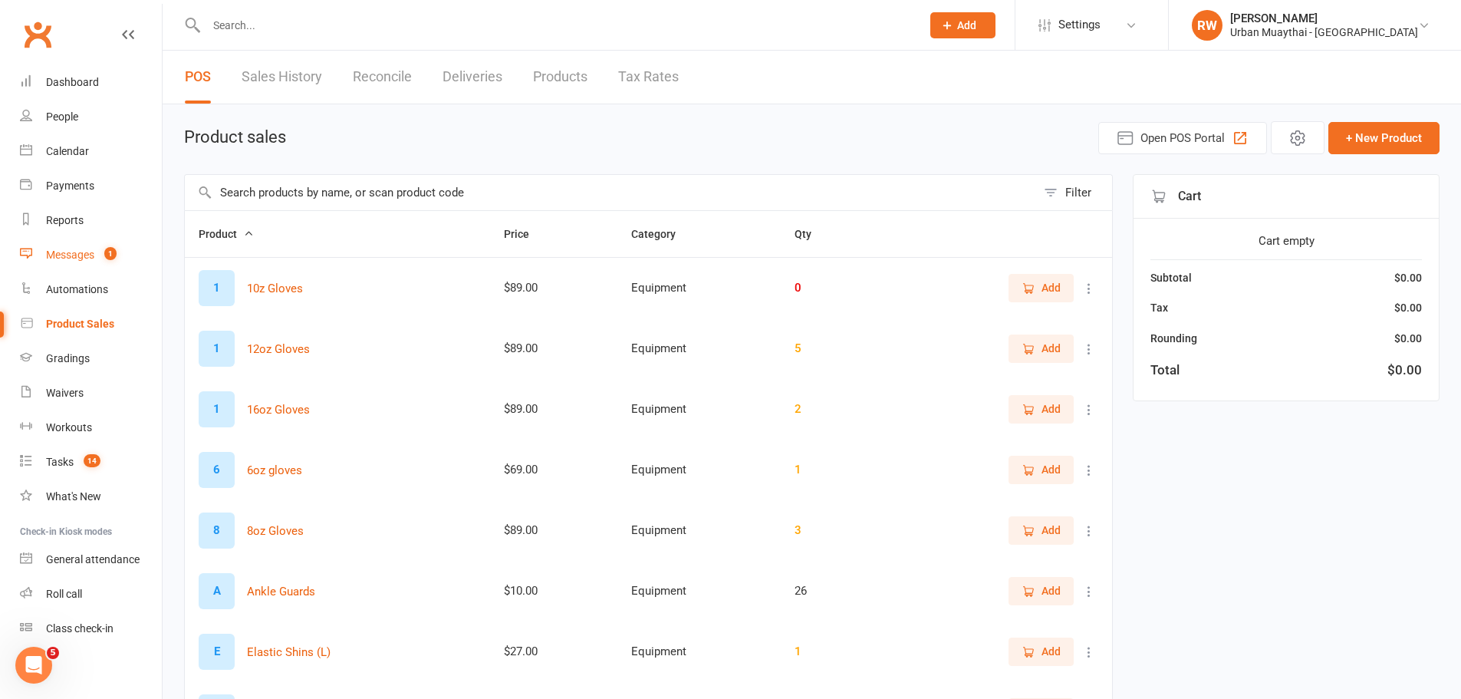
click at [69, 250] on div "Messages" at bounding box center [70, 255] width 48 height 12
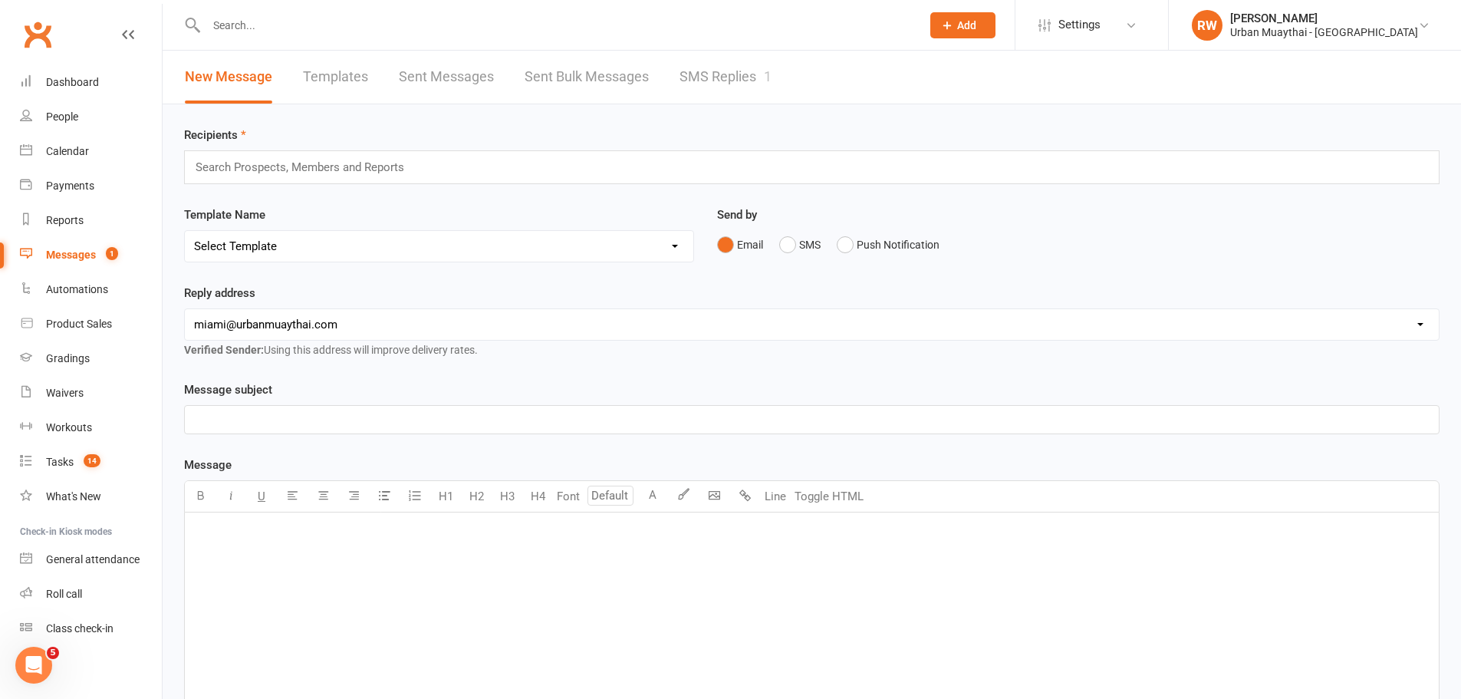
click at [702, 77] on link "SMS Replies 1" at bounding box center [726, 77] width 92 height 53
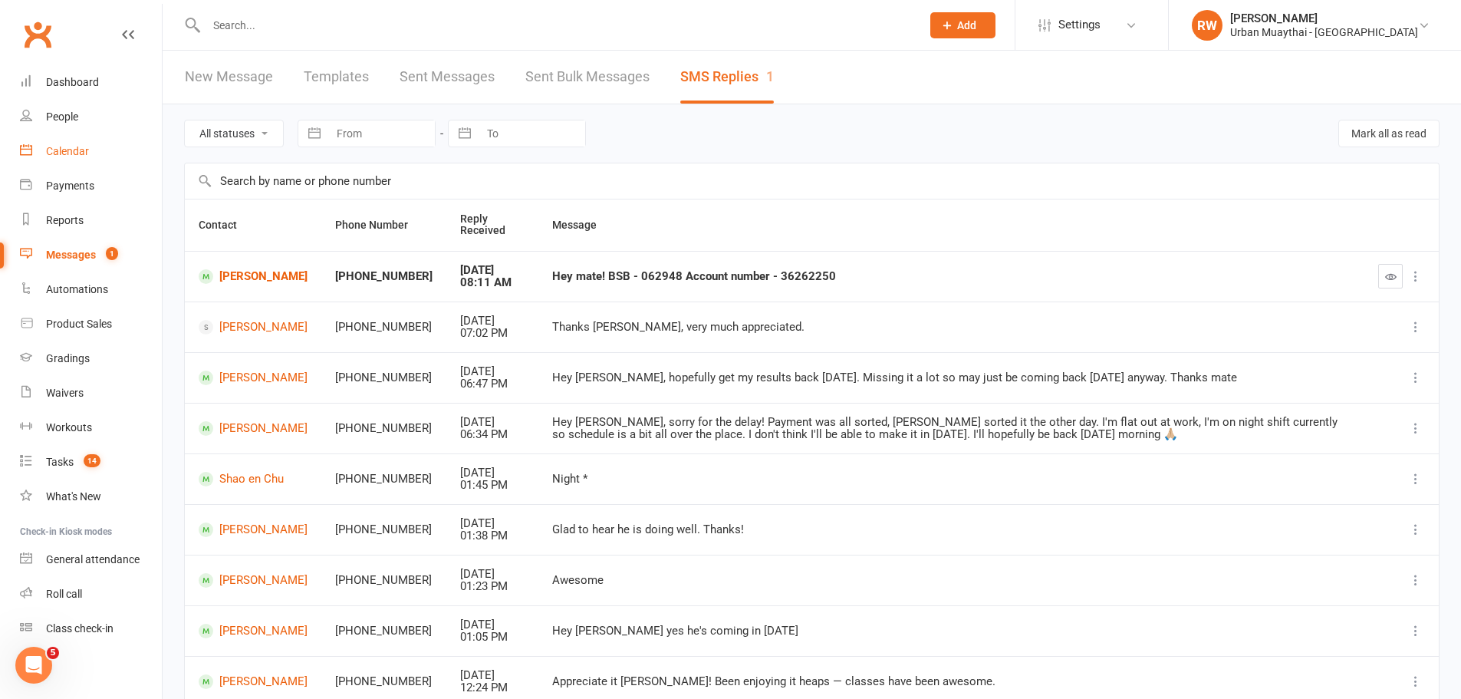
click at [71, 150] on div "Calendar" at bounding box center [67, 151] width 43 height 12
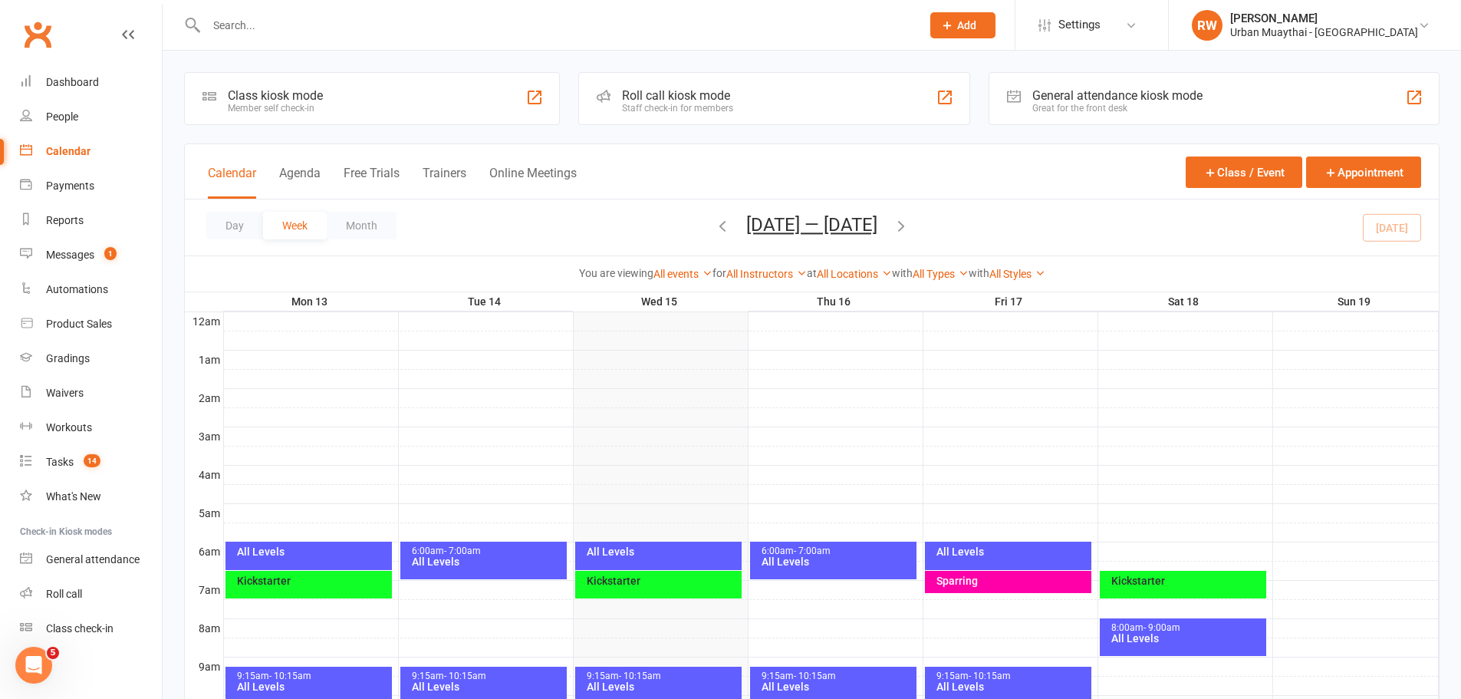
click at [669, 676] on div "9:15am - 10:15am" at bounding box center [662, 676] width 153 height 10
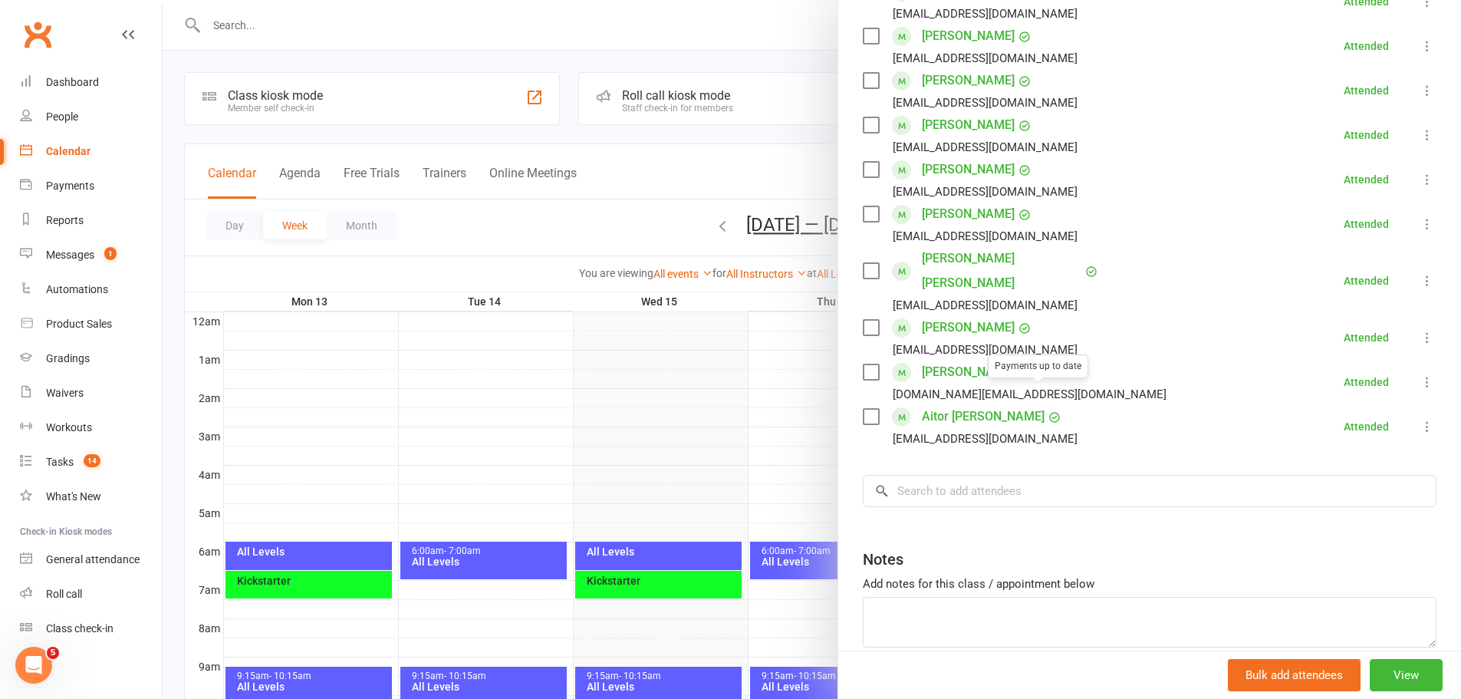
scroll to position [537, 0]
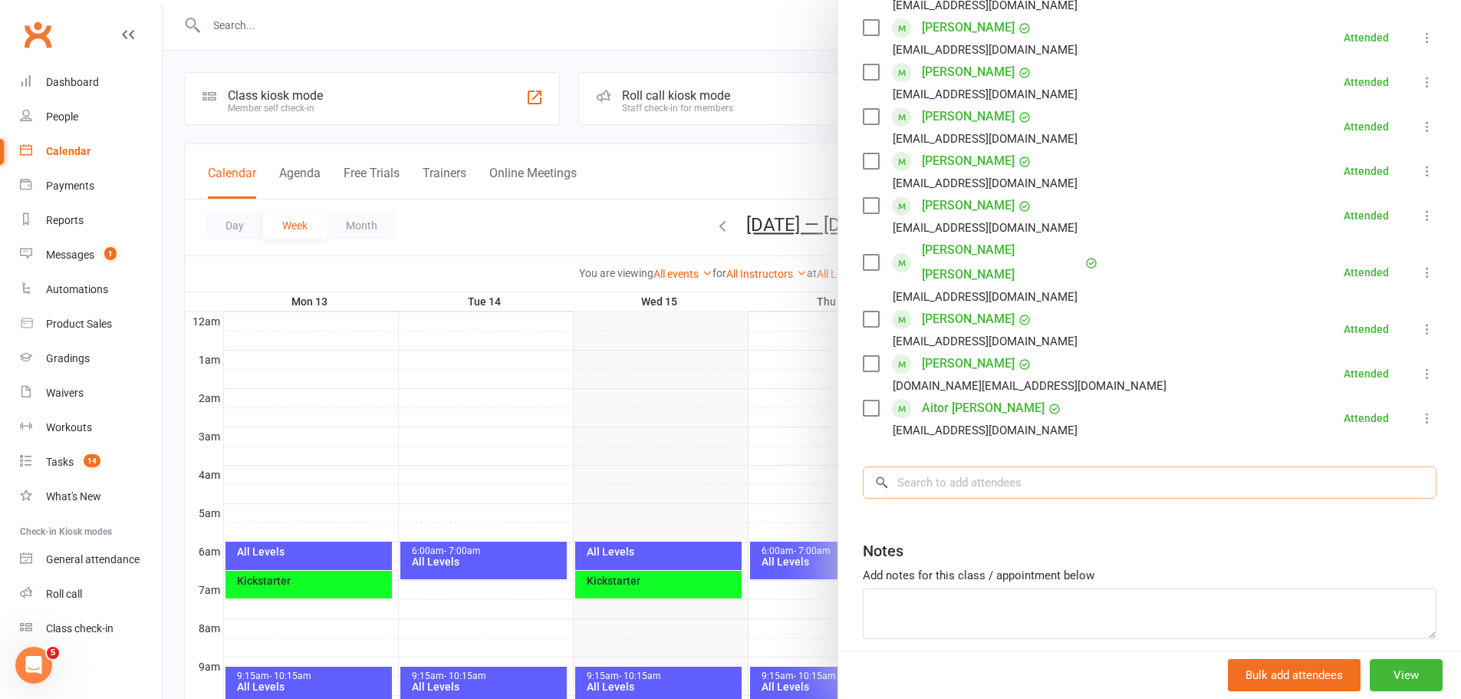
click at [949, 466] on input "search" at bounding box center [1150, 482] width 574 height 32
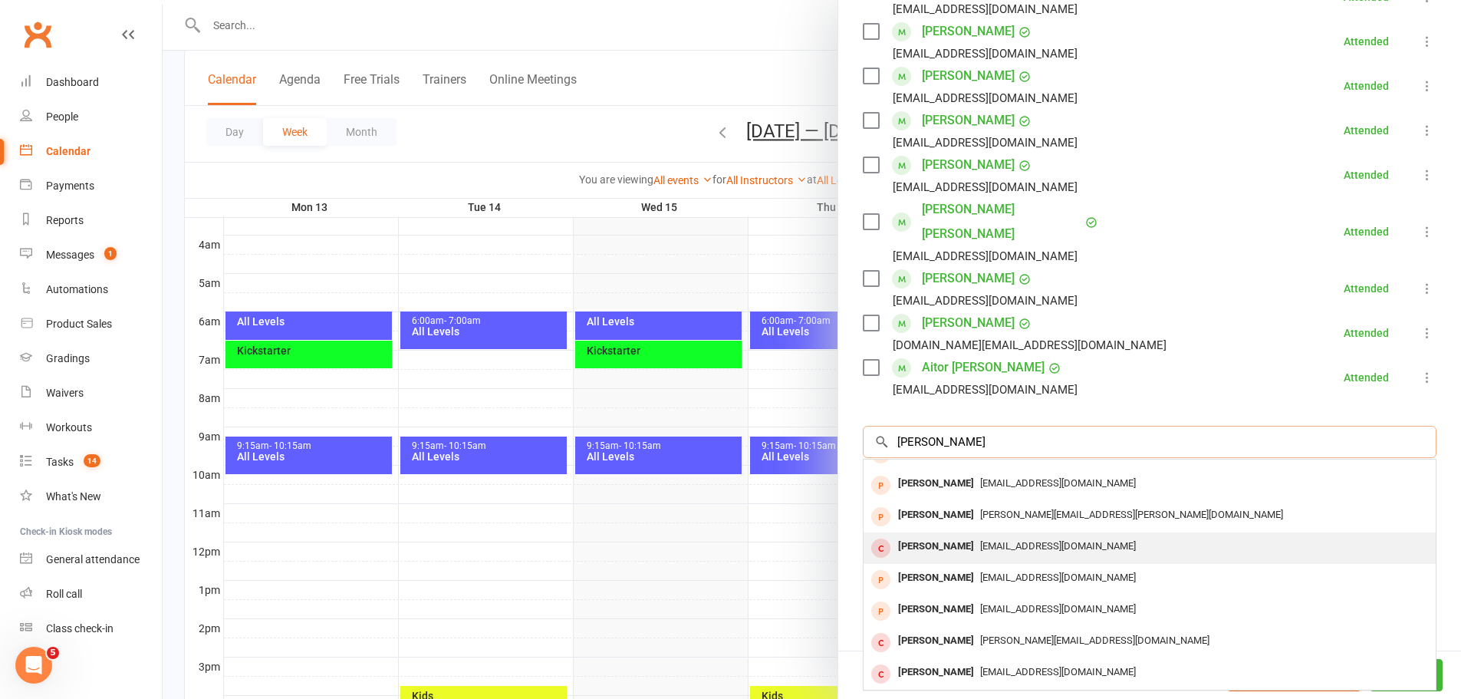
scroll to position [0, 0]
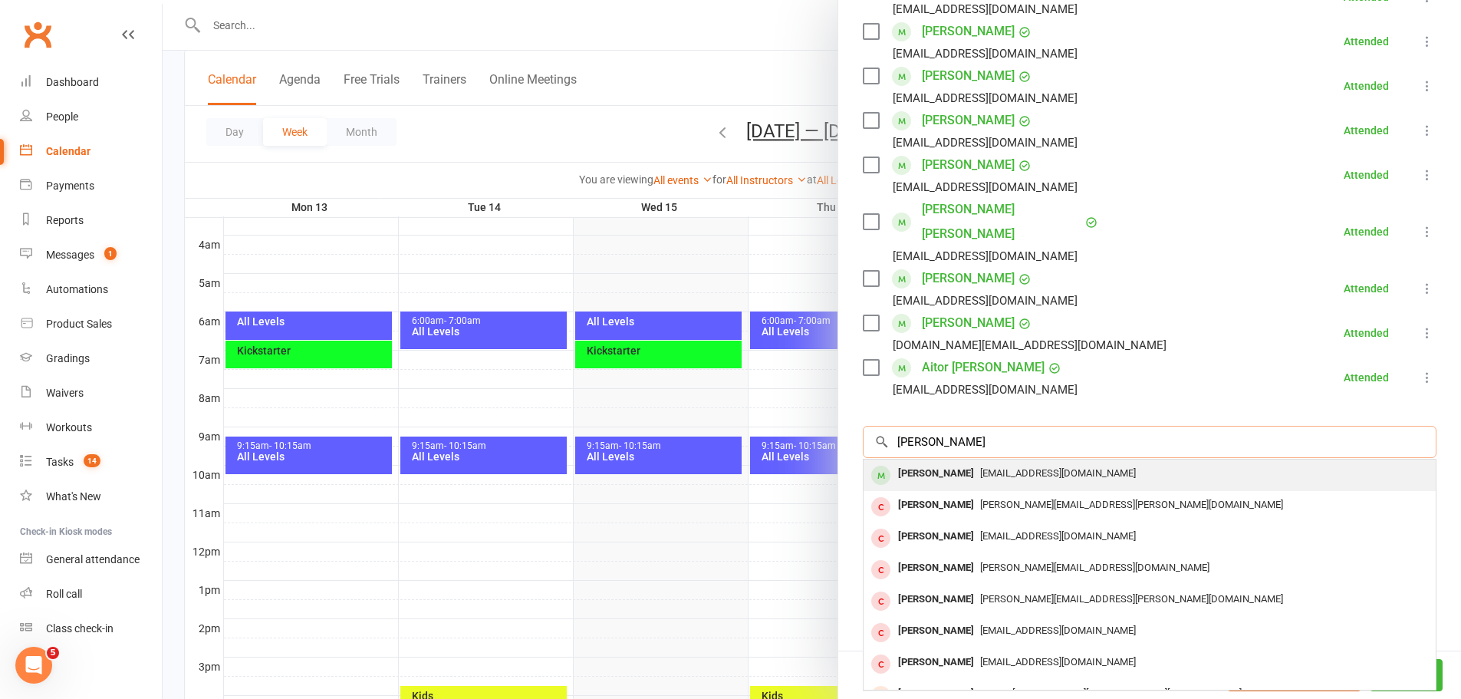
type input "mitchell ettri"
click at [948, 463] on div "Mitchell Jackson-Ettridge" at bounding box center [936, 474] width 88 height 22
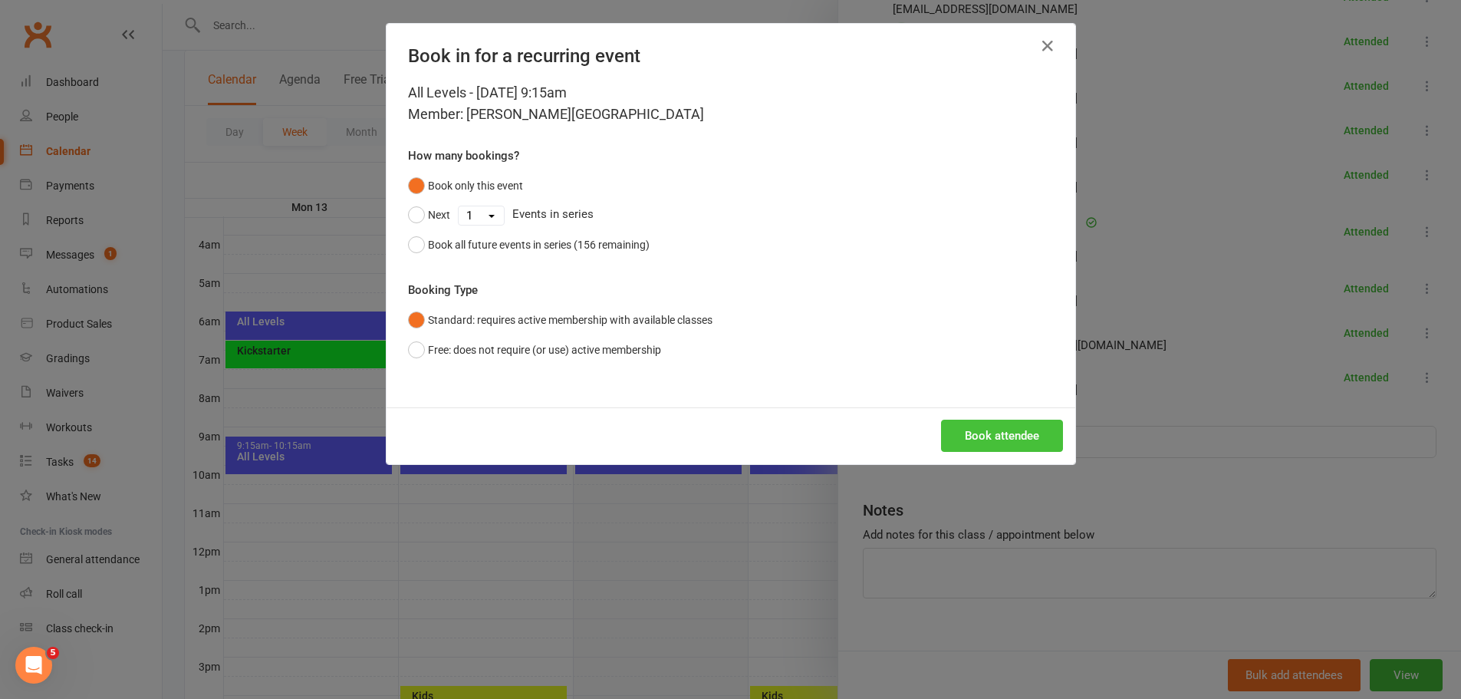
click at [967, 434] on button "Book attendee" at bounding box center [1002, 436] width 122 height 32
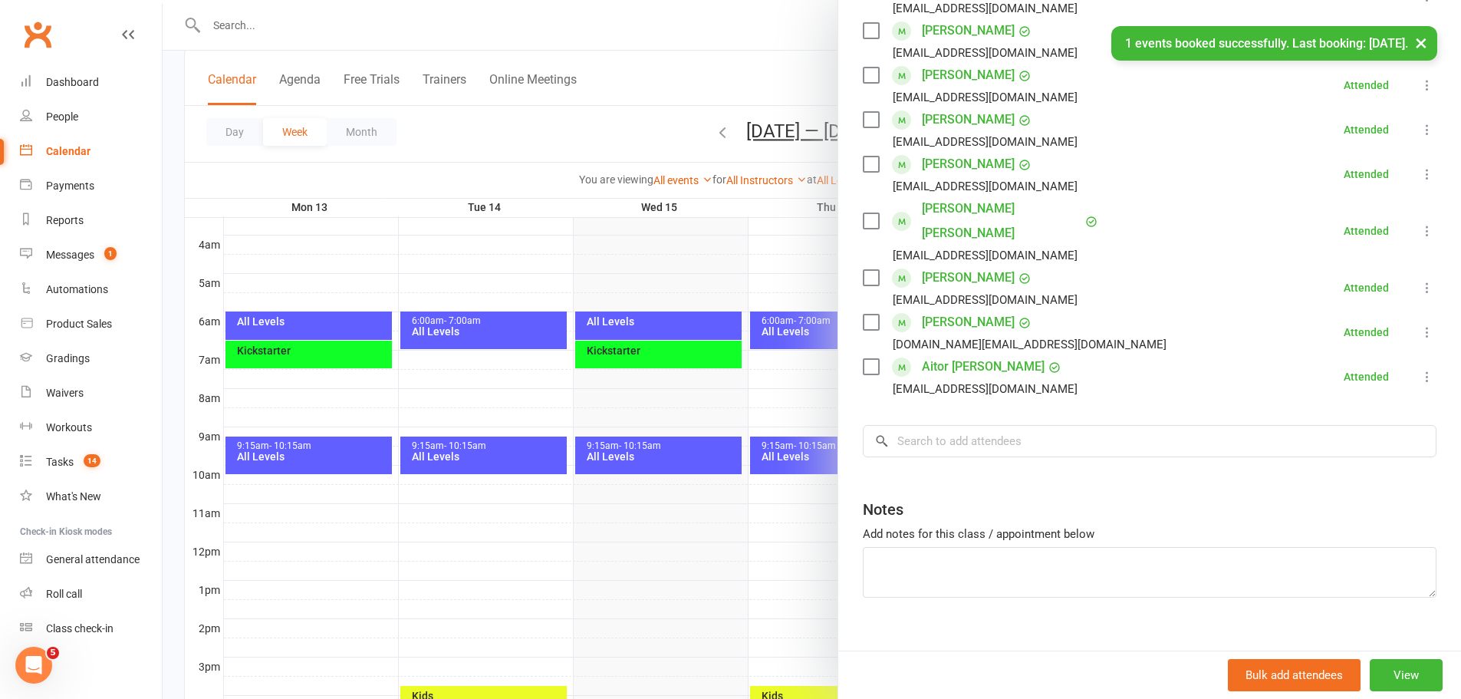
scroll to position [163, 0]
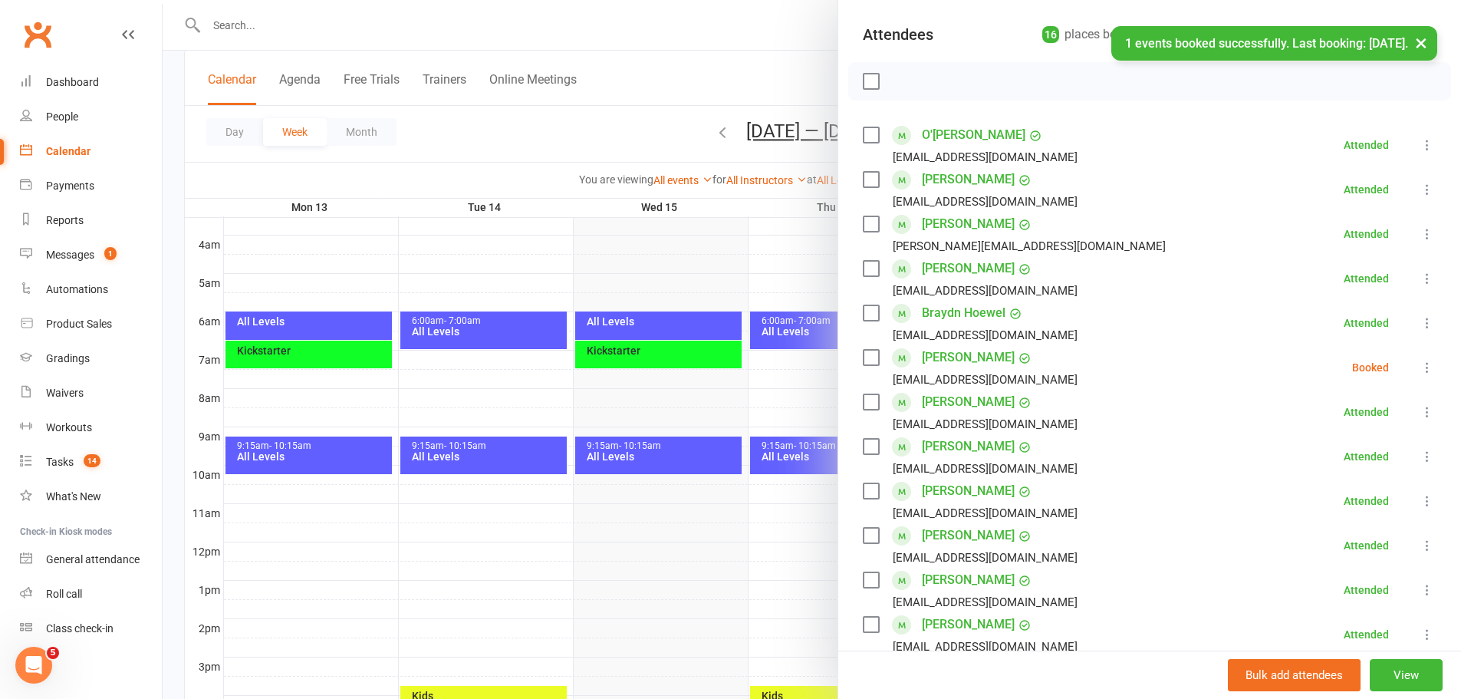
click at [1420, 364] on icon at bounding box center [1427, 367] width 15 height 15
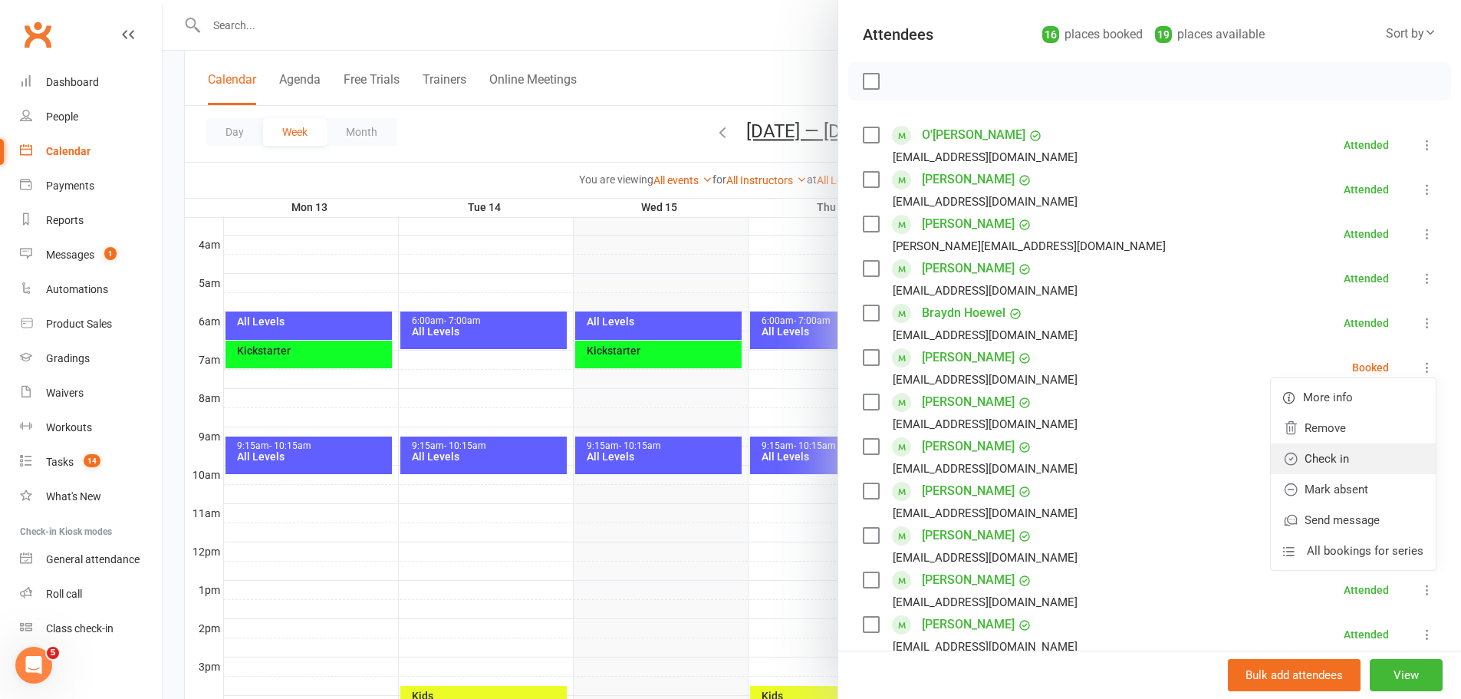
click at [1311, 463] on link "Check in" at bounding box center [1353, 458] width 165 height 31
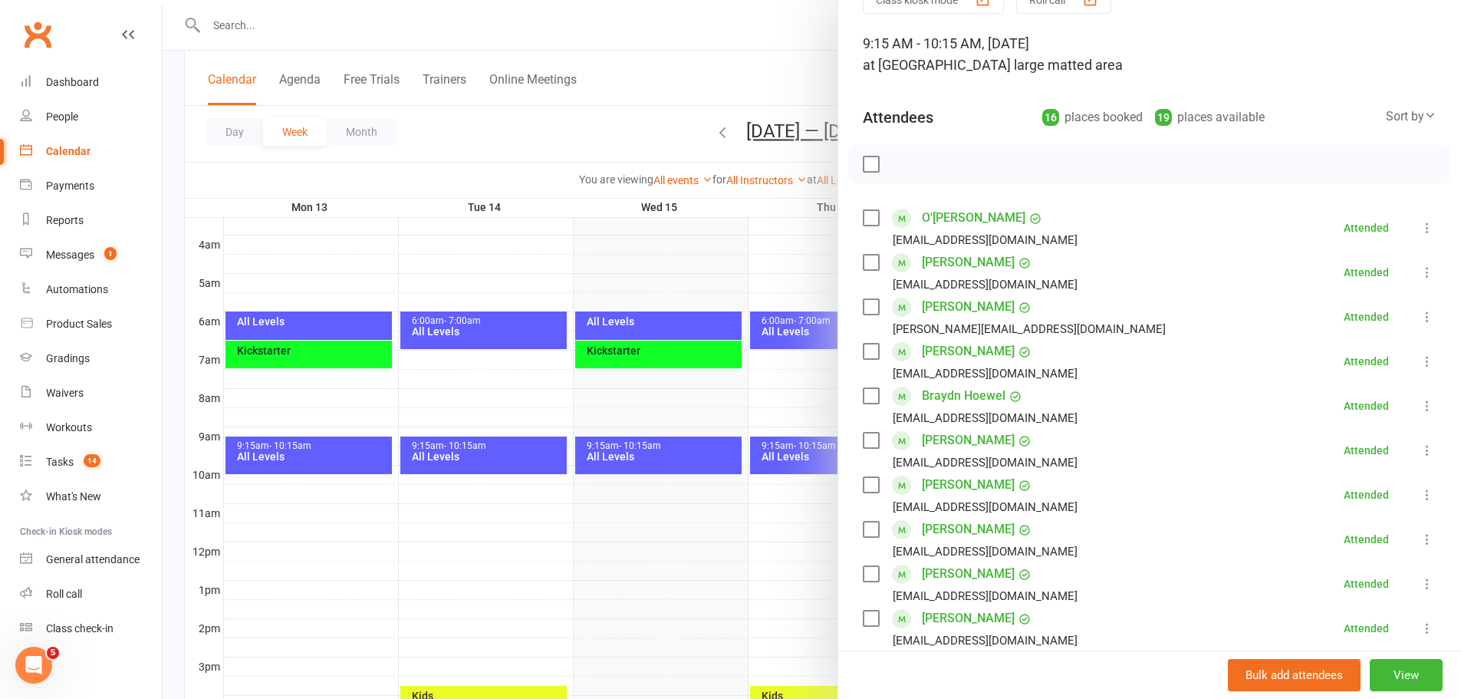
scroll to position [0, 0]
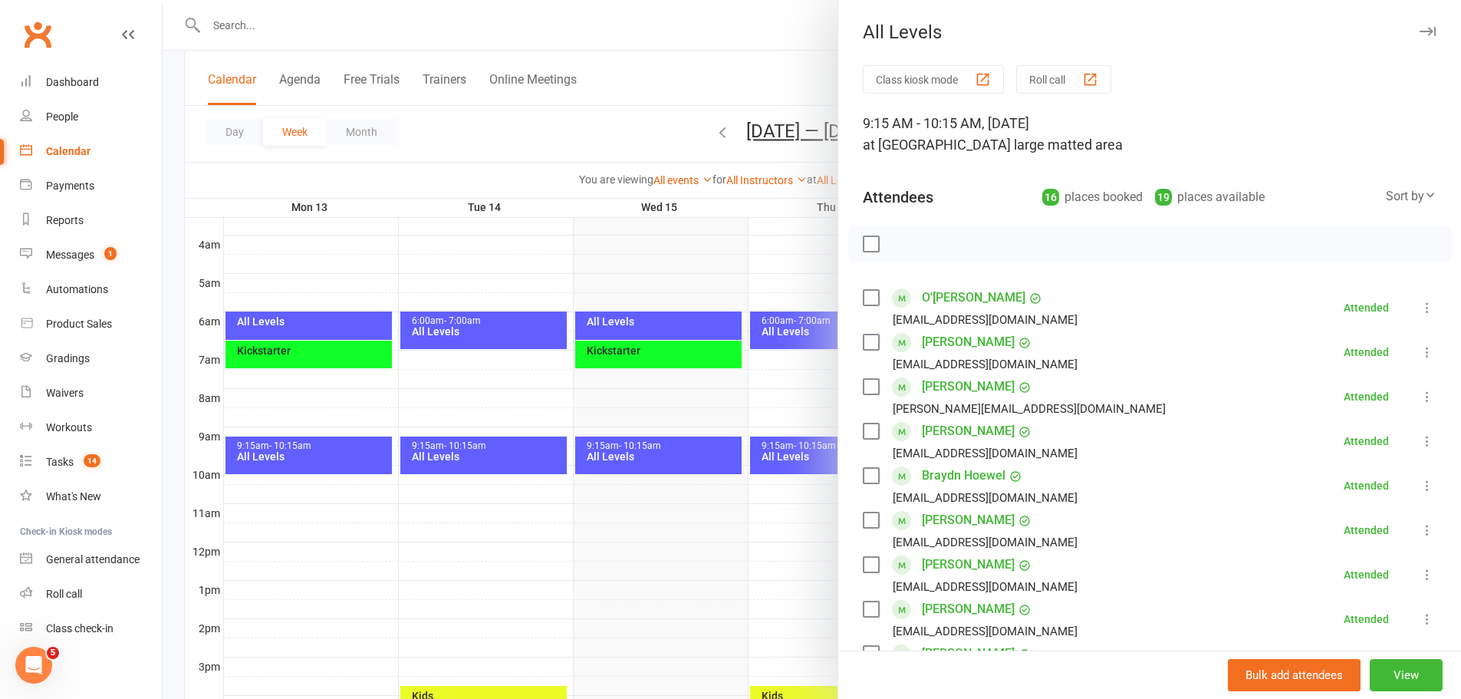
click at [1424, 193] on icon at bounding box center [1430, 195] width 12 height 12
click at [1328, 81] on div "Class kiosk mode Roll call" at bounding box center [1150, 79] width 574 height 28
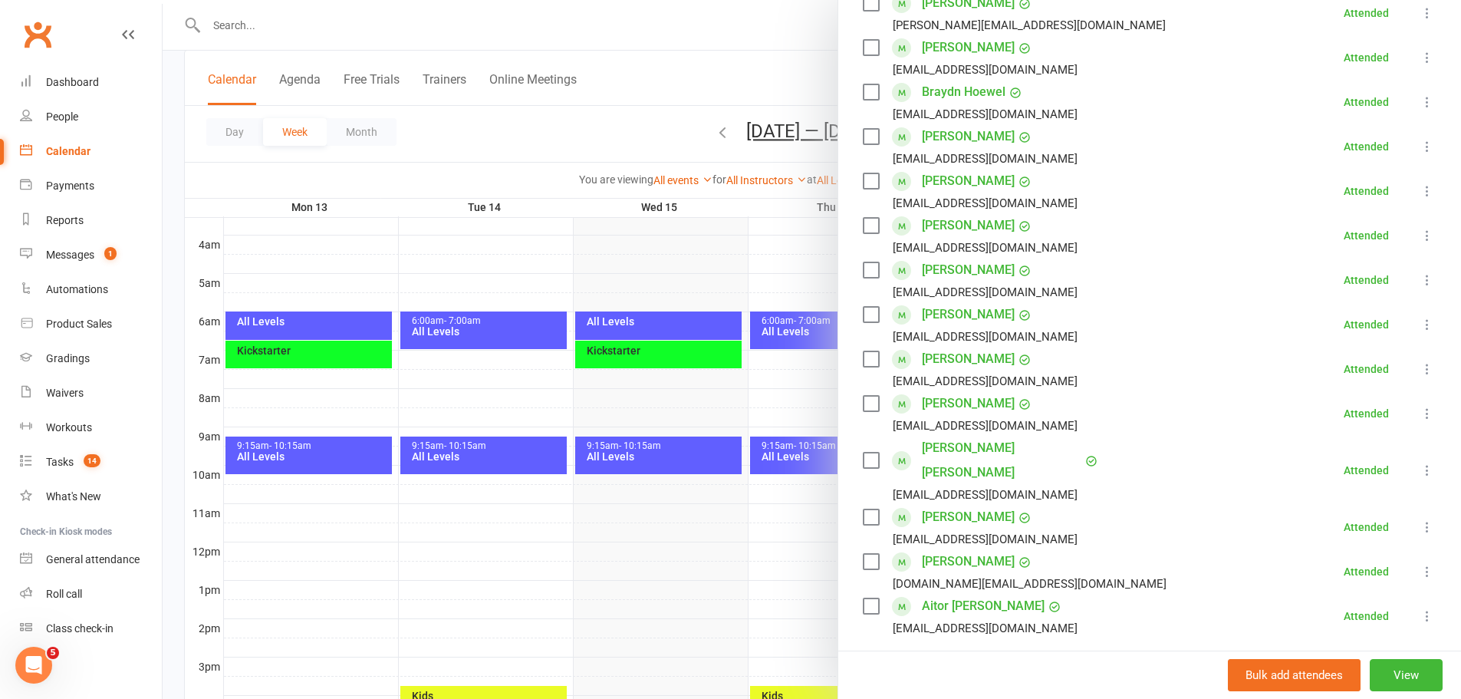
scroll to position [307, 0]
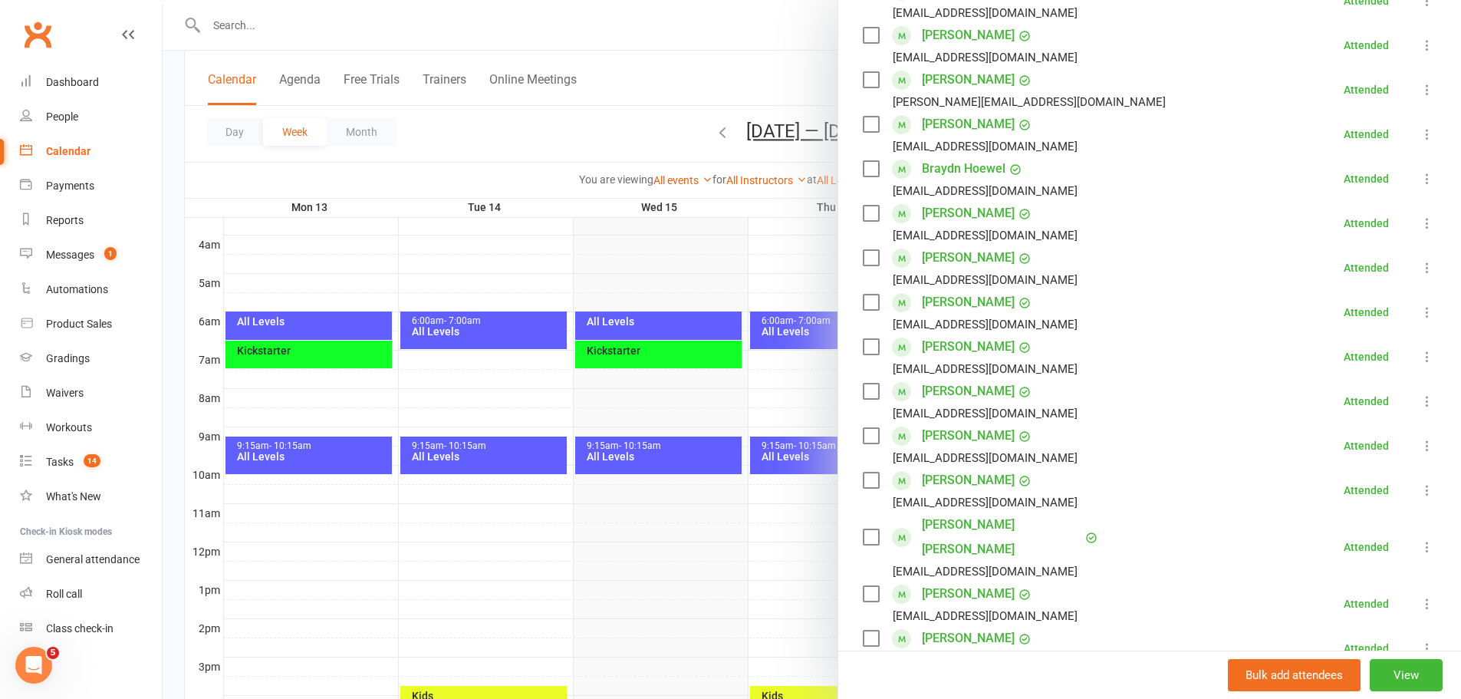
click at [944, 302] on link "Patrick Kanz" at bounding box center [968, 302] width 93 height 25
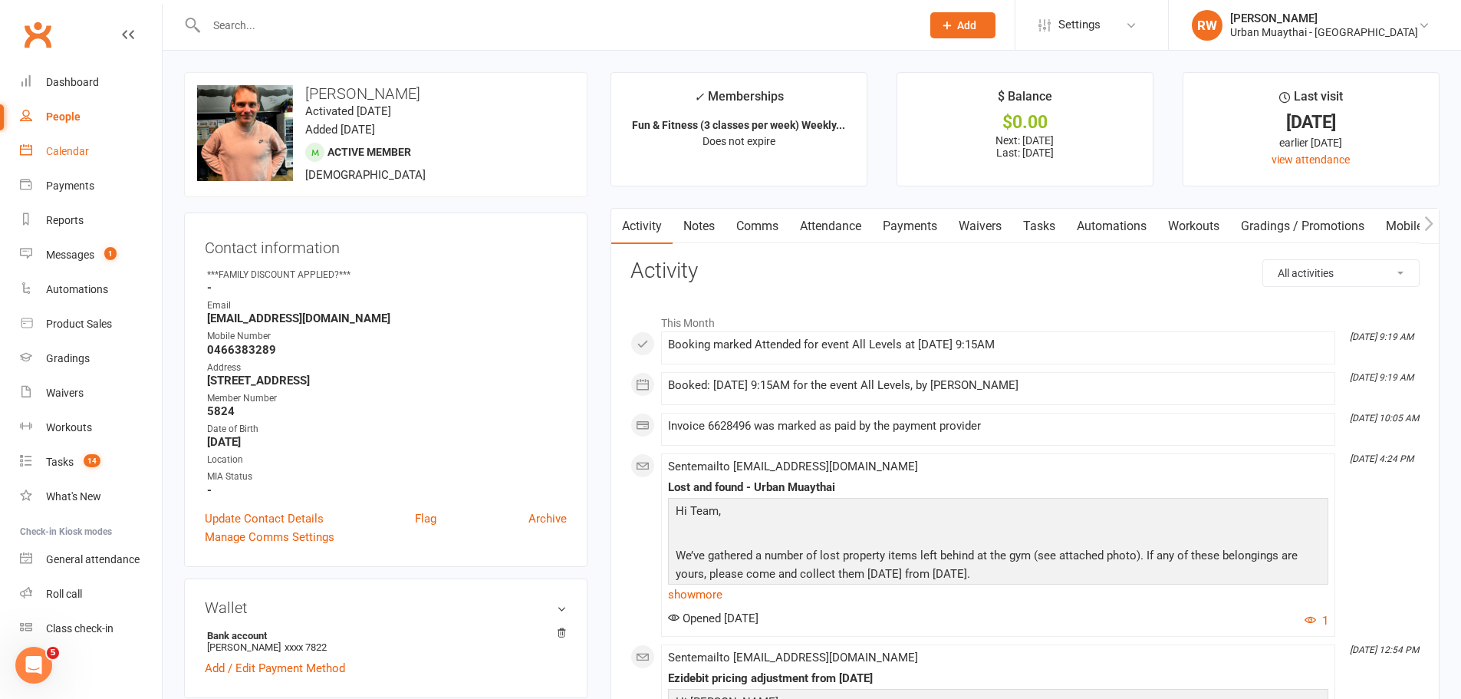
click at [71, 150] on div "Calendar" at bounding box center [67, 151] width 43 height 12
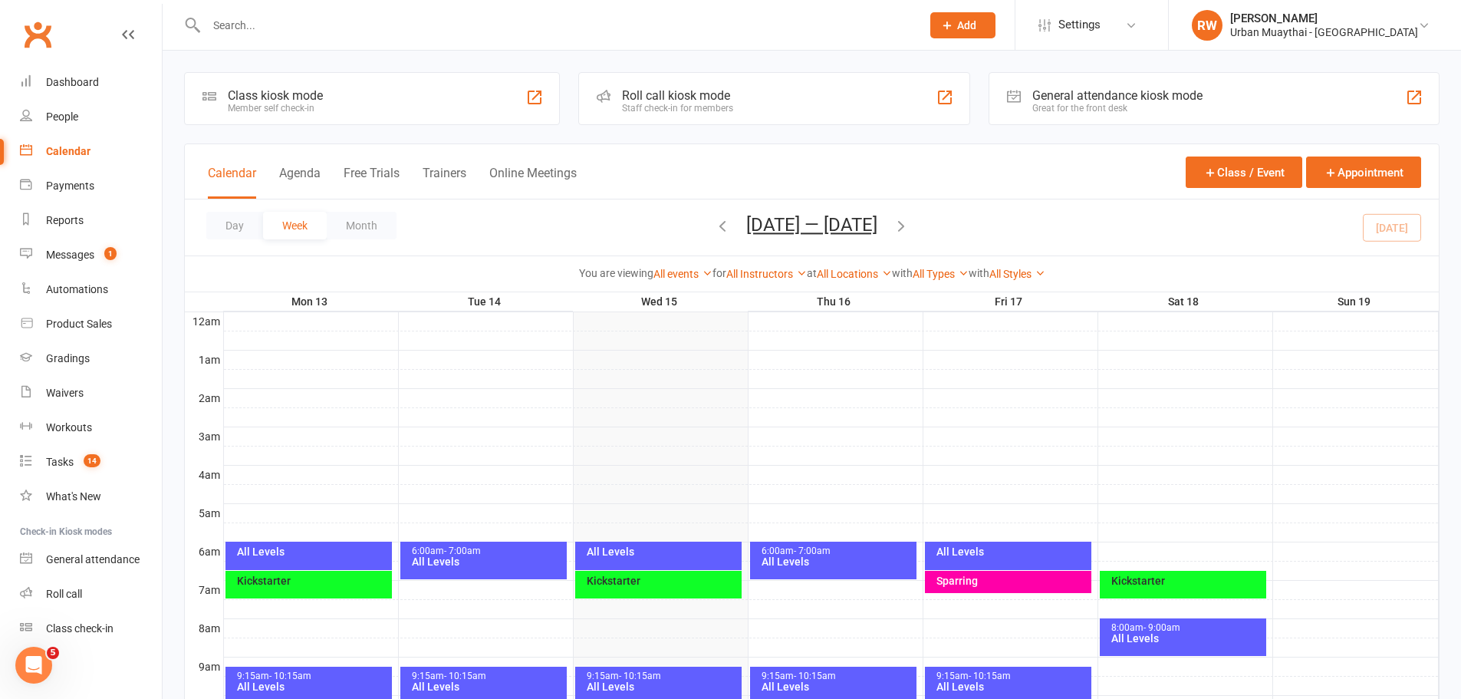
click at [716, 226] on icon "button" at bounding box center [722, 225] width 17 height 17
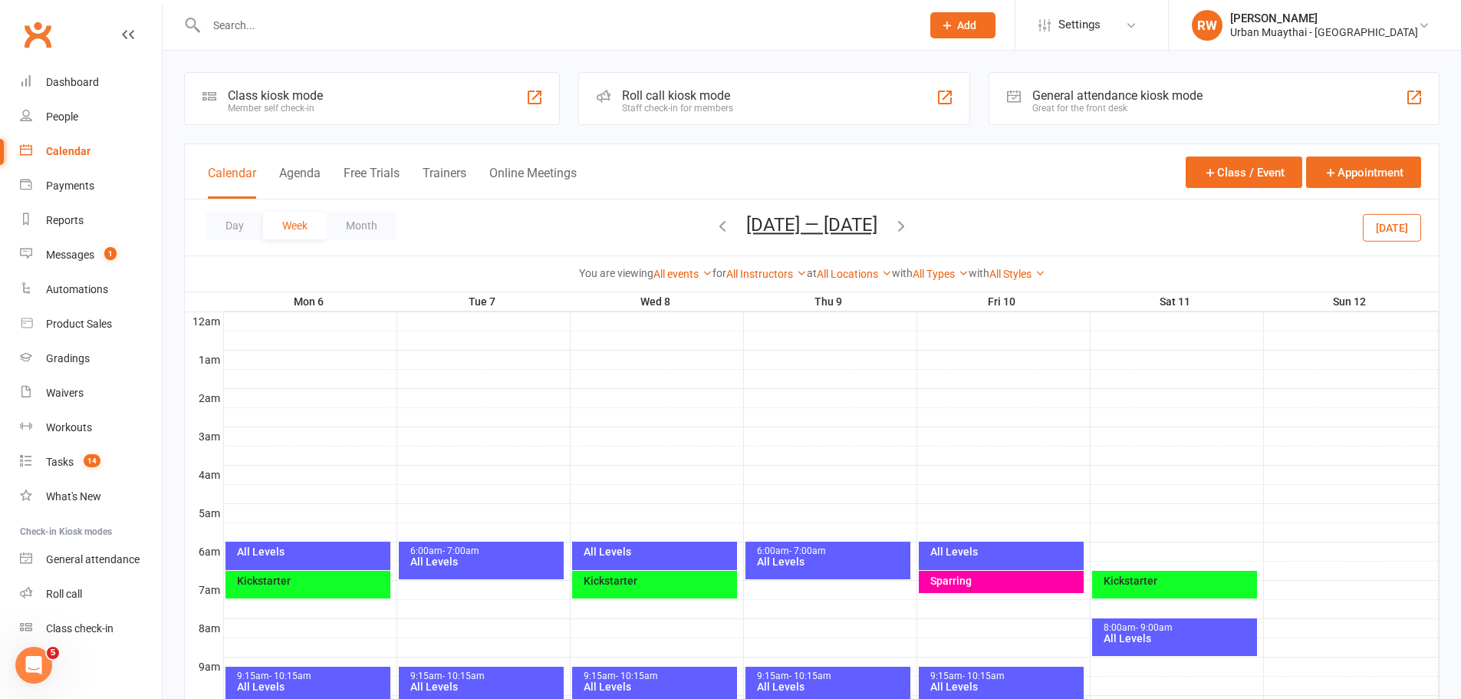
click at [673, 677] on div "9:15am - 10:15am" at bounding box center [658, 676] width 151 height 10
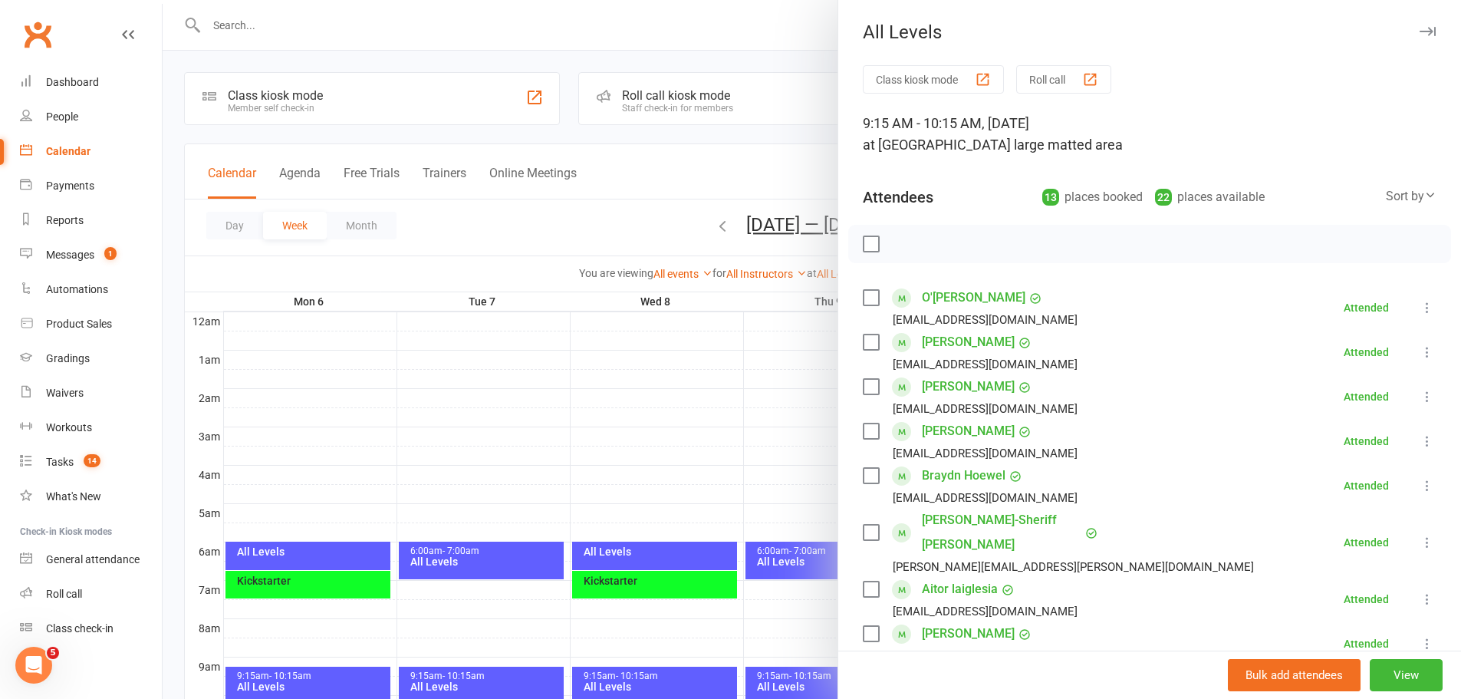
click at [441, 680] on div at bounding box center [812, 349] width 1299 height 699
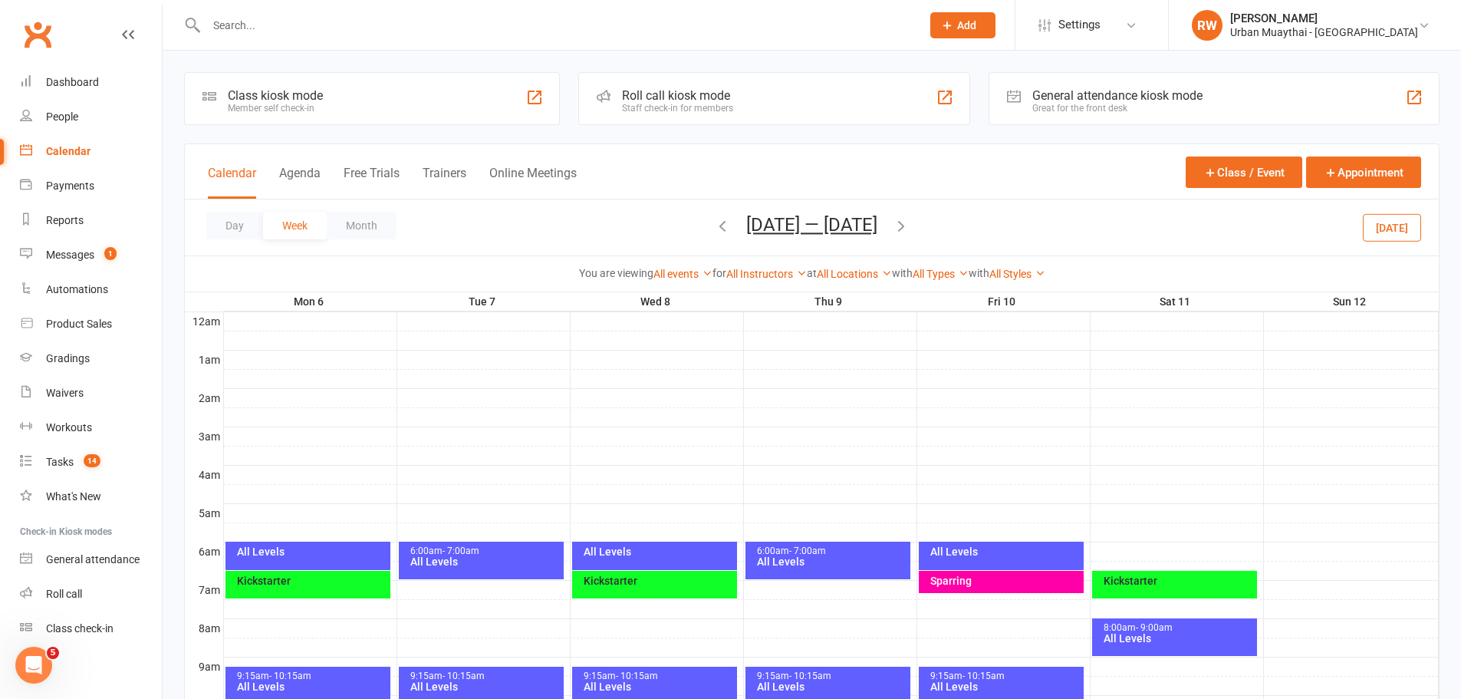
click at [441, 681] on div "All Levels" at bounding box center [485, 686] width 151 height 11
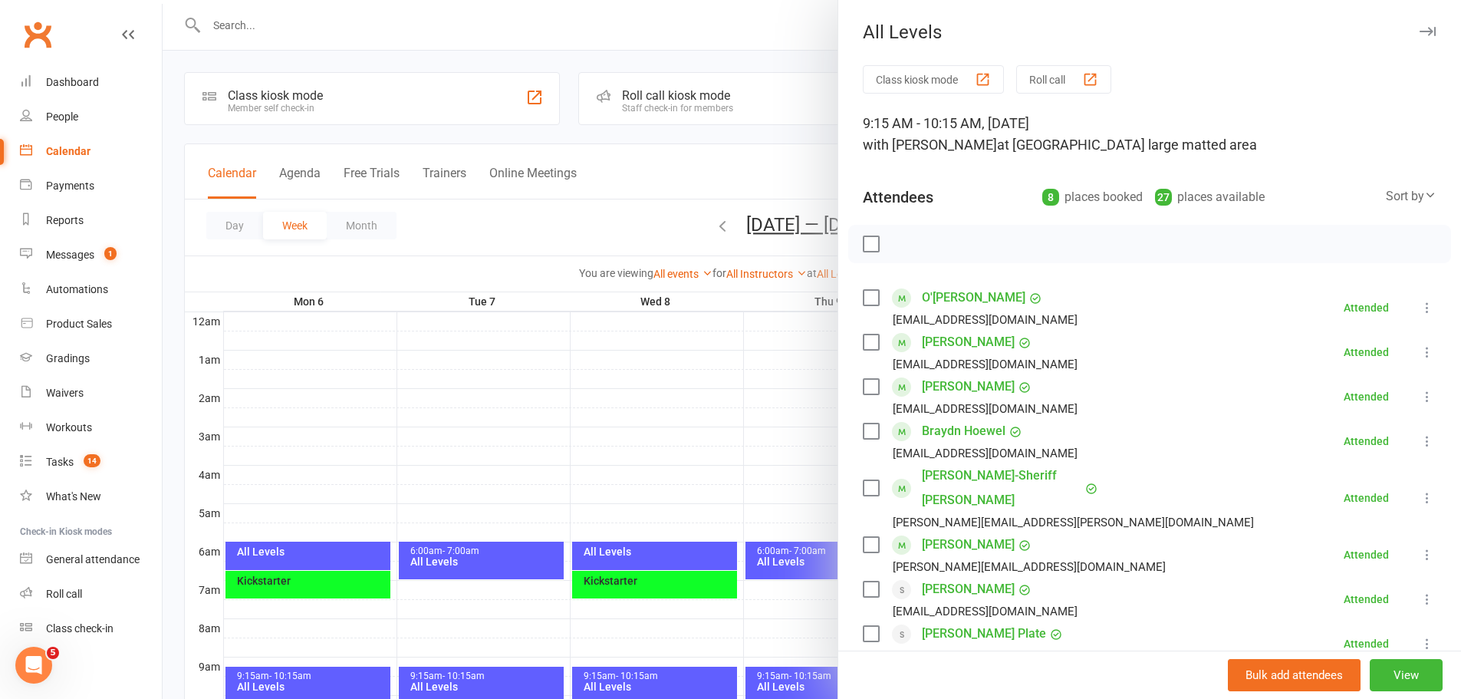
click at [342, 680] on div at bounding box center [812, 349] width 1299 height 699
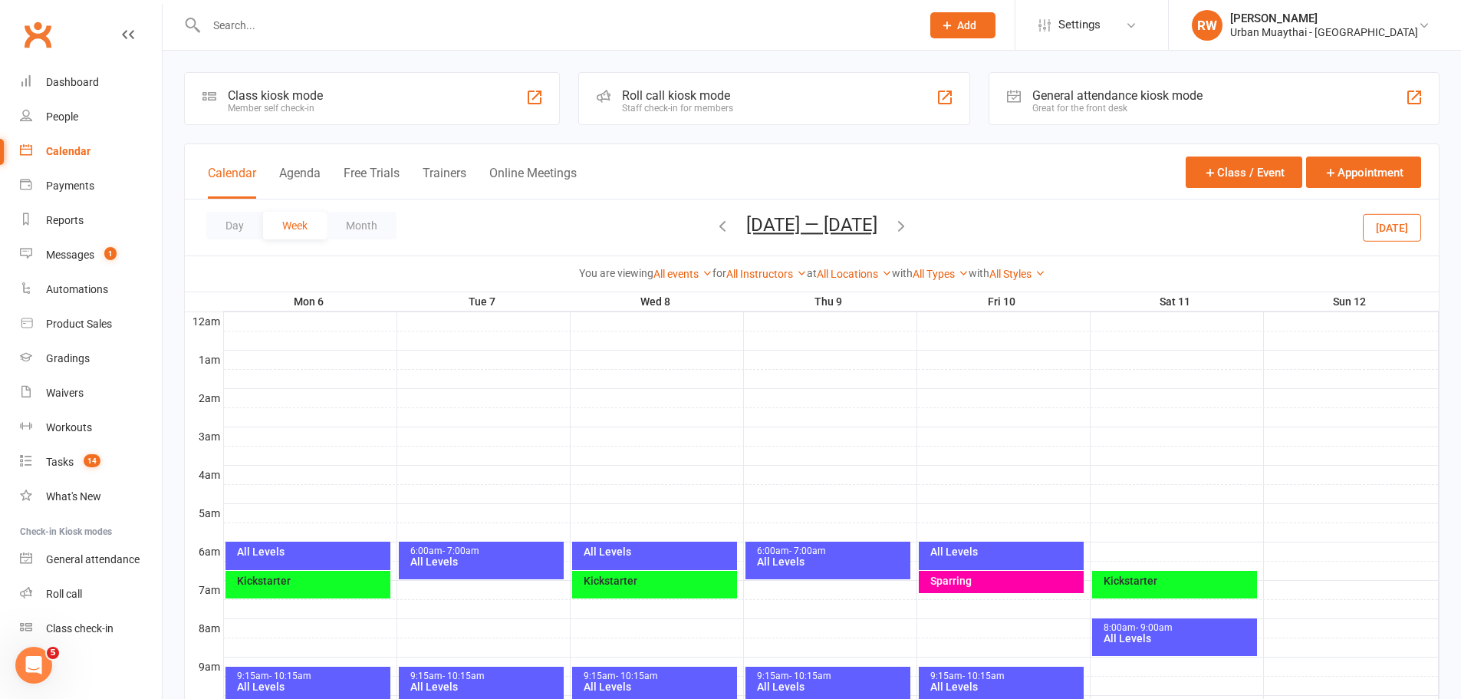
click at [341, 680] on div "9:15am - 10:15am" at bounding box center [311, 676] width 151 height 10
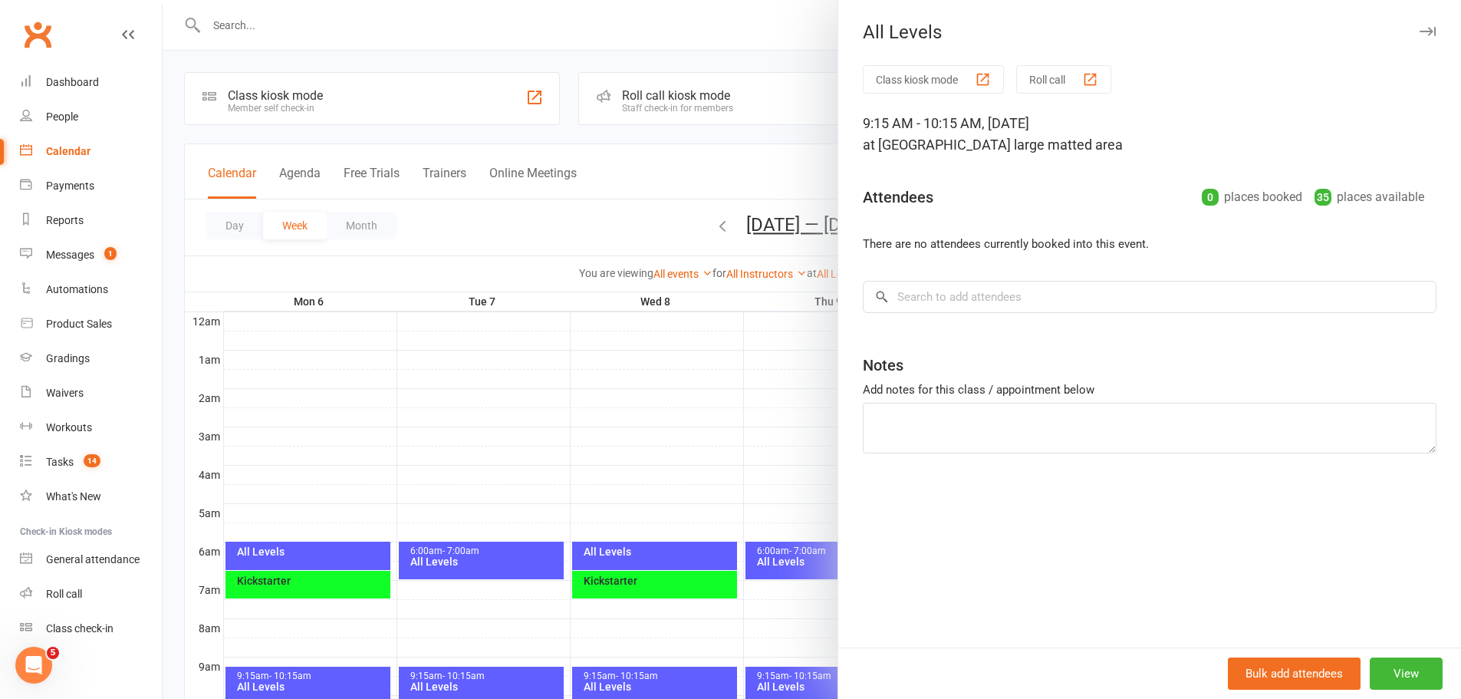
click at [721, 226] on div at bounding box center [812, 349] width 1299 height 699
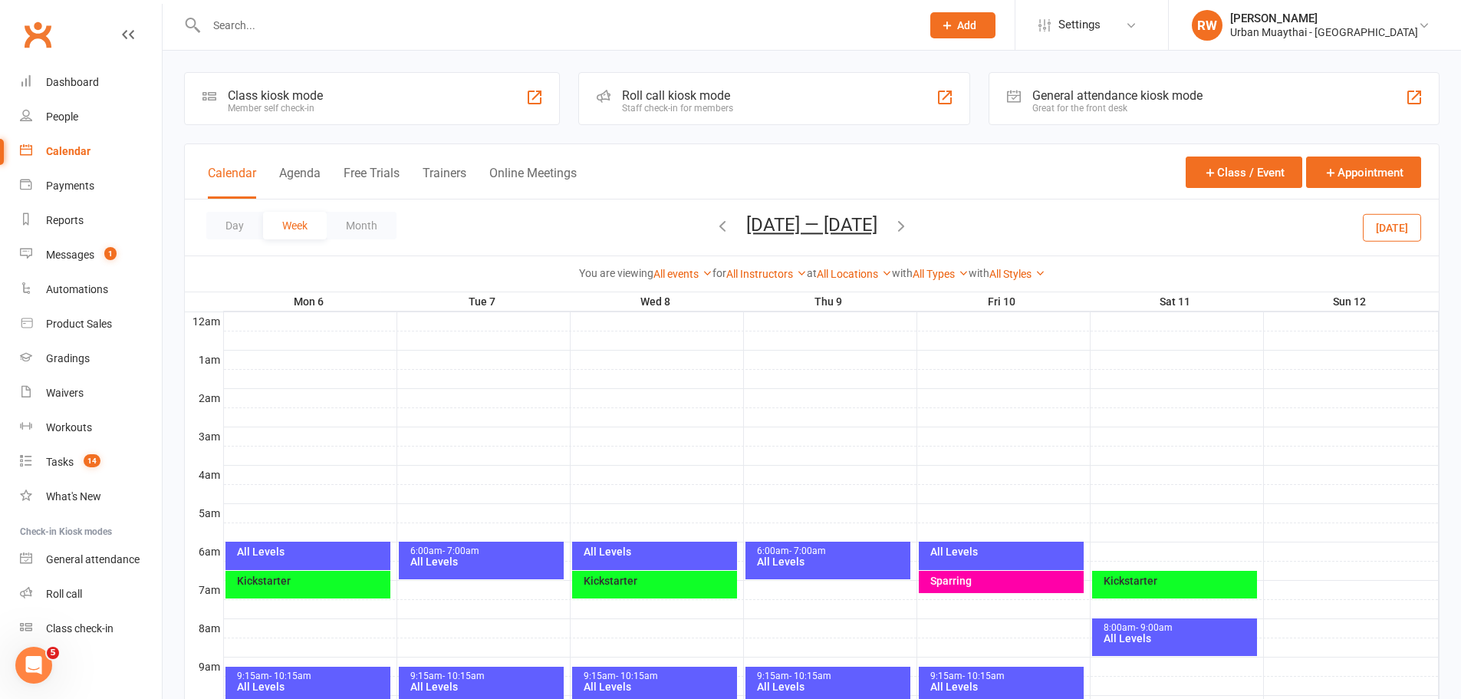
click at [726, 226] on icon "button" at bounding box center [722, 225] width 17 height 17
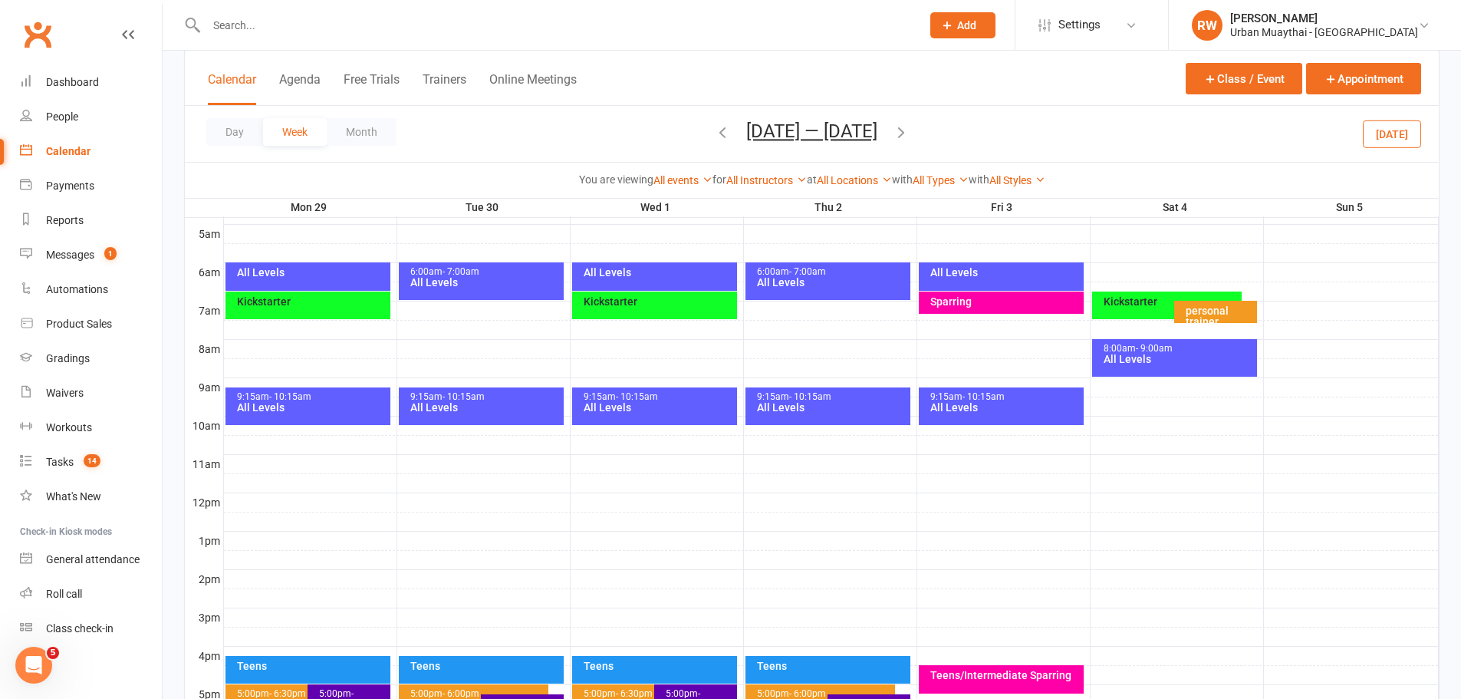
scroll to position [307, 0]
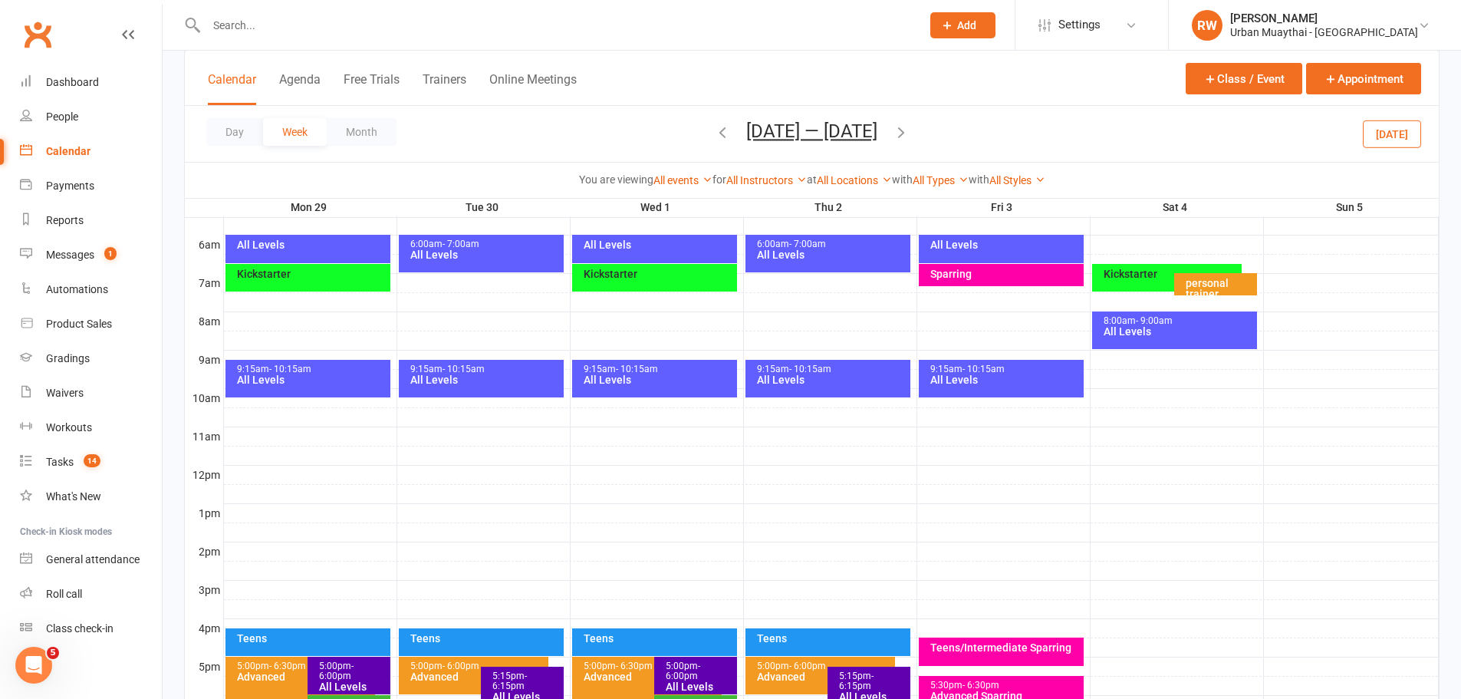
click at [665, 372] on div "9:15am - 10:15am" at bounding box center [658, 369] width 151 height 10
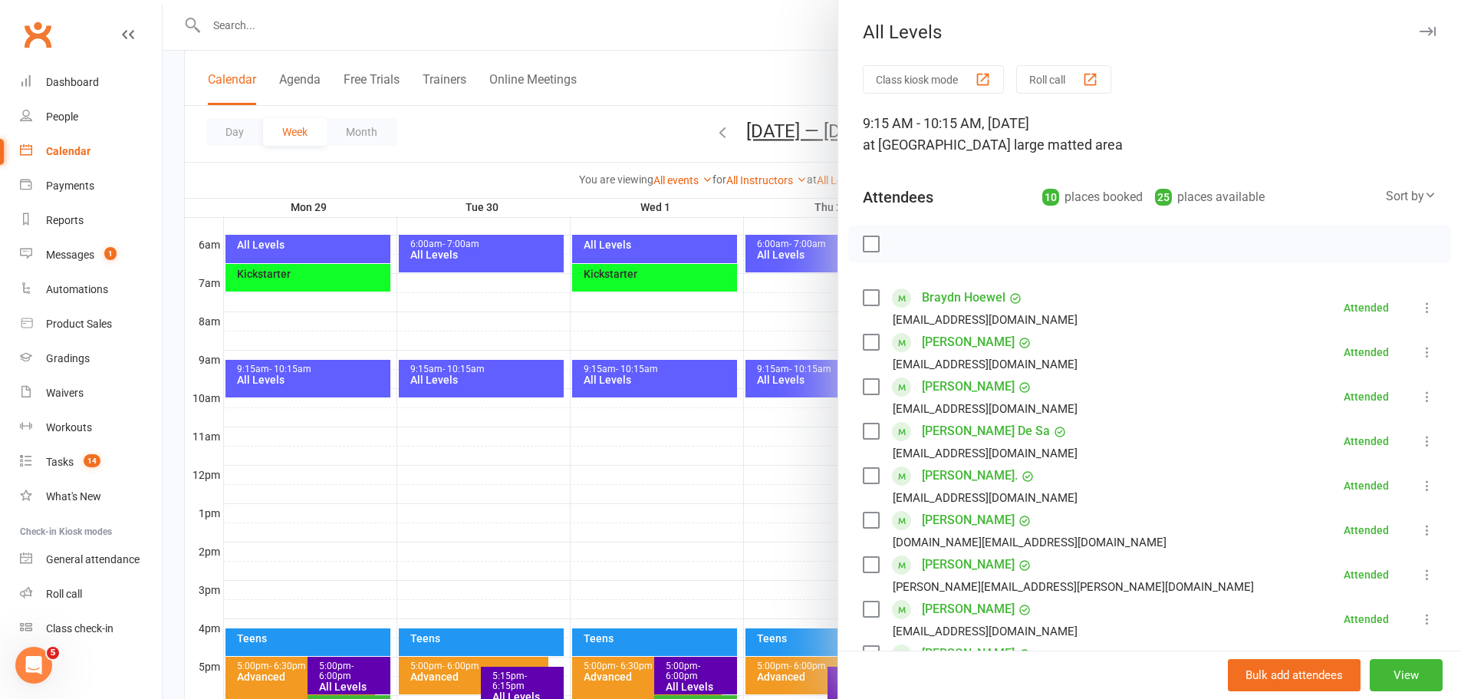
click at [481, 368] on div at bounding box center [812, 349] width 1299 height 699
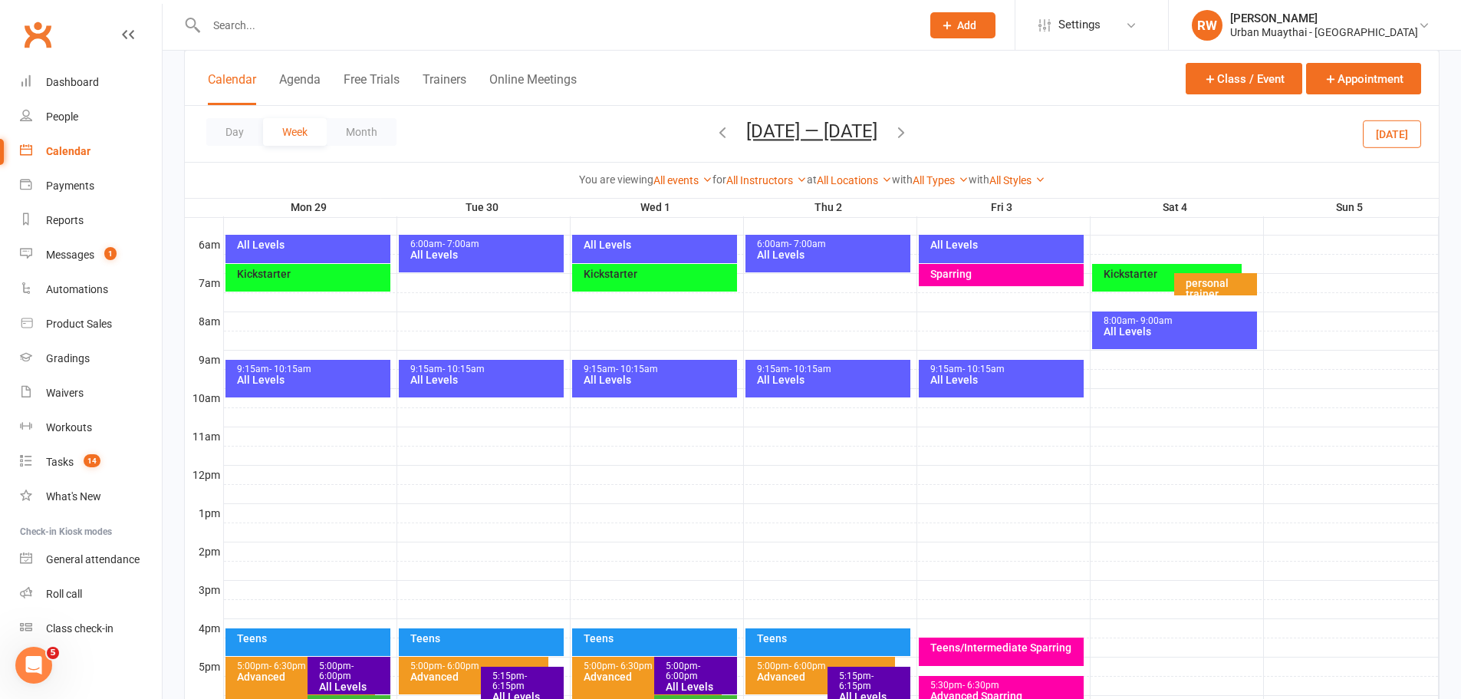
click at [481, 368] on span "- 10:15am" at bounding box center [464, 369] width 42 height 11
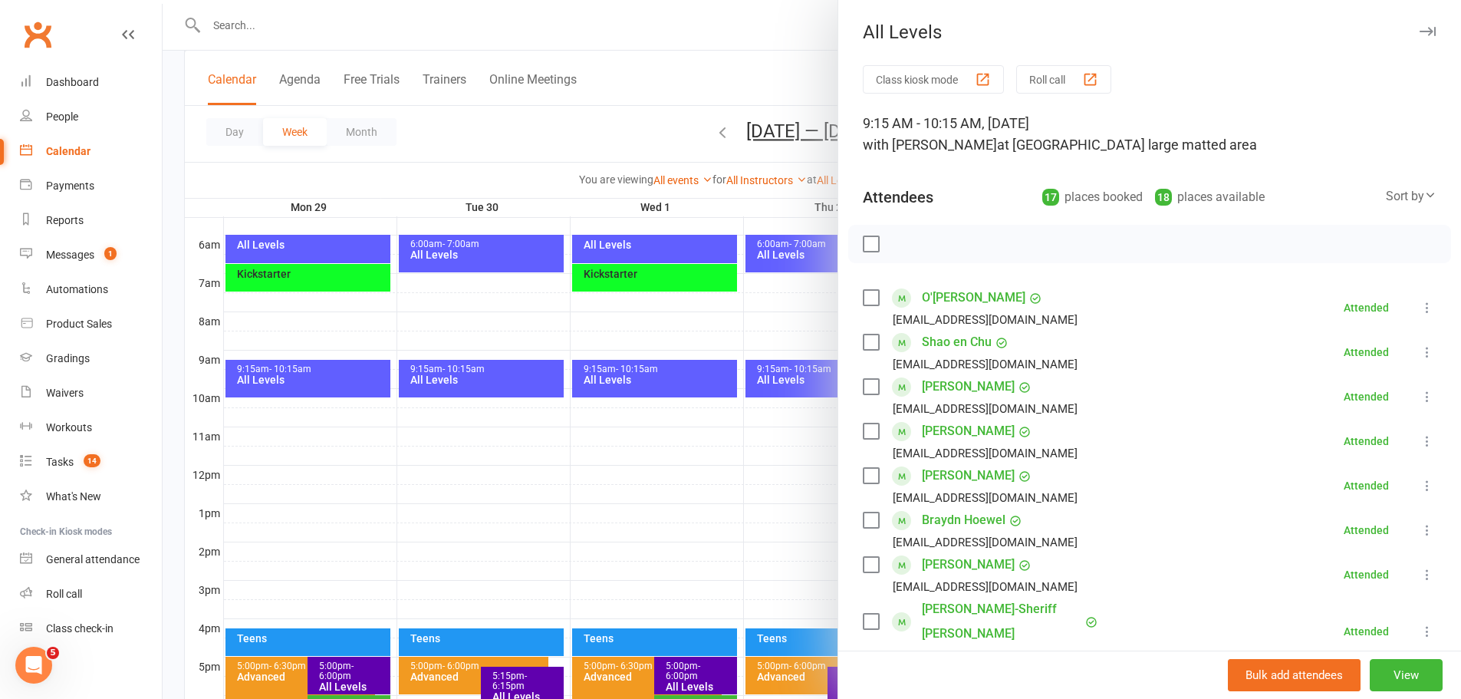
click at [336, 390] on div at bounding box center [812, 349] width 1299 height 699
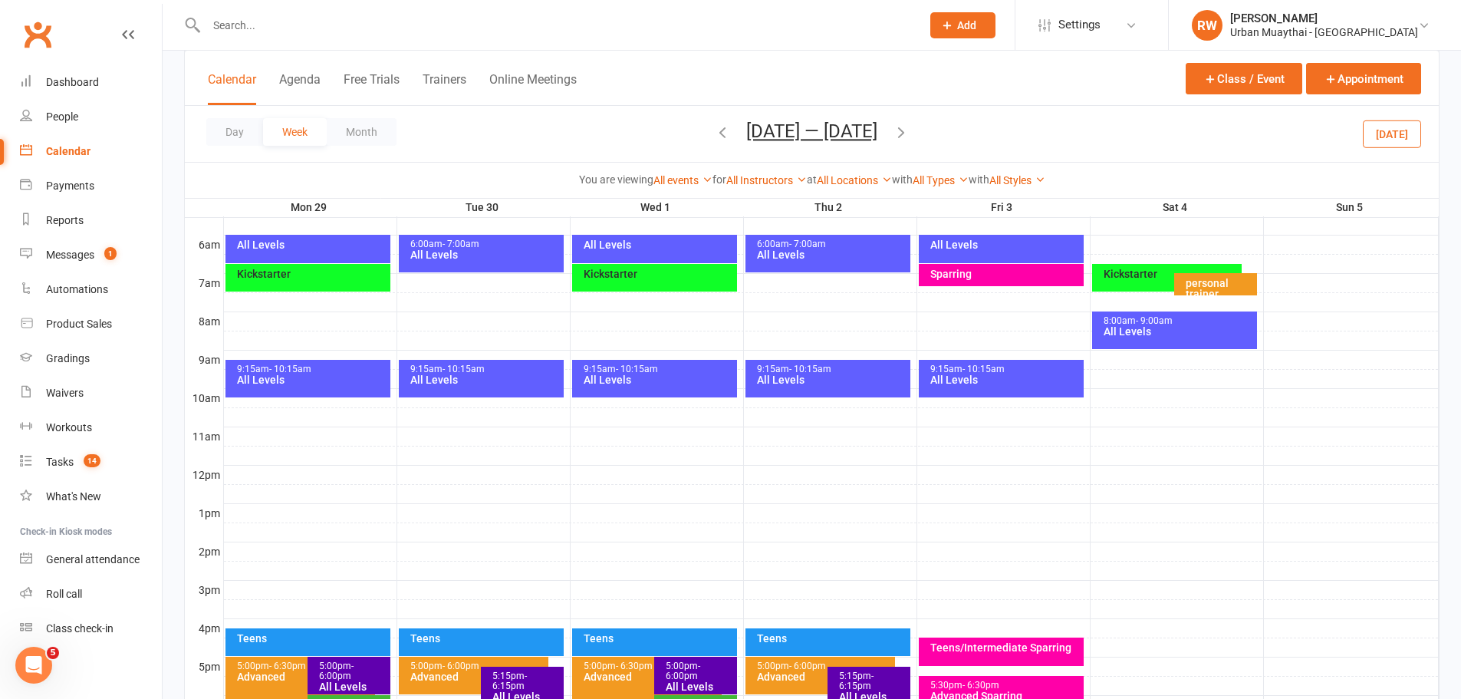
click at [336, 390] on div "9:15am - 10:15am All Levels" at bounding box center [308, 379] width 165 height 38
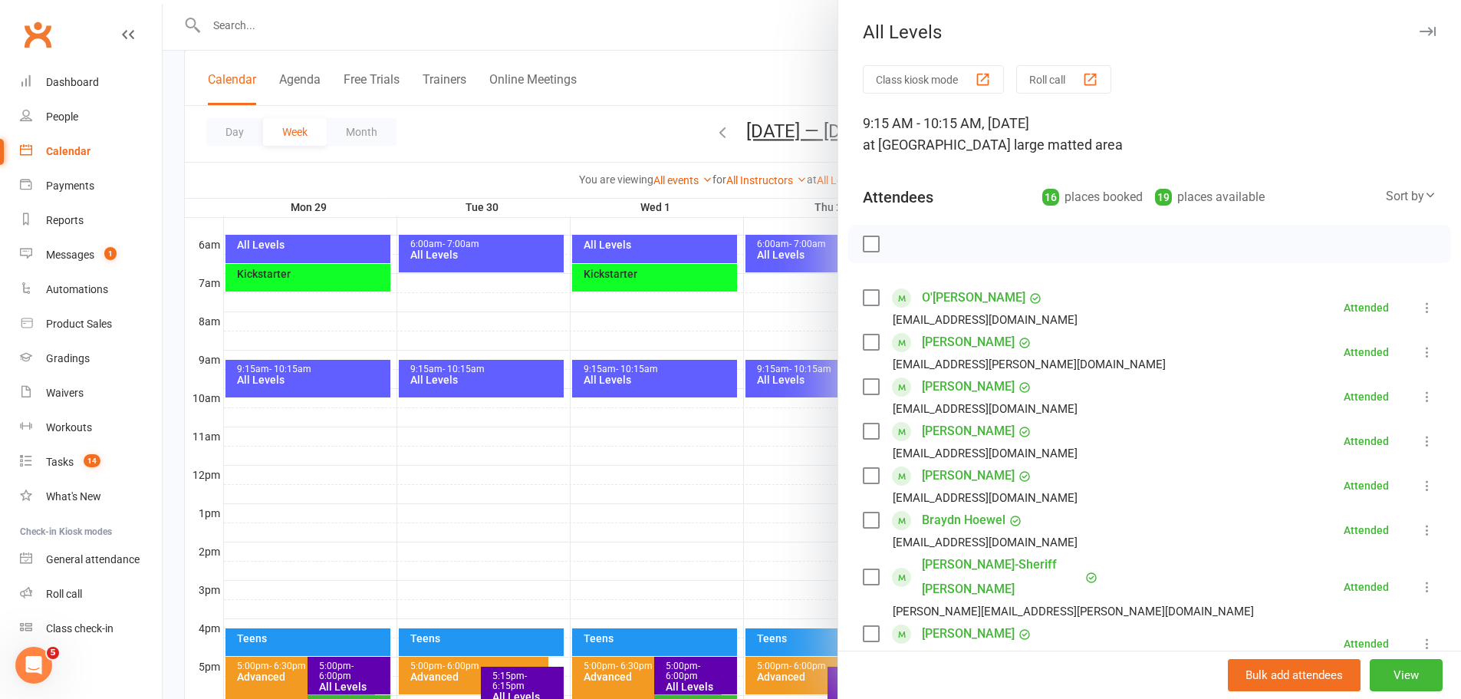
click at [798, 380] on div at bounding box center [812, 349] width 1299 height 699
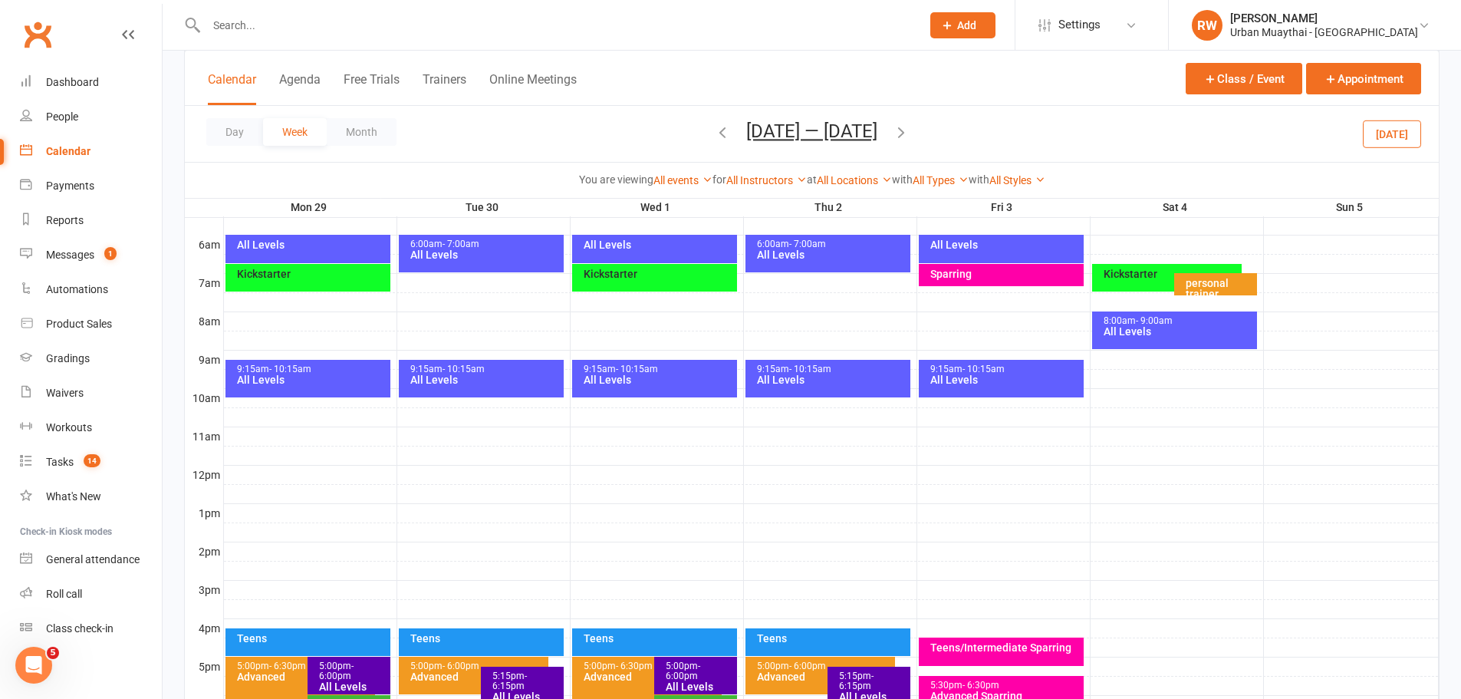
click at [798, 380] on div "All Levels" at bounding box center [831, 379] width 151 height 11
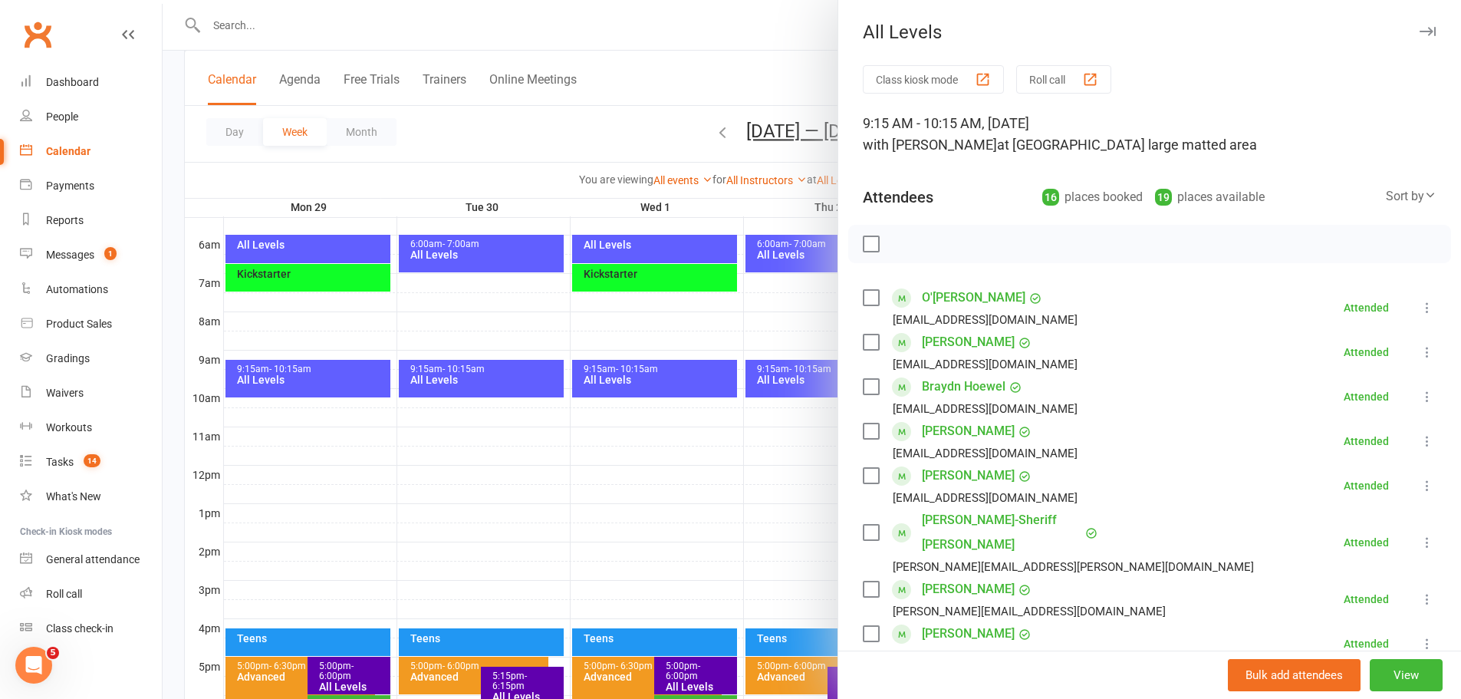
click at [802, 445] on div at bounding box center [812, 349] width 1299 height 699
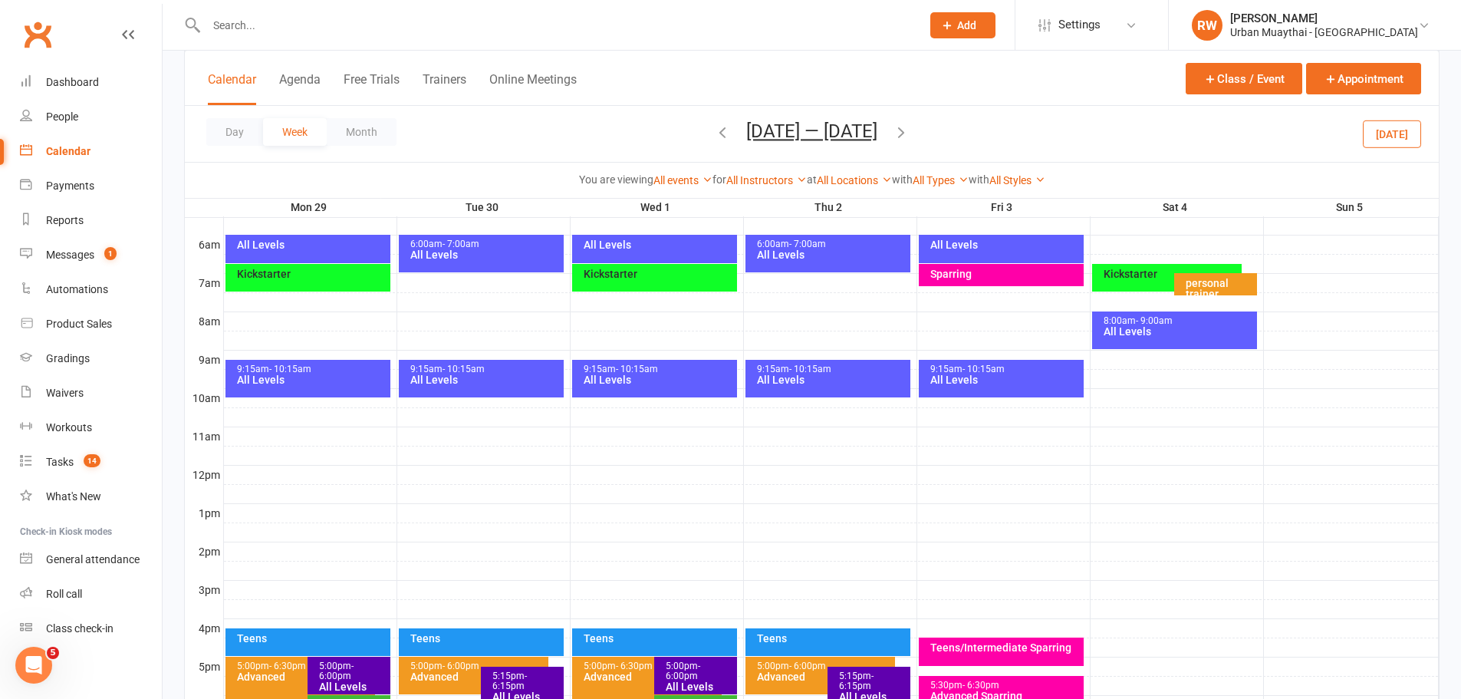
click at [995, 383] on div "All Levels" at bounding box center [1005, 379] width 151 height 11
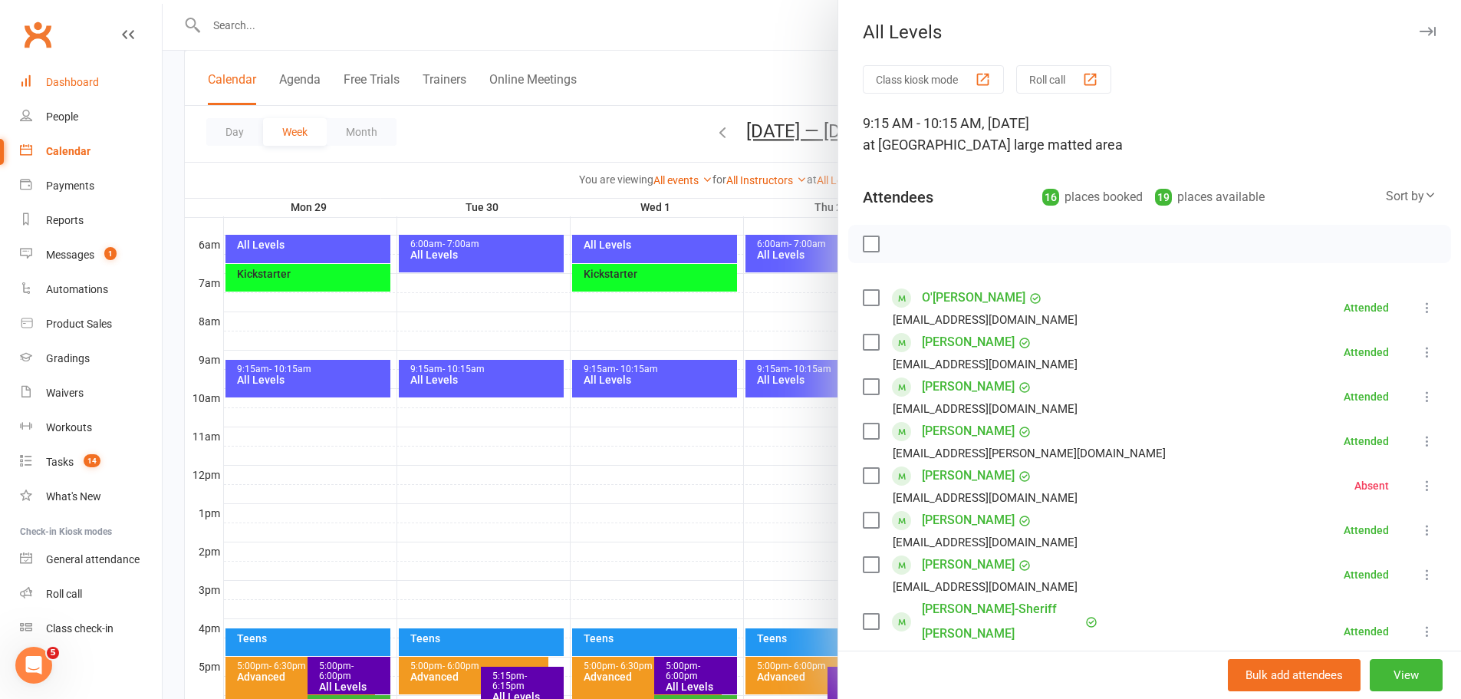
click at [69, 77] on div "Dashboard" at bounding box center [72, 82] width 53 height 12
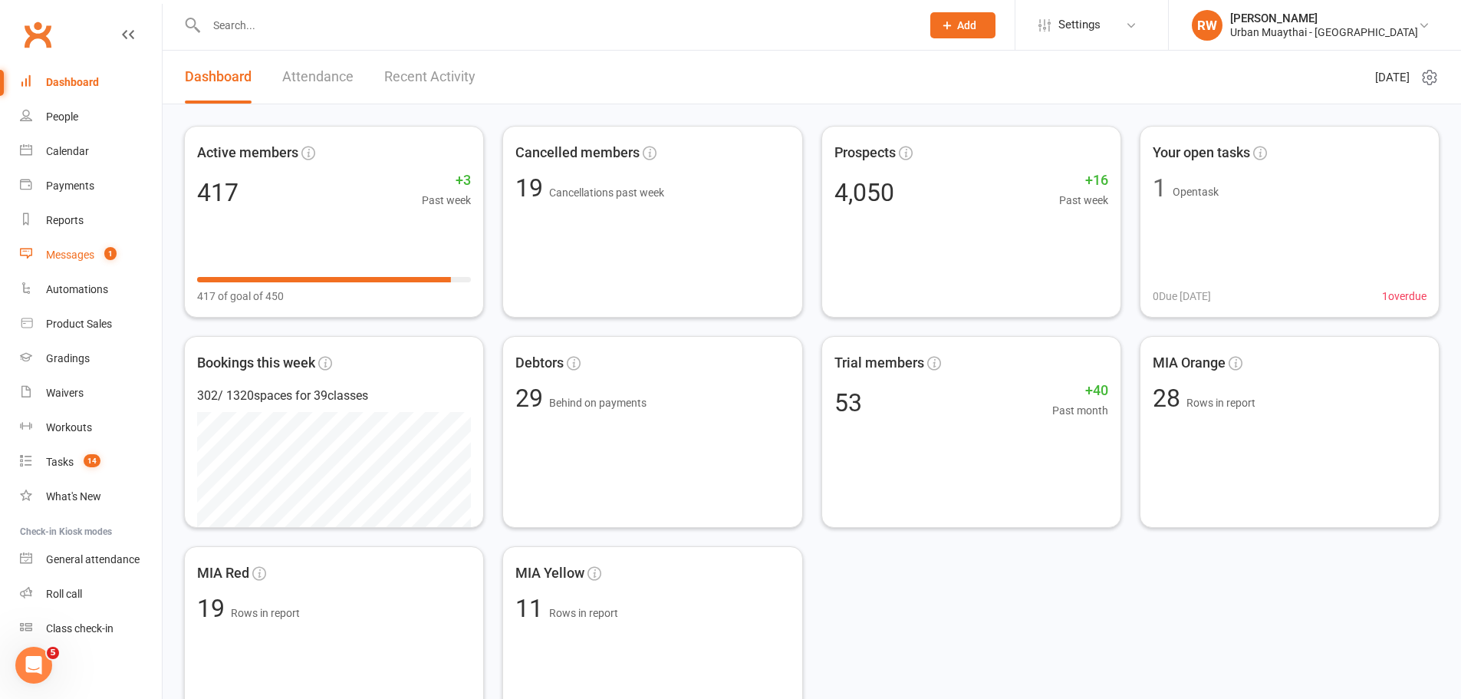
click at [77, 251] on div "Messages" at bounding box center [70, 255] width 48 height 12
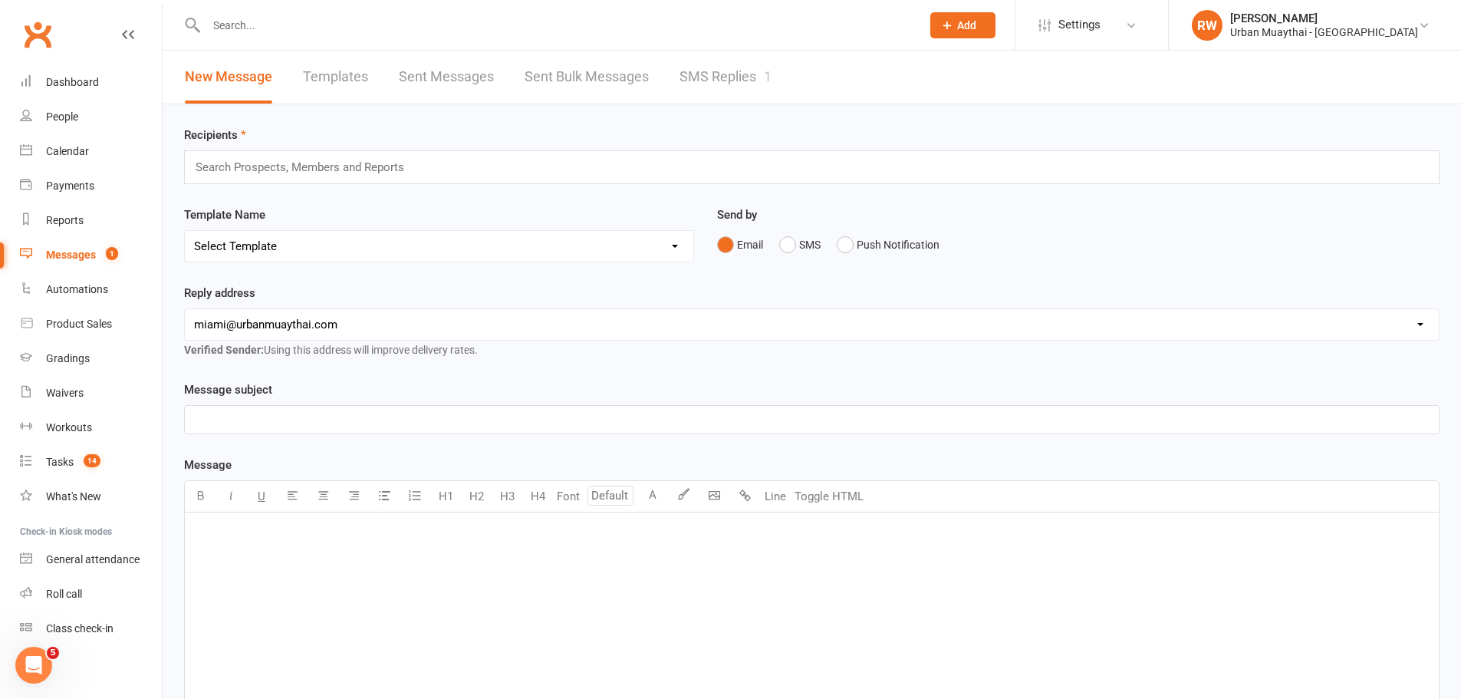
click at [734, 77] on link "SMS Replies 1" at bounding box center [726, 77] width 92 height 53
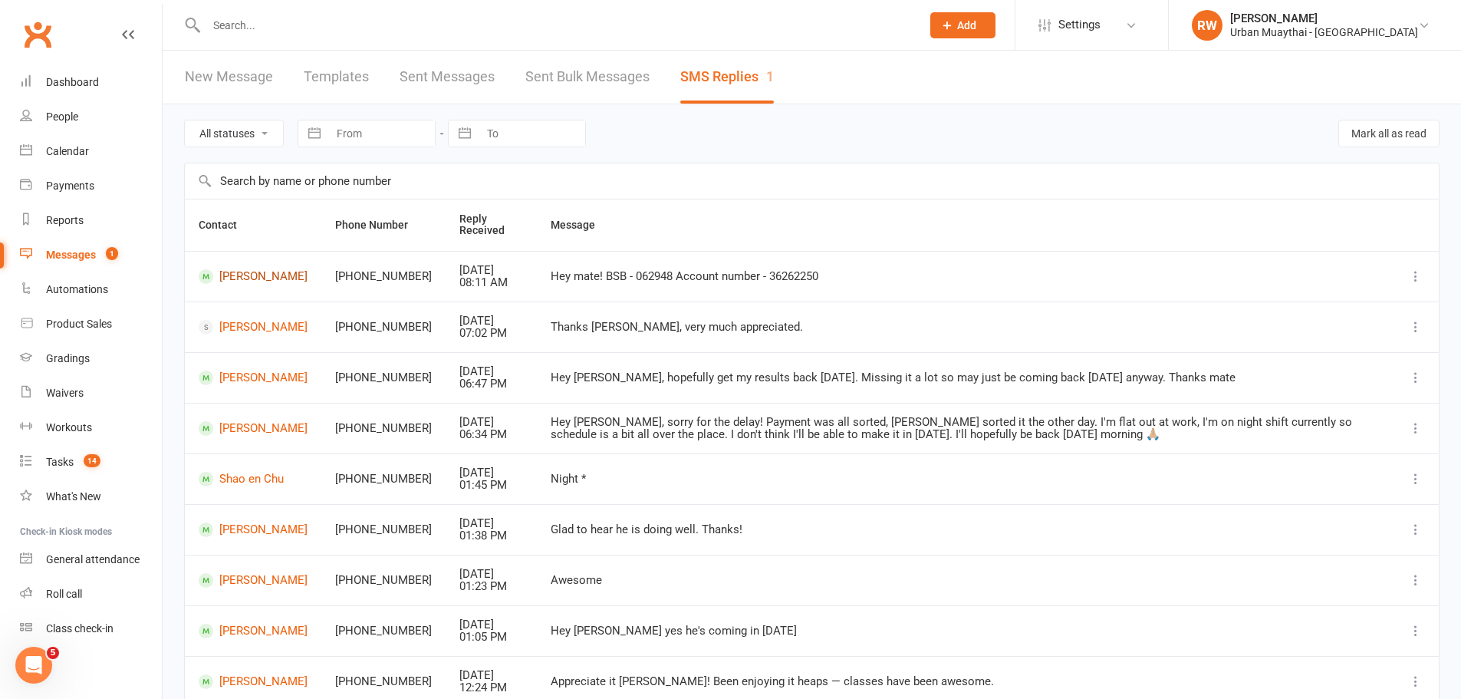
click at [255, 274] on link "Robbie Duncanson" at bounding box center [253, 276] width 109 height 15
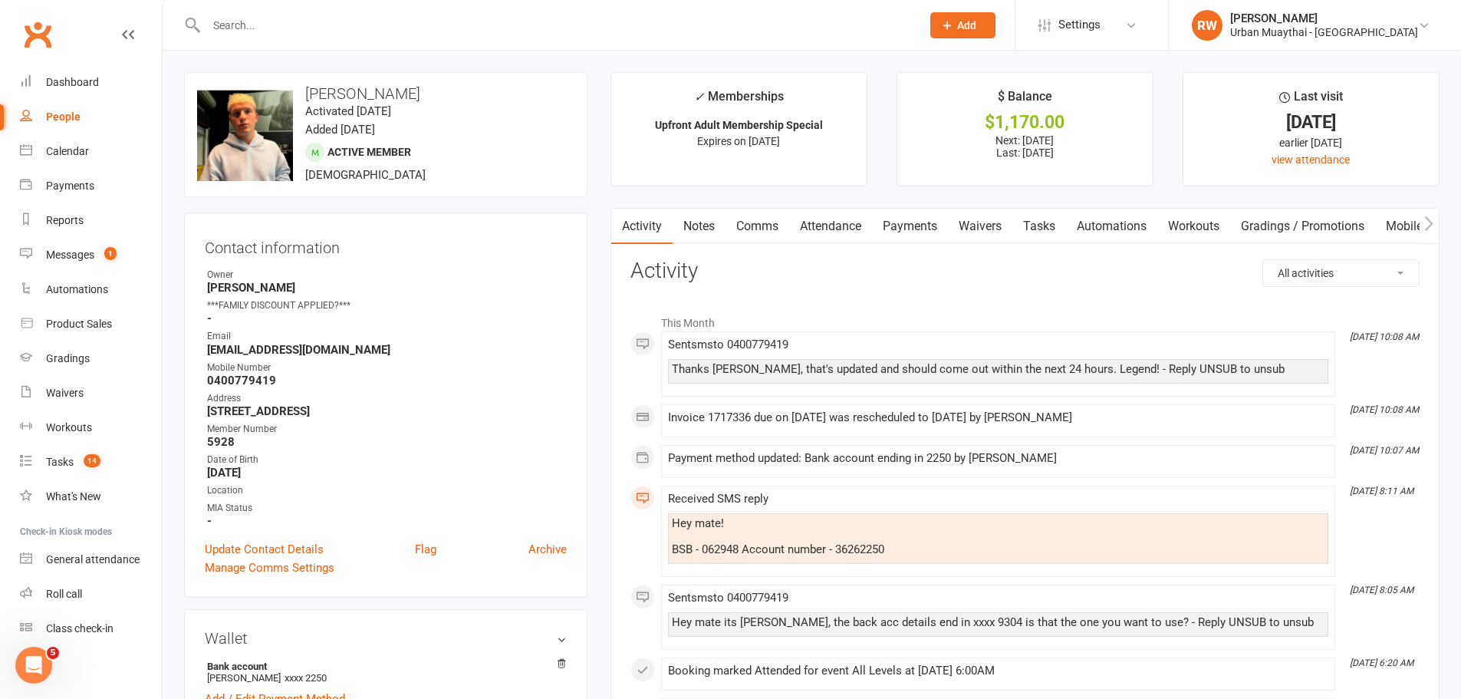
click at [915, 226] on link "Payments" at bounding box center [910, 226] width 76 height 35
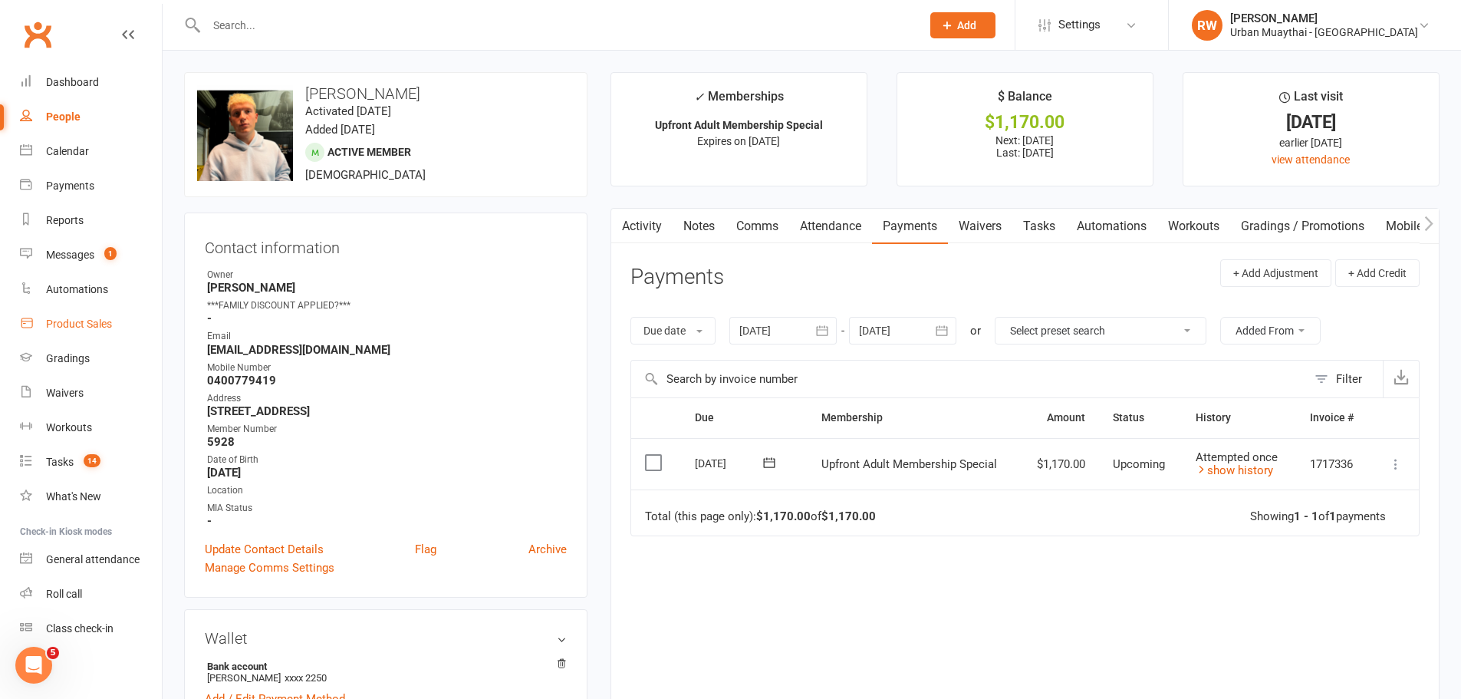
click at [77, 323] on div "Product Sales" at bounding box center [79, 324] width 66 height 12
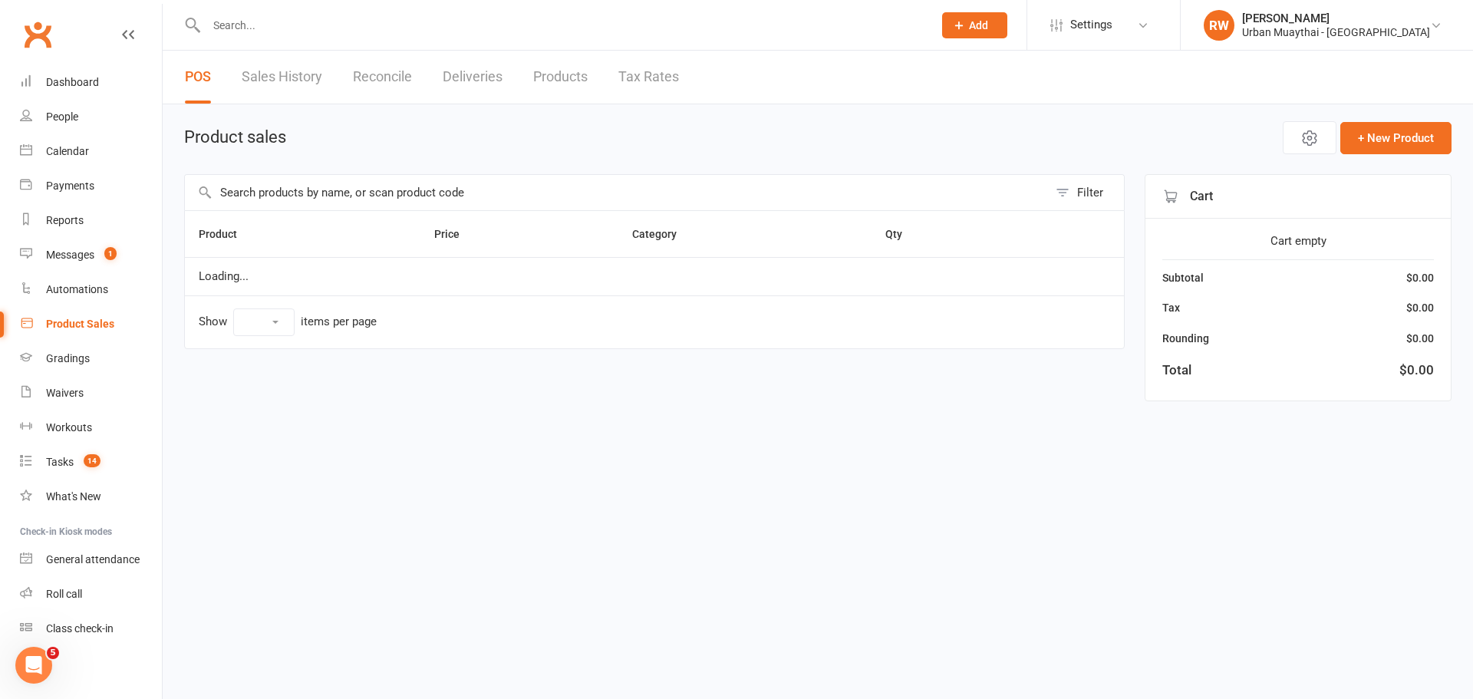
select select "10"
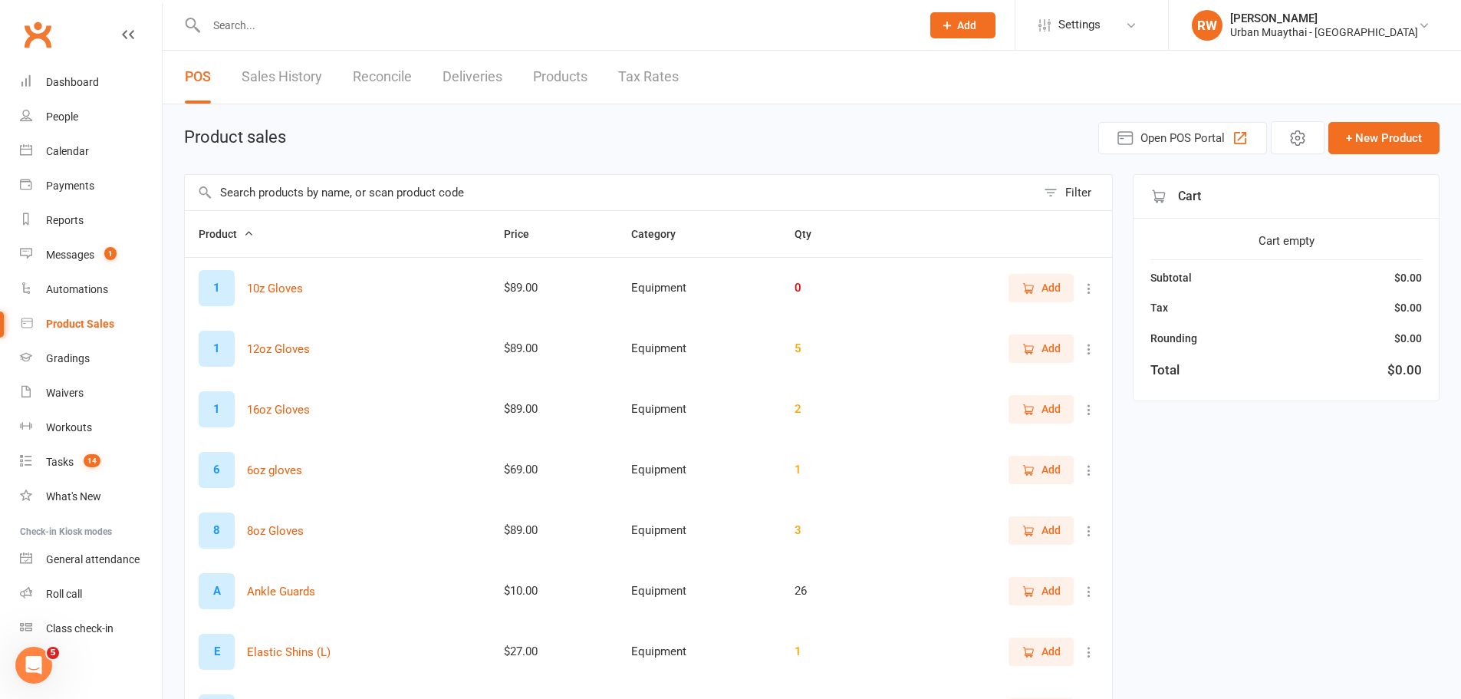
click at [285, 187] on input "text" at bounding box center [610, 192] width 851 height 35
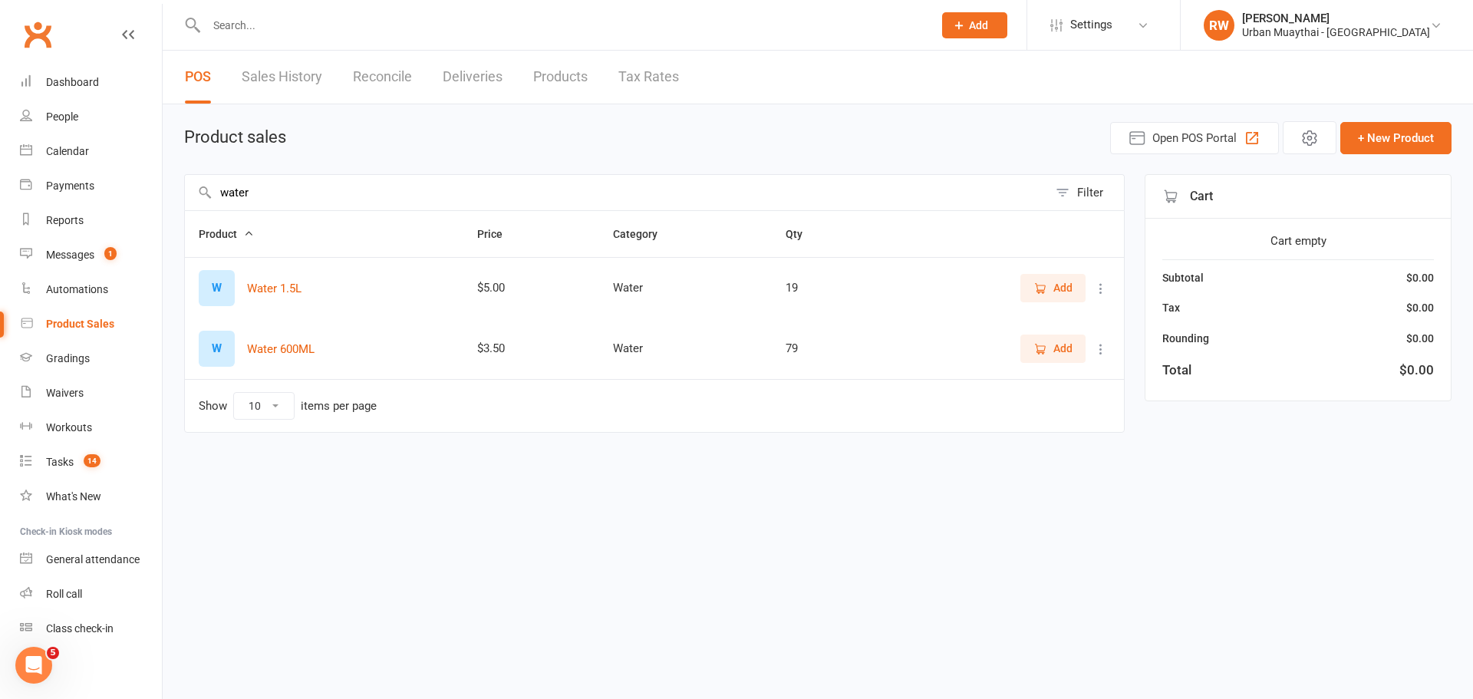
type input "water"
click at [1054, 282] on span "Add" at bounding box center [1062, 287] width 19 height 17
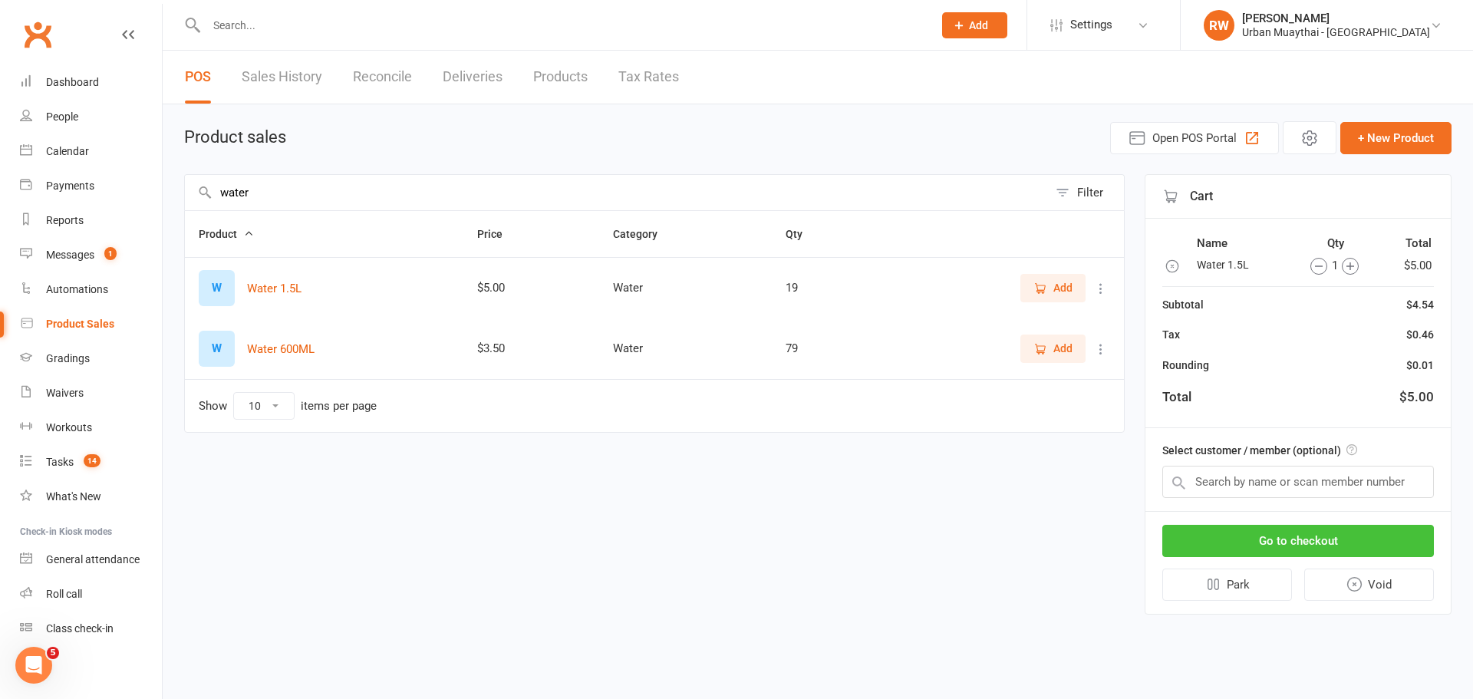
click at [1234, 544] on button "Go to checkout" at bounding box center [1298, 541] width 272 height 32
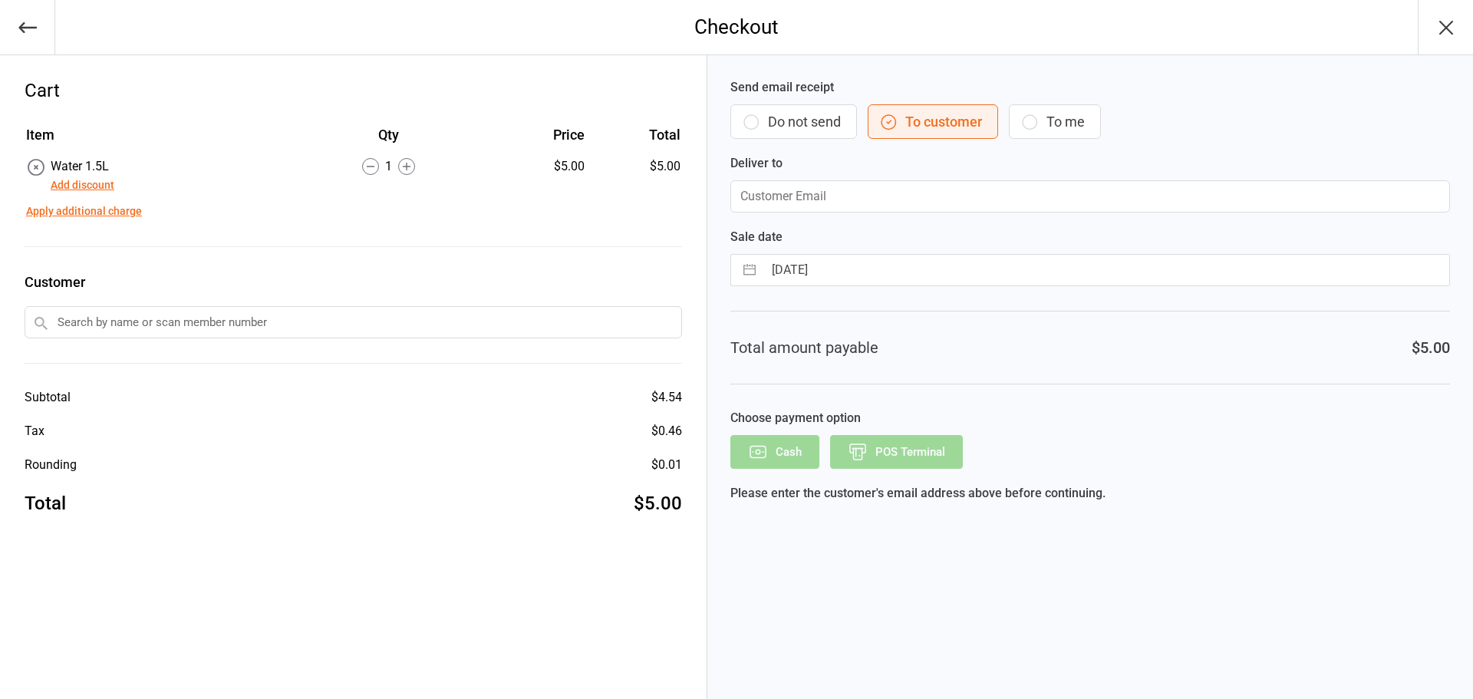
click at [795, 123] on button "Do not send" at bounding box center [793, 121] width 127 height 35
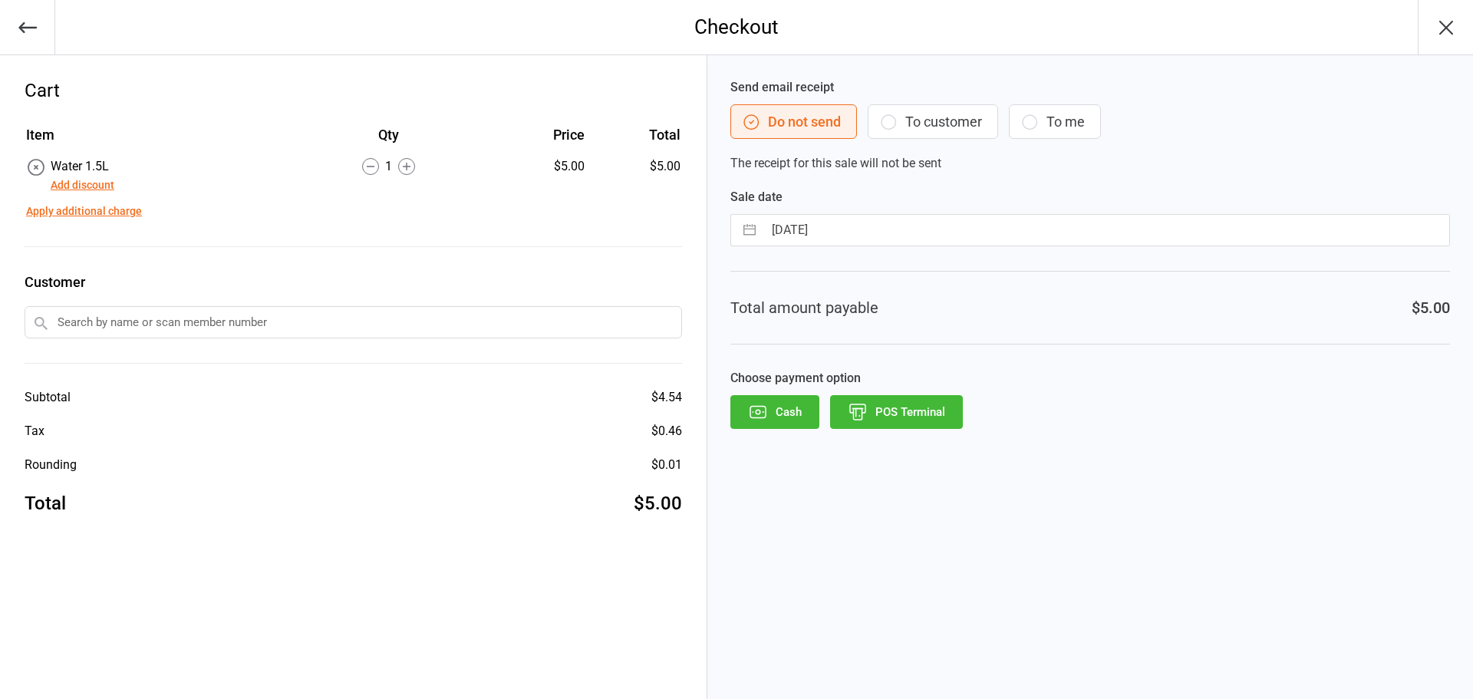
click at [898, 413] on button "POS Terminal" at bounding box center [896, 412] width 133 height 34
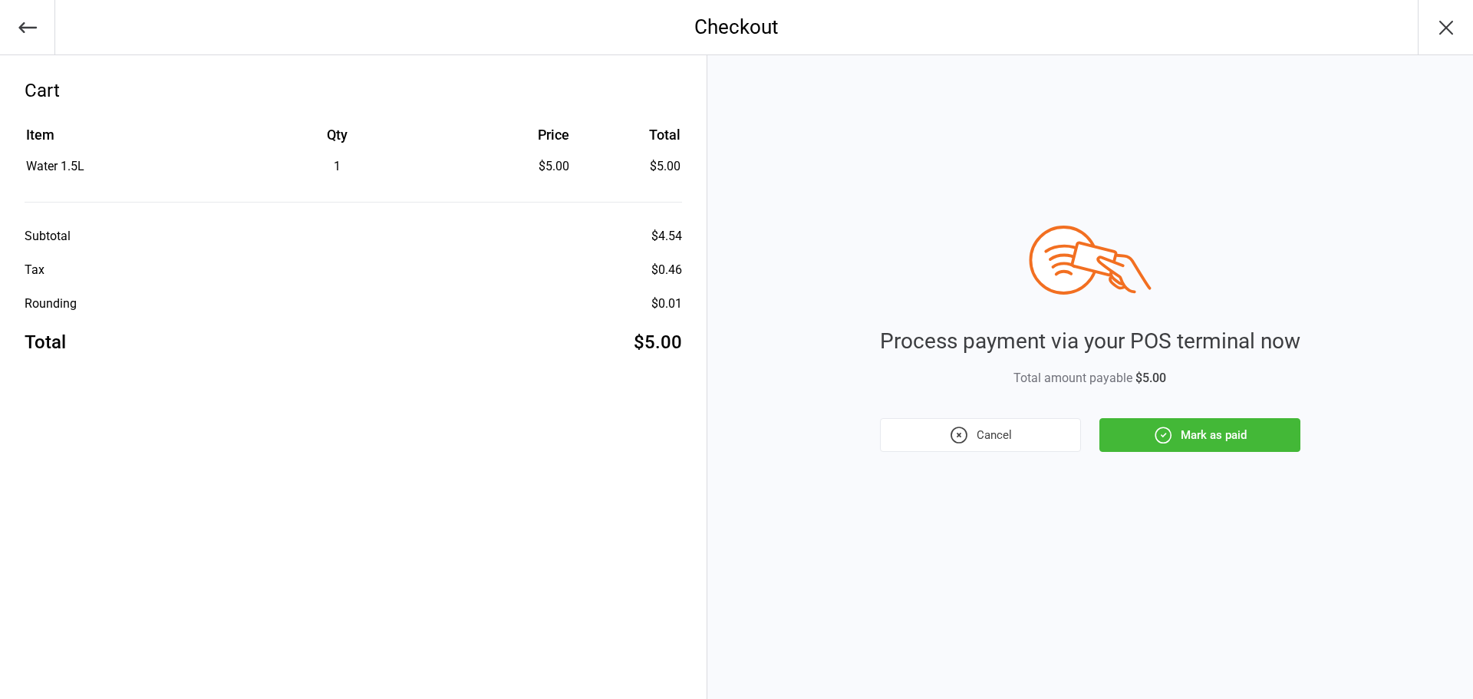
click at [1108, 432] on button "Mark as paid" at bounding box center [1199, 435] width 201 height 34
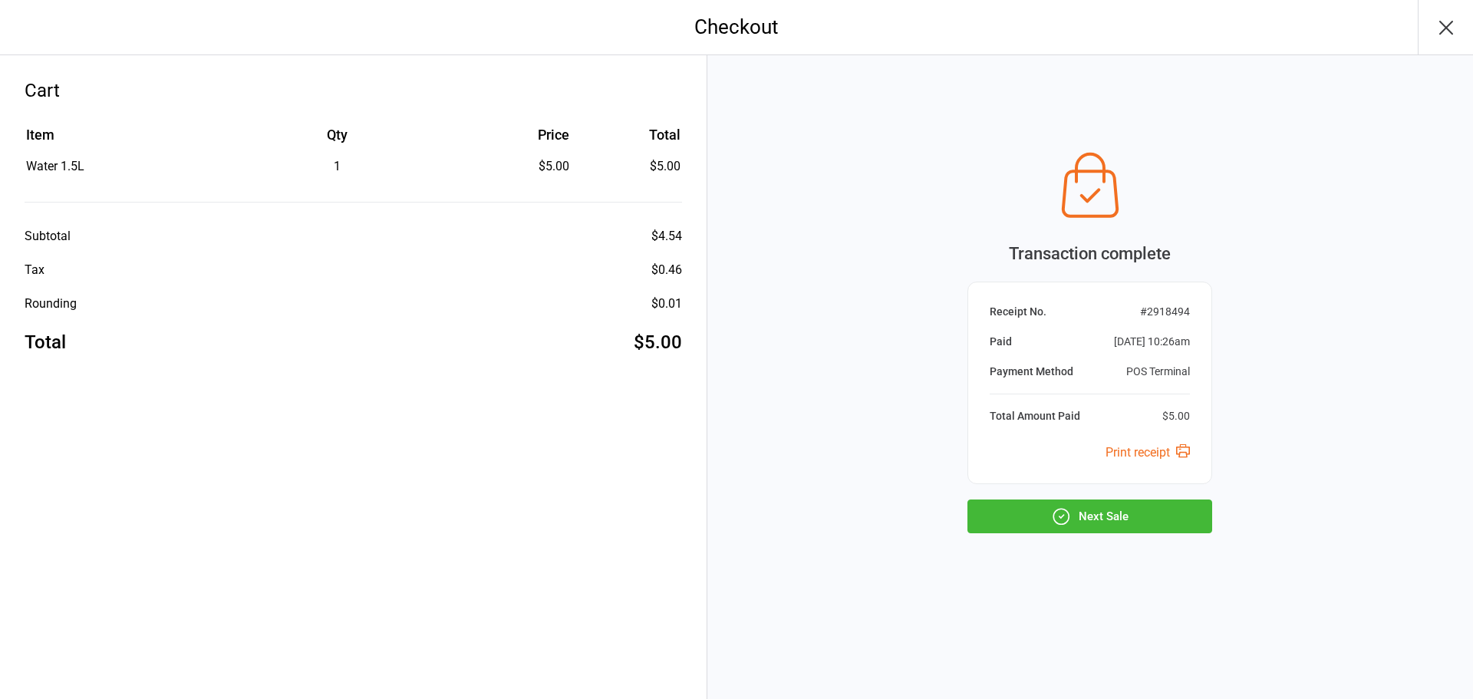
click at [1077, 499] on div "Transaction complete Receipt No. # 2918494 Paid [DATE] 10:26am Payment Method P…" at bounding box center [1089, 338] width 245 height 389
click at [1078, 506] on button "Next Sale" at bounding box center [1089, 516] width 245 height 34
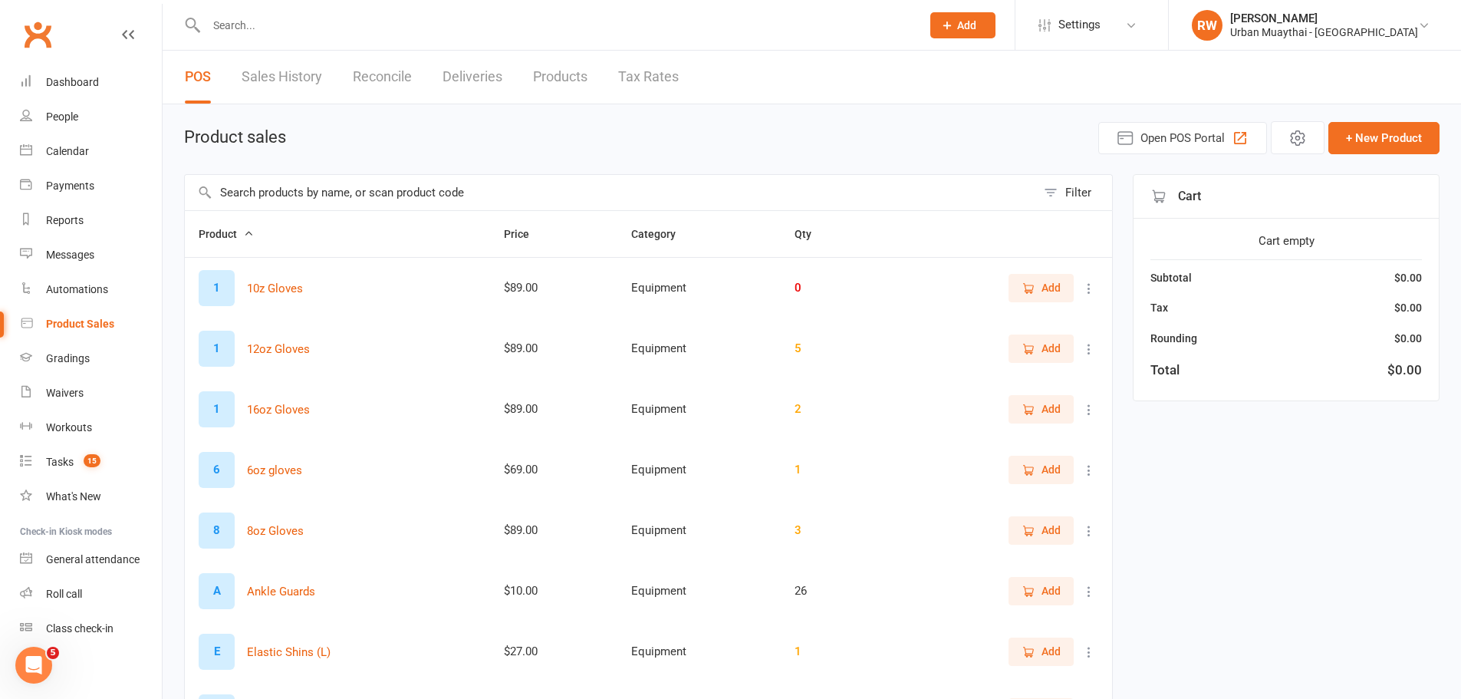
click at [262, 193] on input "text" at bounding box center [610, 192] width 851 height 35
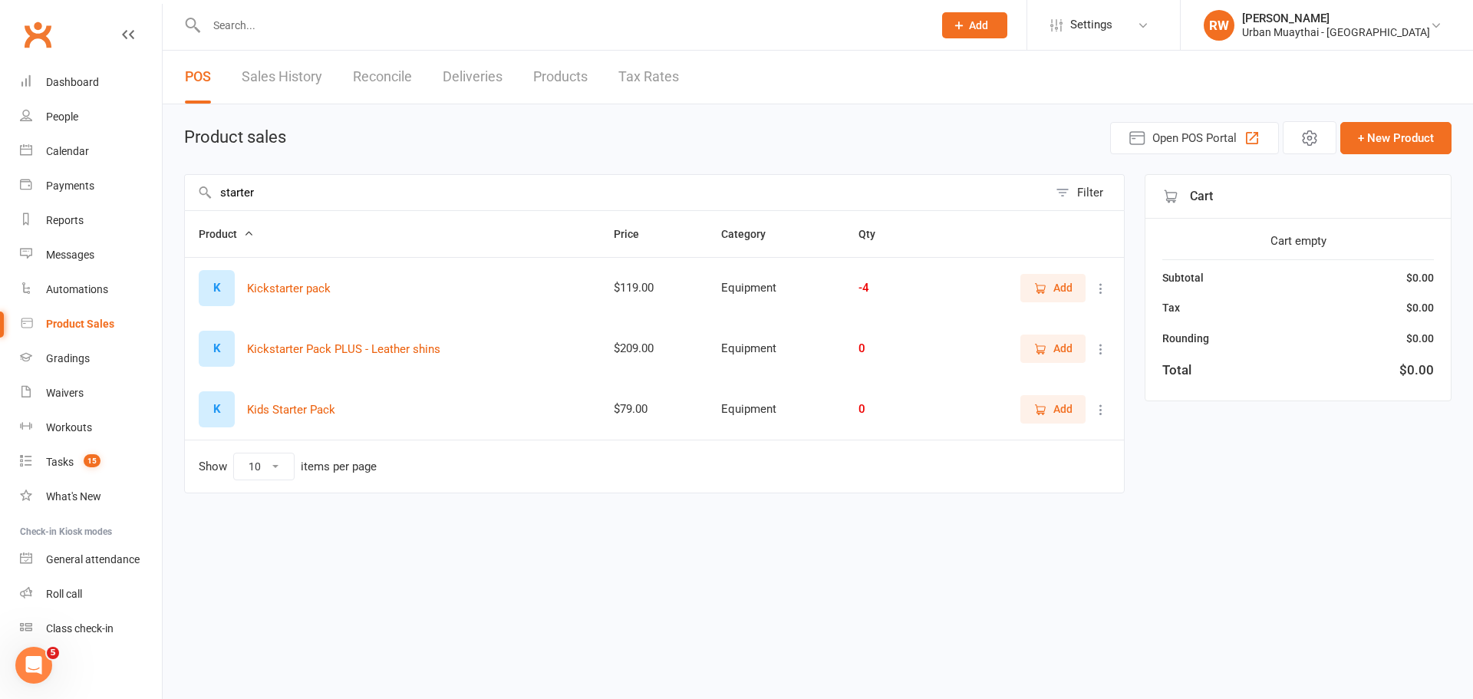
type input "starter"
click at [1069, 286] on span "Add" at bounding box center [1062, 287] width 19 height 17
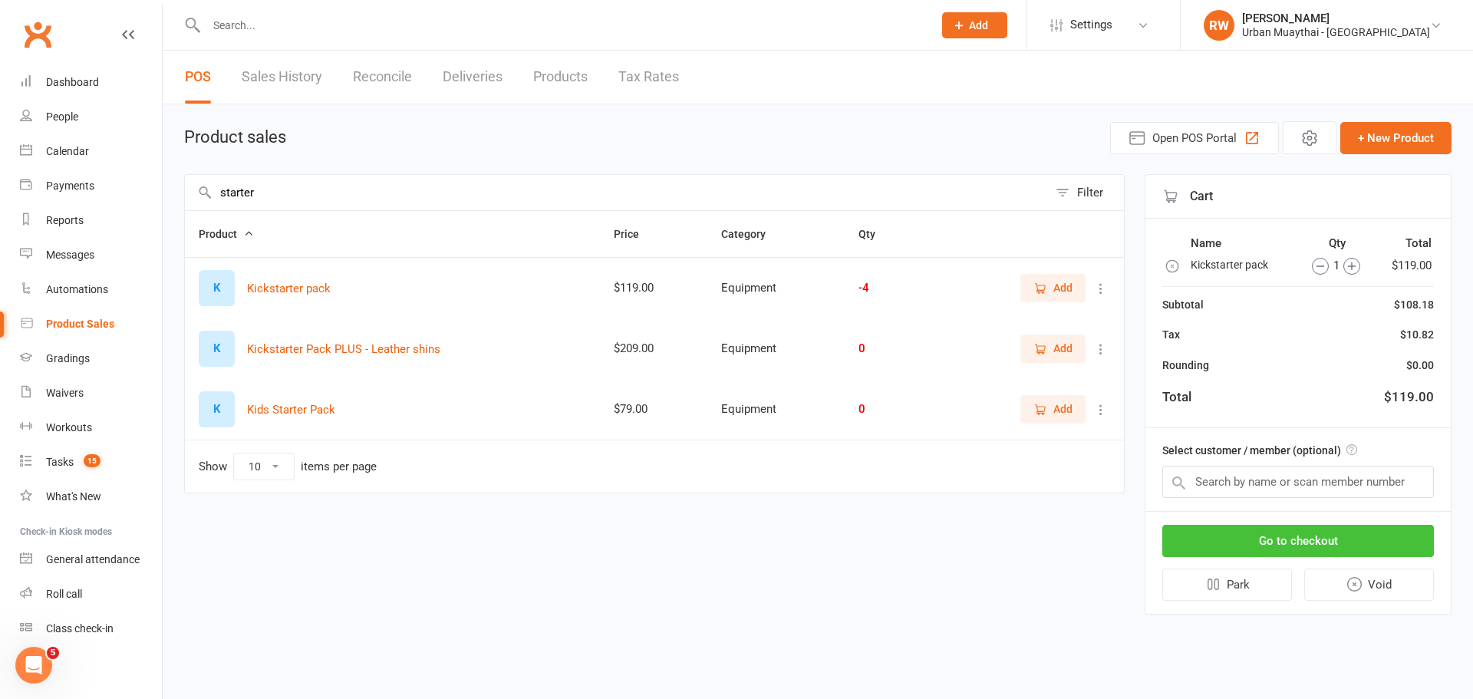
click at [1276, 548] on button "Go to checkout" at bounding box center [1298, 541] width 272 height 32
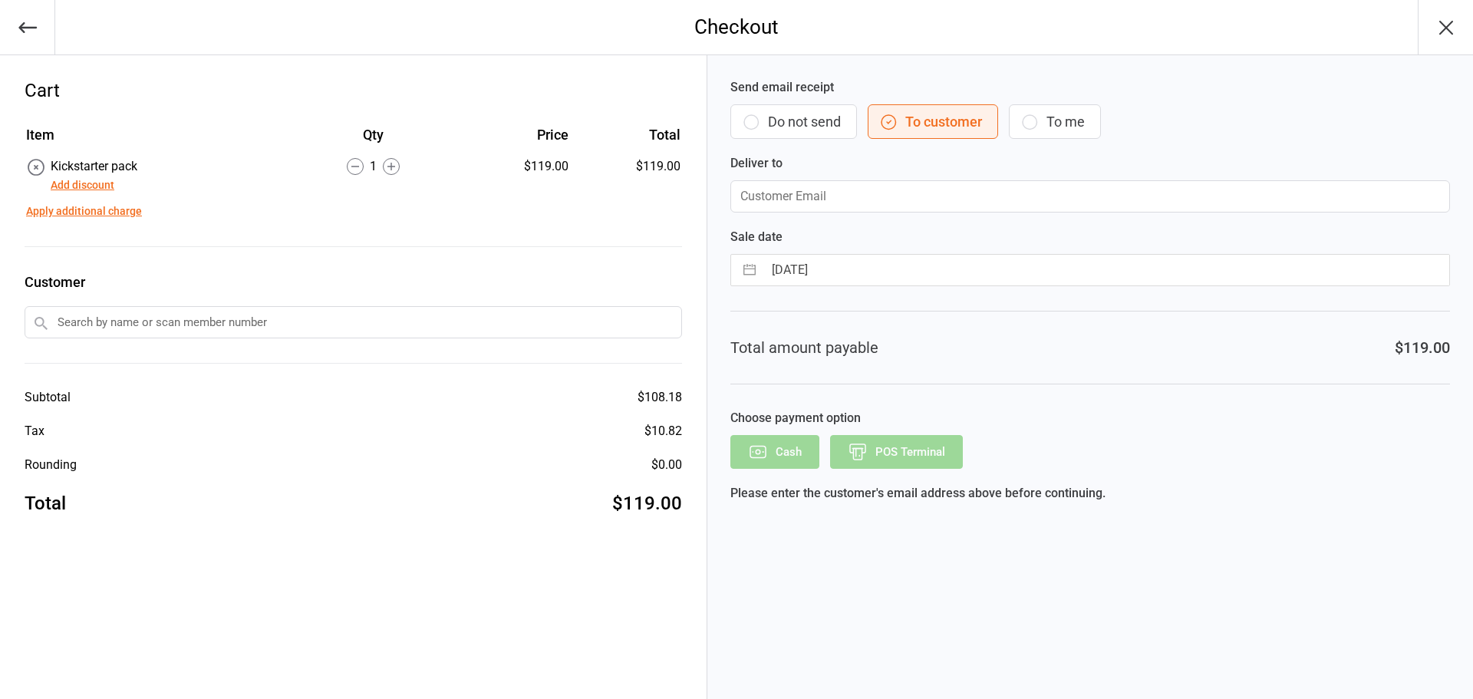
click at [792, 123] on button "Do not send" at bounding box center [793, 121] width 127 height 35
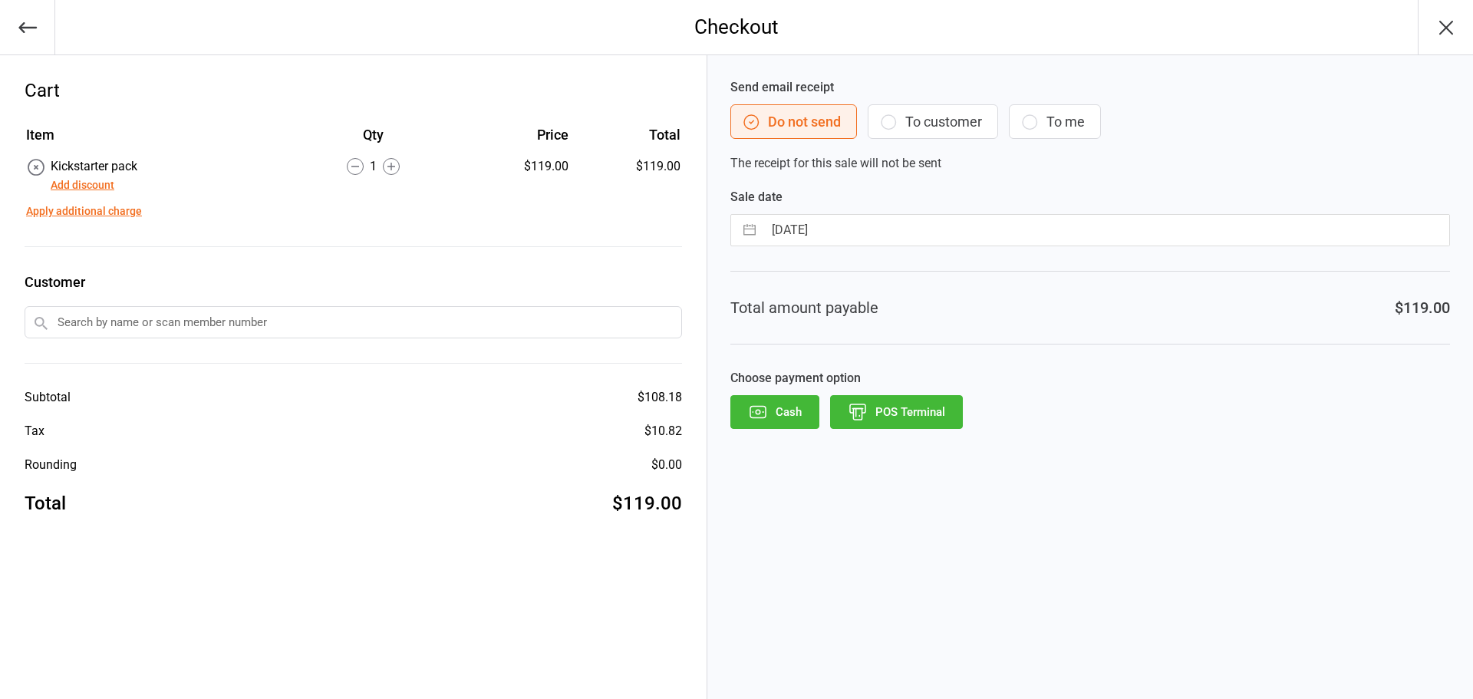
click at [904, 414] on button "POS Terminal" at bounding box center [896, 412] width 133 height 34
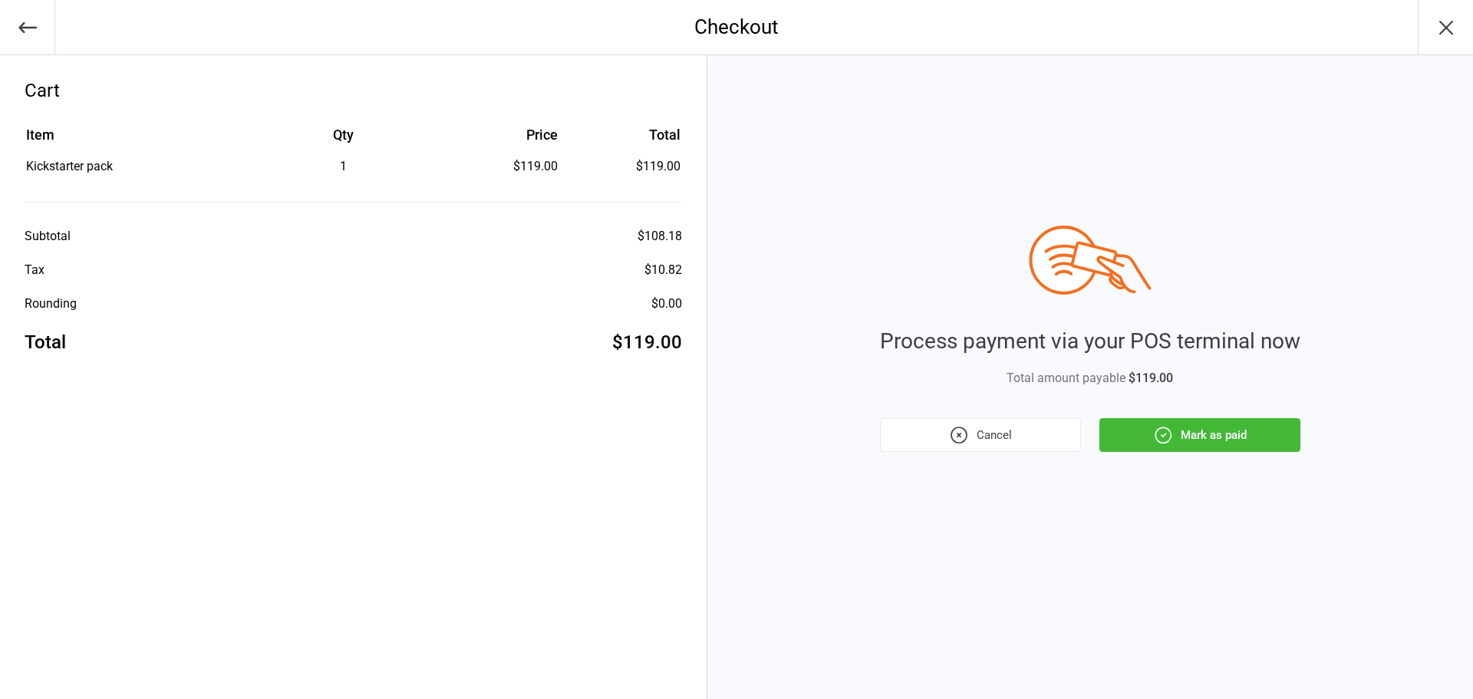
click at [1131, 426] on button "Mark as paid" at bounding box center [1199, 435] width 201 height 34
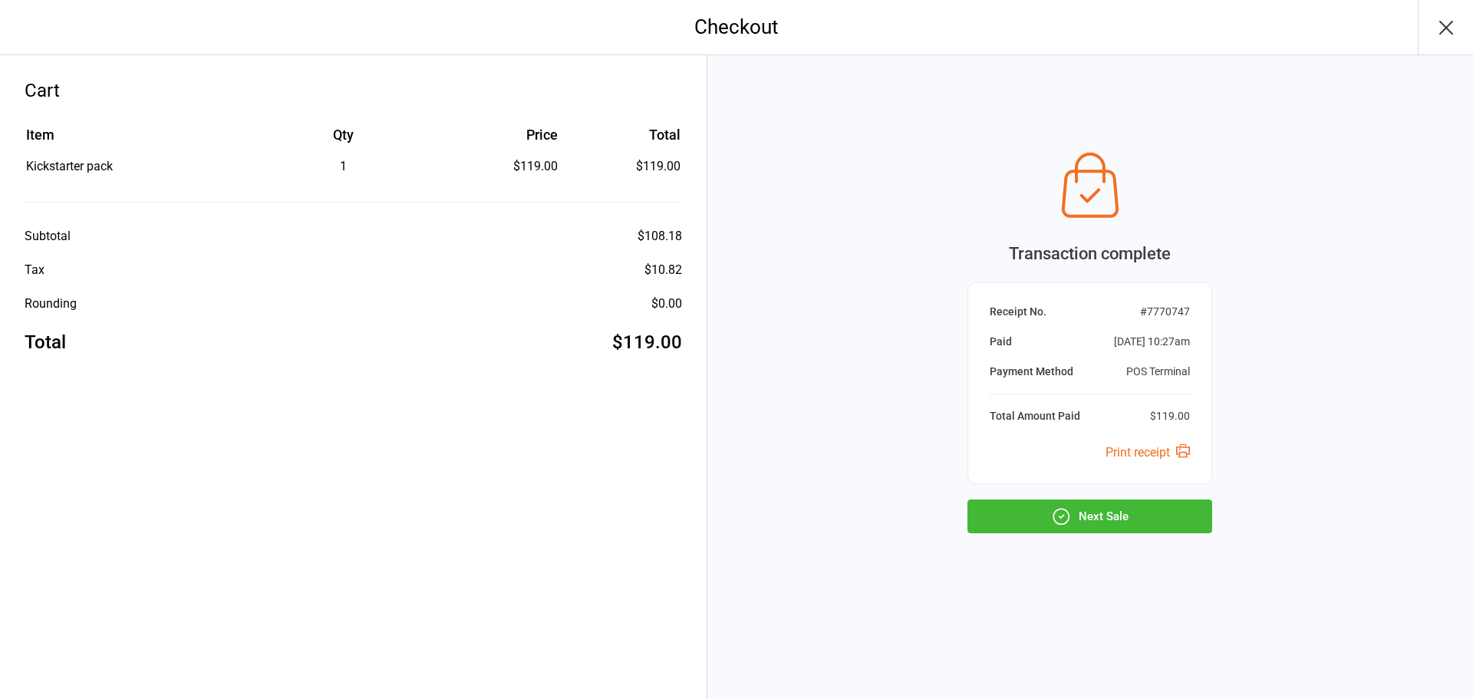
click at [1109, 519] on button "Next Sale" at bounding box center [1089, 516] width 245 height 34
